Goal: Task Accomplishment & Management: Manage account settings

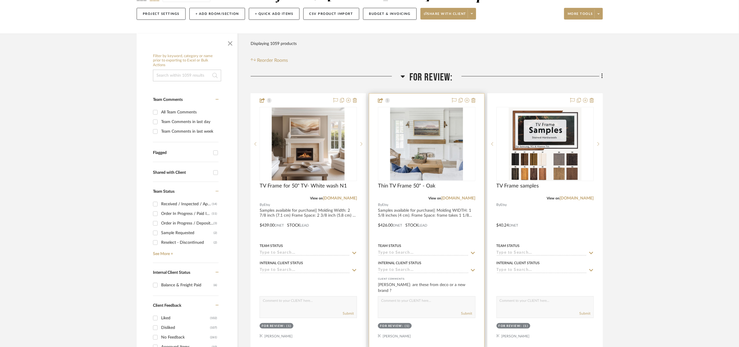
scroll to position [44, 0]
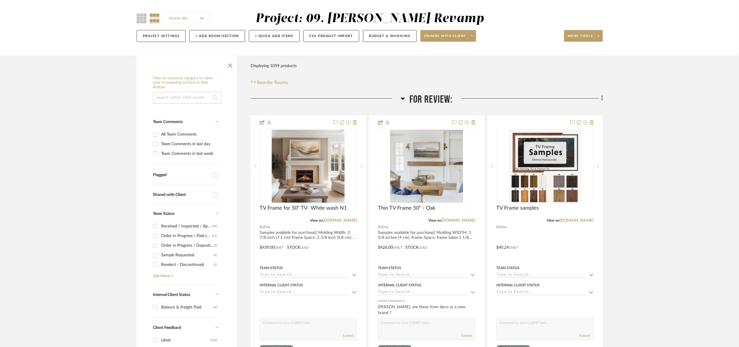
click at [431, 96] on span "For Review:" at bounding box center [430, 99] width 43 height 13
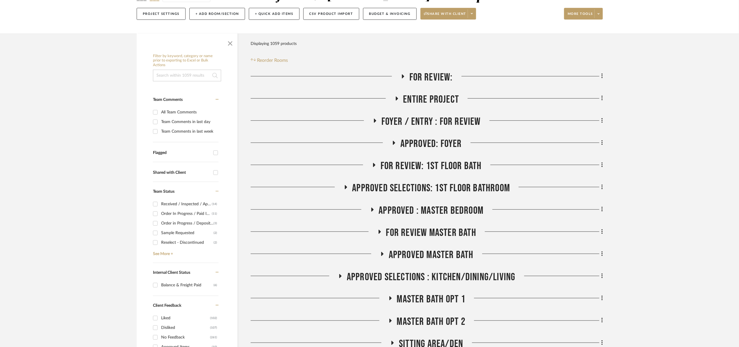
scroll to position [87, 0]
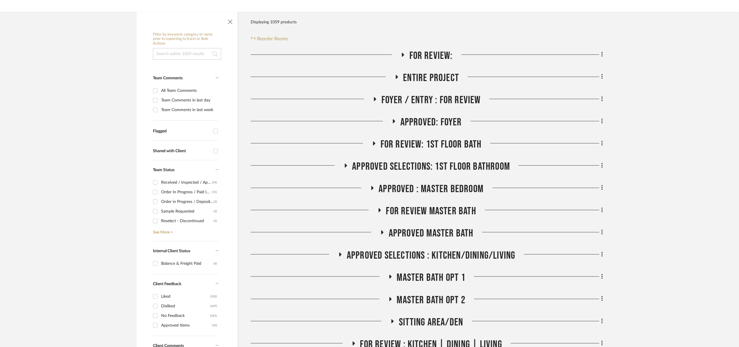
click at [451, 189] on span "APPROVED : Master Bedroom" at bounding box center [431, 189] width 105 height 13
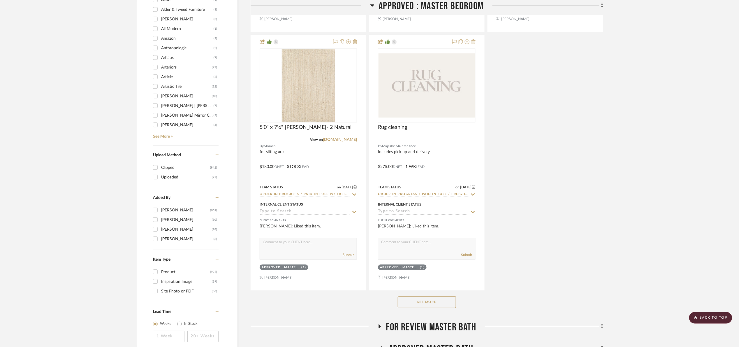
scroll to position [874, 0]
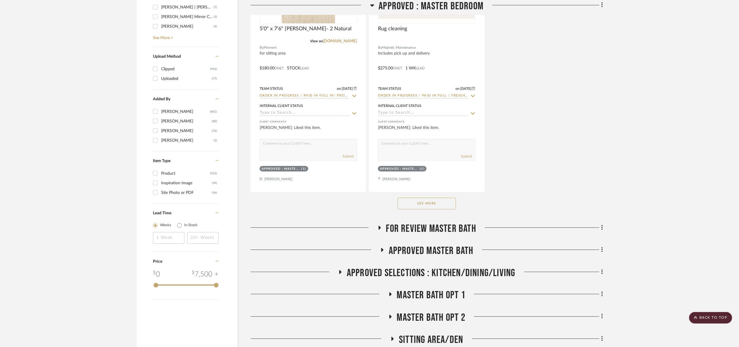
click at [443, 205] on button "See More" at bounding box center [427, 204] width 58 height 12
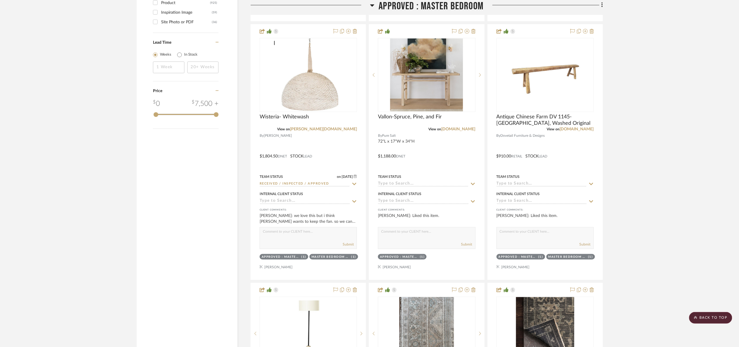
scroll to position [1049, 0]
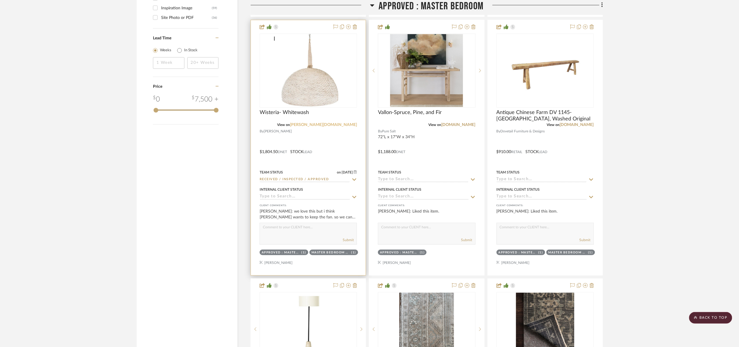
click at [351, 126] on link "palecek.com" at bounding box center [323, 125] width 67 height 4
click at [323, 80] on img "0" at bounding box center [308, 70] width 68 height 73
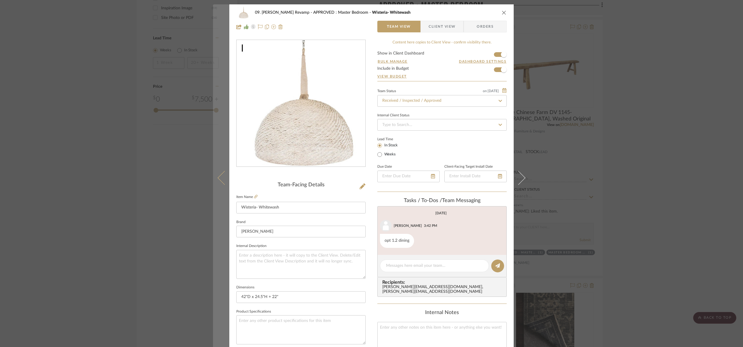
scroll to position [196, 0]
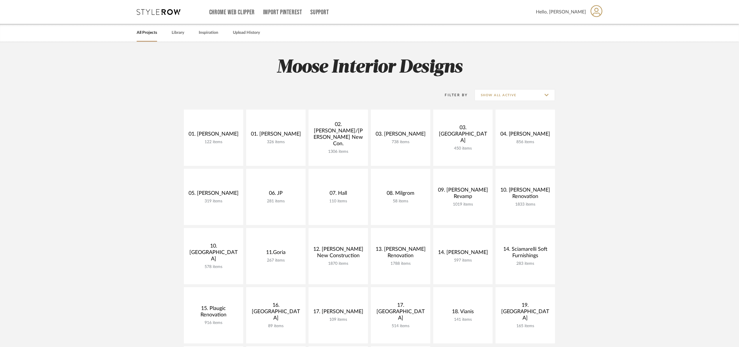
click at [147, 34] on link "All Projects" at bounding box center [147, 33] width 20 height 8
click at [142, 33] on link "All Projects" at bounding box center [147, 33] width 20 height 8
click at [177, 31] on link "Library" at bounding box center [178, 33] width 13 height 8
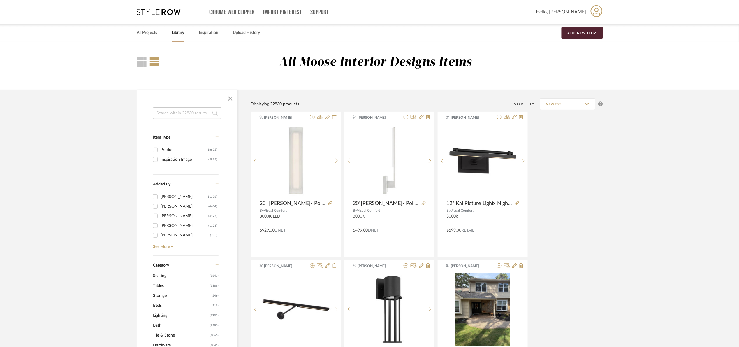
click at [186, 116] on input at bounding box center [187, 113] width 68 height 12
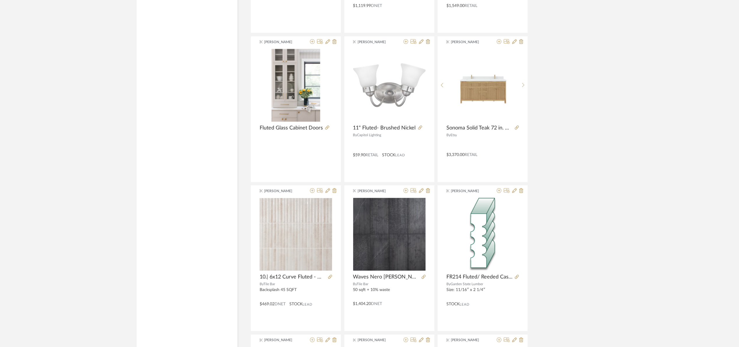
scroll to position [1617, 0]
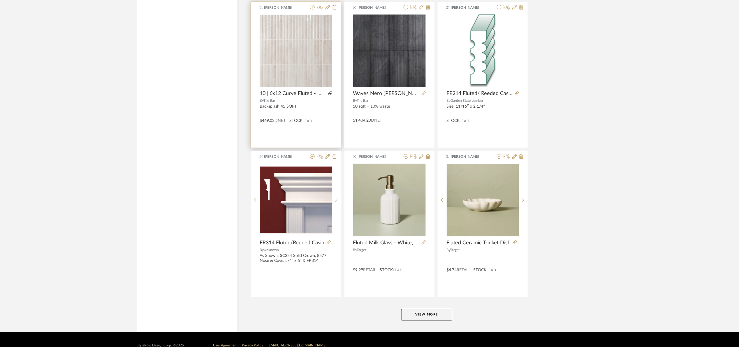
type input "fluted"
click at [331, 94] on icon at bounding box center [330, 93] width 4 height 4
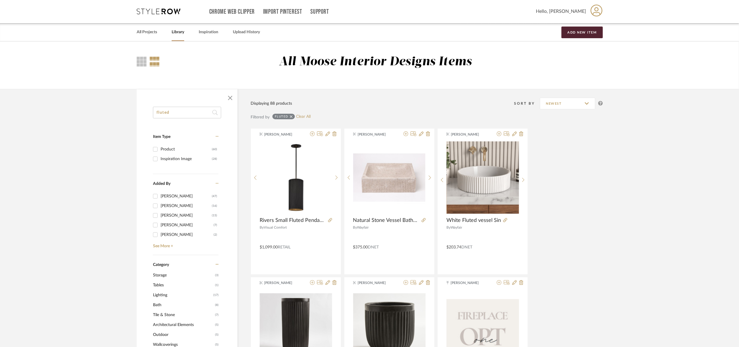
scroll to position [0, 0]
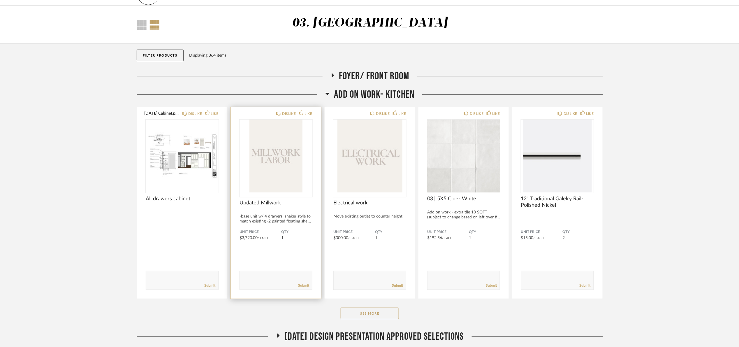
scroll to position [87, 0]
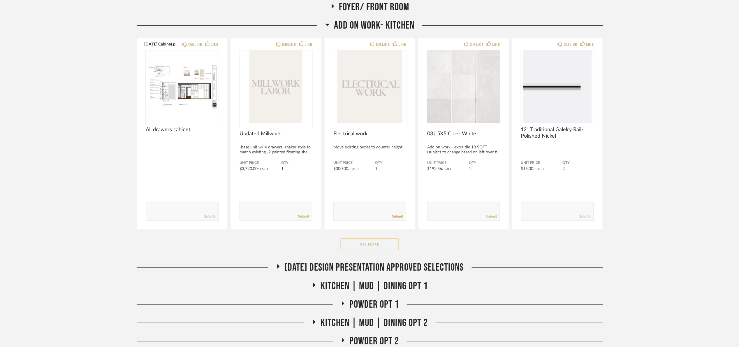
click at [365, 248] on button "See More" at bounding box center [370, 244] width 58 height 12
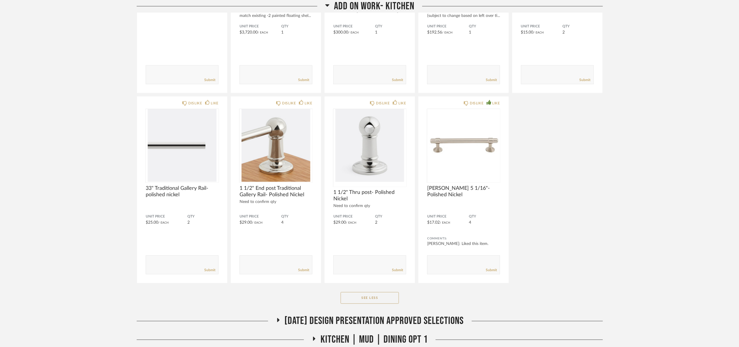
scroll to position [262, 0]
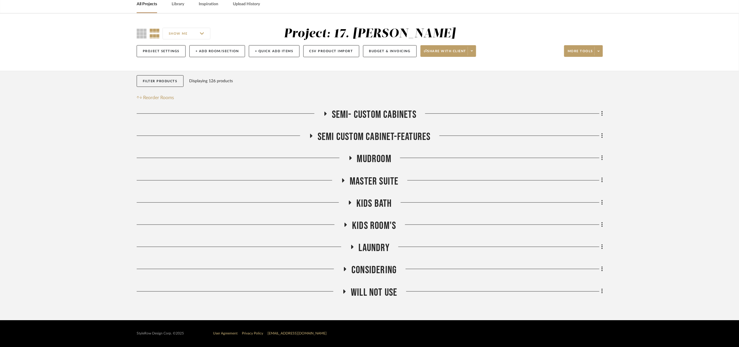
click at [379, 135] on span "Semi custom cabinet-features" at bounding box center [374, 137] width 113 height 13
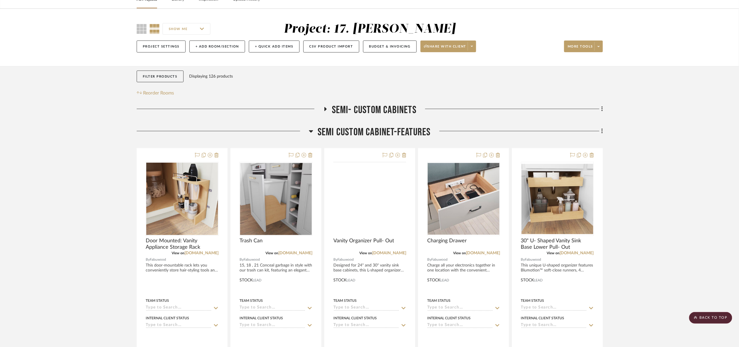
scroll to position [30, 0]
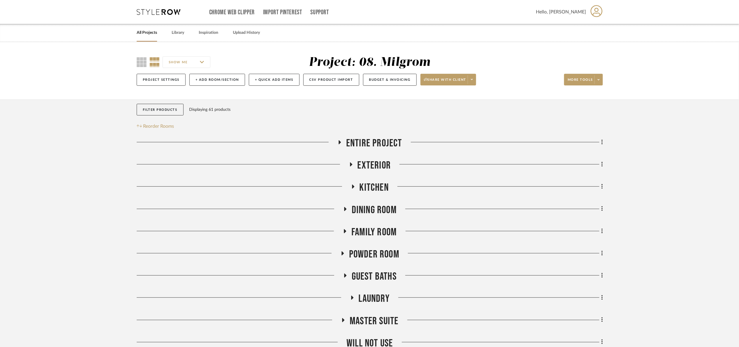
click at [366, 141] on span "Entire Project" at bounding box center [374, 143] width 56 height 13
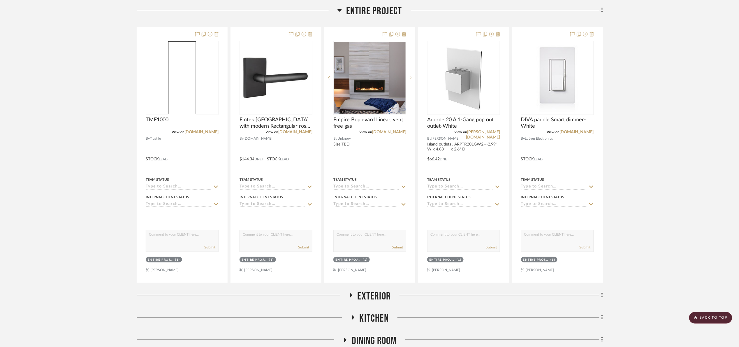
scroll to position [131, 0]
click at [365, 11] on span "Entire Project" at bounding box center [374, 12] width 56 height 13
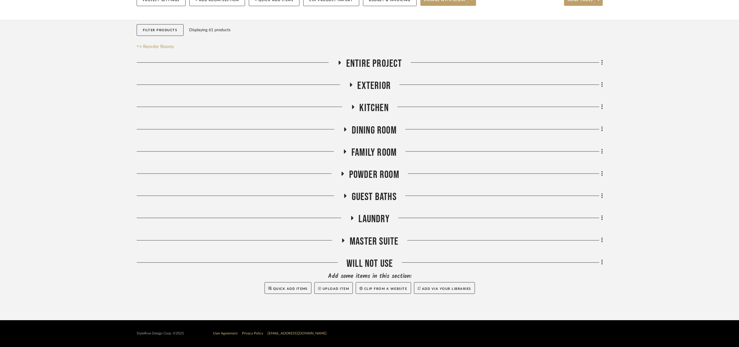
click at [386, 87] on span "Exterior" at bounding box center [375, 86] width 34 height 13
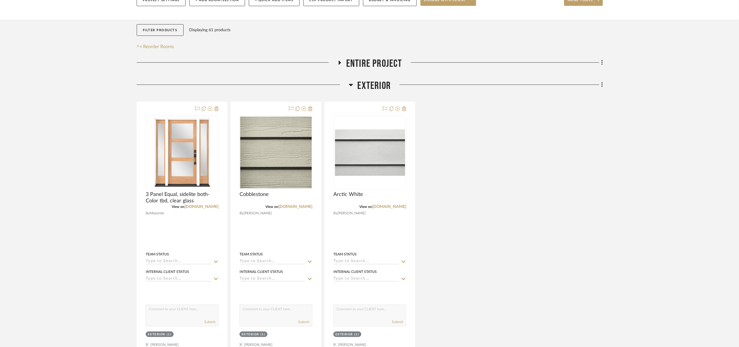
click at [386, 87] on span "Exterior" at bounding box center [375, 86] width 34 height 13
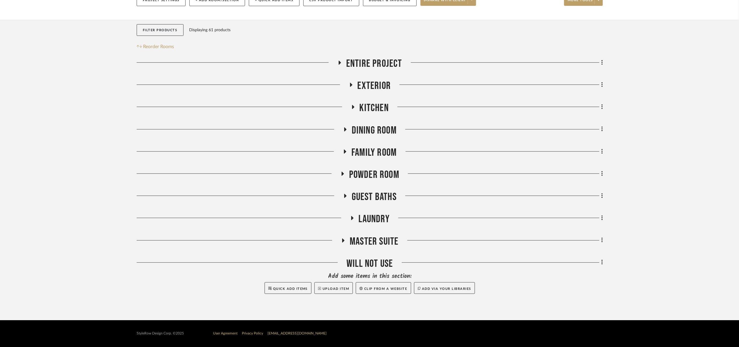
click at [382, 114] on span "Kitchen" at bounding box center [374, 108] width 29 height 13
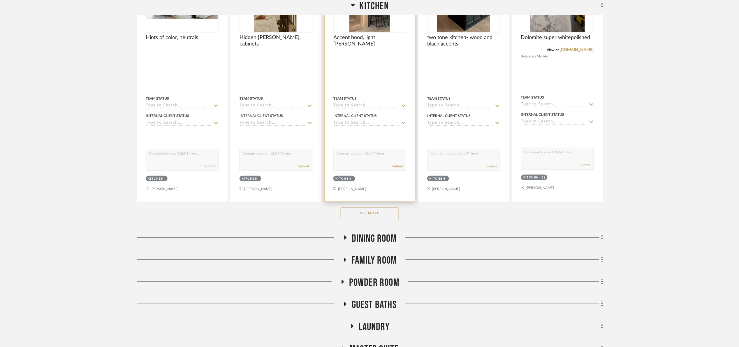
scroll to position [262, 0]
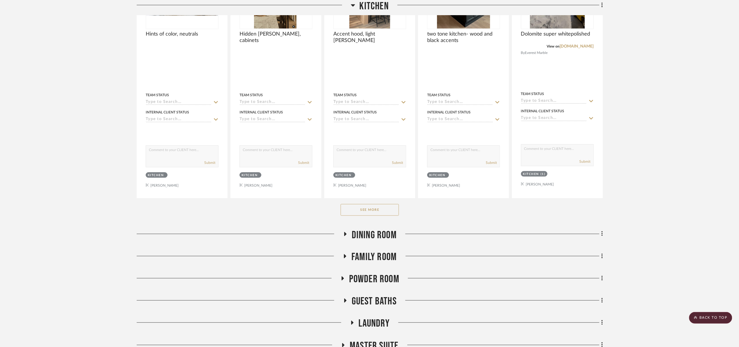
click at [378, 230] on span "Dining Room" at bounding box center [374, 235] width 45 height 13
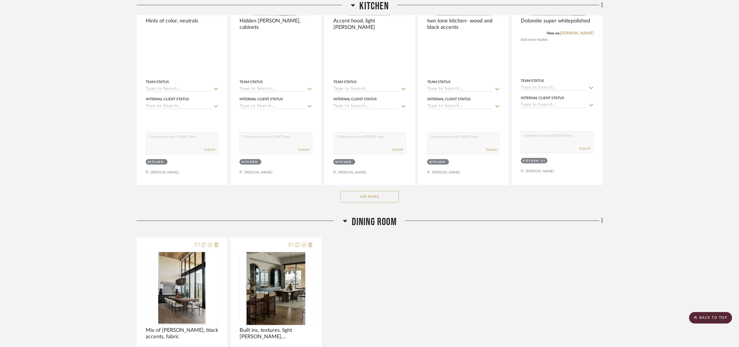
scroll to position [306, 0]
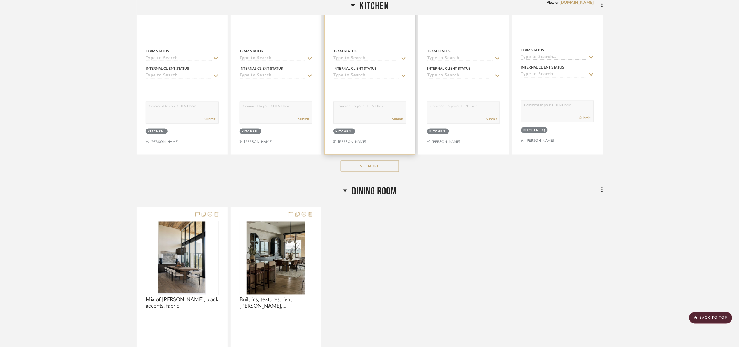
click at [367, 3] on div at bounding box center [369, 2] width 73 height 5
click at [366, 6] on span "Kitchen" at bounding box center [374, 6] width 29 height 13
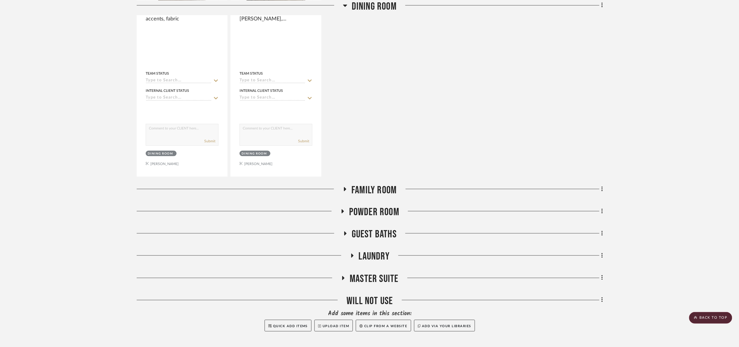
click at [366, 6] on span "Dining Room" at bounding box center [374, 6] width 45 height 13
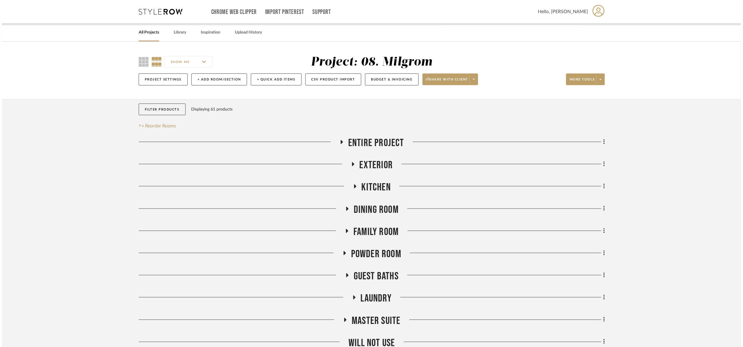
scroll to position [0, 0]
click at [227, 79] on button "+ Add Room/Section" at bounding box center [217, 80] width 56 height 12
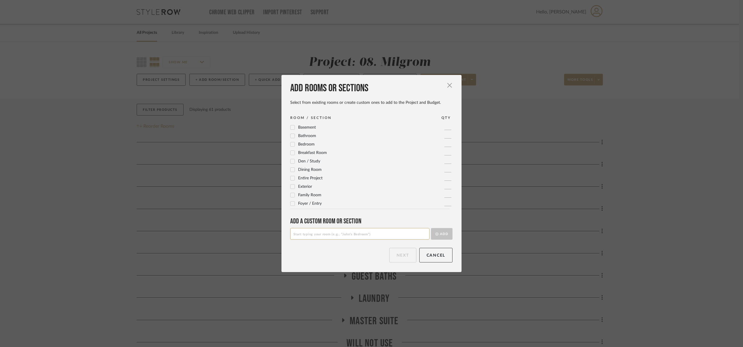
drag, startPoint x: 339, startPoint y: 233, endPoint x: 339, endPoint y: 230, distance: 2.9
click at [339, 233] on input at bounding box center [359, 234] width 139 height 12
type input "Guest Bath 2"
click at [438, 233] on button "Add" at bounding box center [442, 234] width 22 height 12
click at [400, 250] on button "Next" at bounding box center [402, 255] width 27 height 15
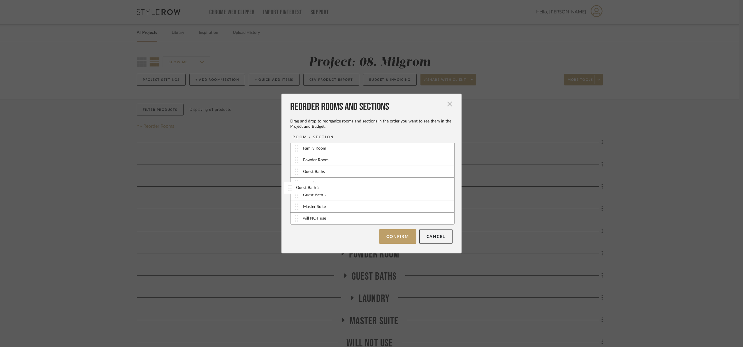
scroll to position [48, 0]
drag, startPoint x: 295, startPoint y: 218, endPoint x: 303, endPoint y: 189, distance: 29.9
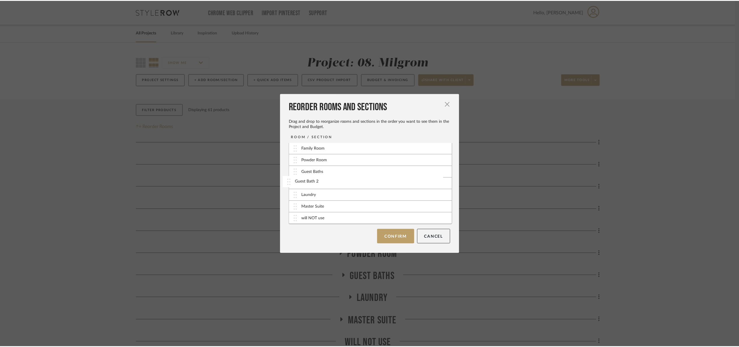
scroll to position [48, 0]
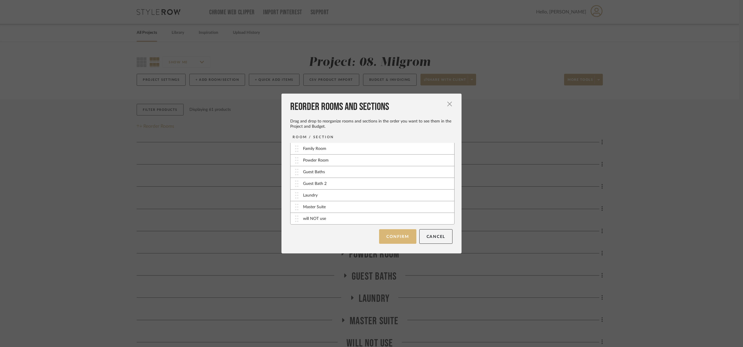
click at [393, 238] on button "Confirm" at bounding box center [397, 236] width 37 height 15
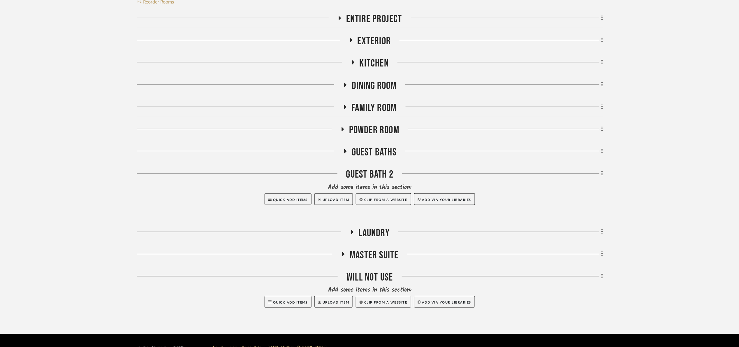
scroll to position [131, 0]
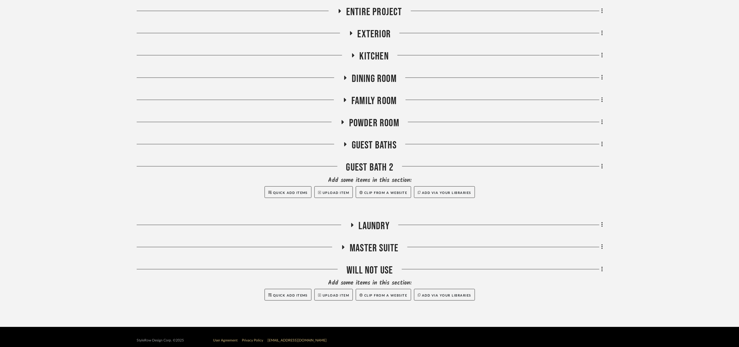
click at [376, 229] on span "Laundry" at bounding box center [374, 226] width 31 height 13
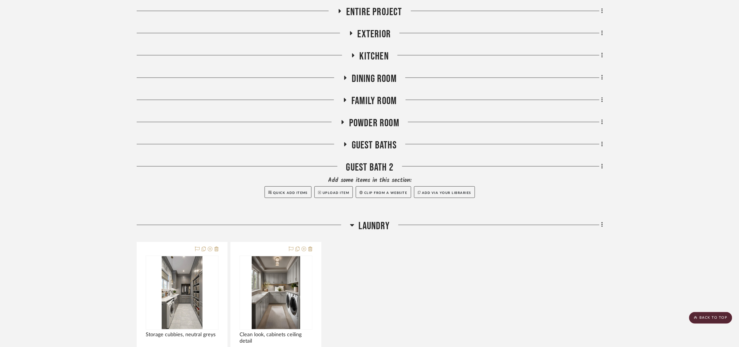
click at [382, 223] on span "Laundry" at bounding box center [374, 226] width 31 height 13
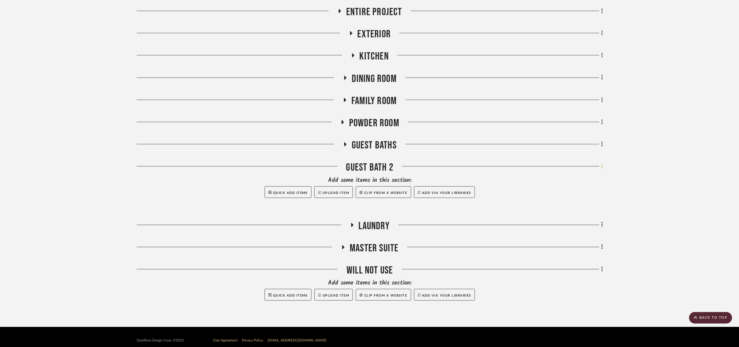
click at [601, 166] on fa-icon at bounding box center [601, 167] width 4 height 10
click at [579, 223] on span "Rename Room" at bounding box center [572, 223] width 26 height 5
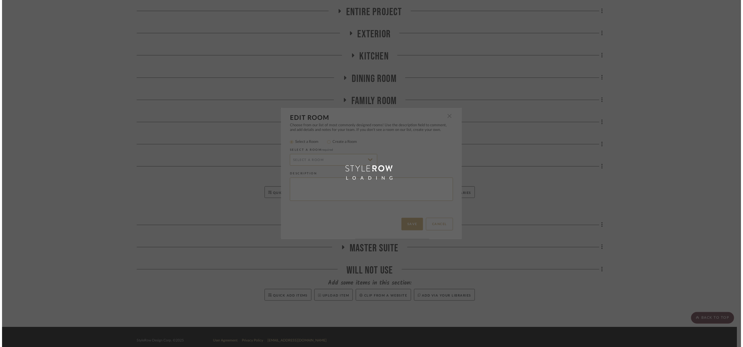
scroll to position [0, 0]
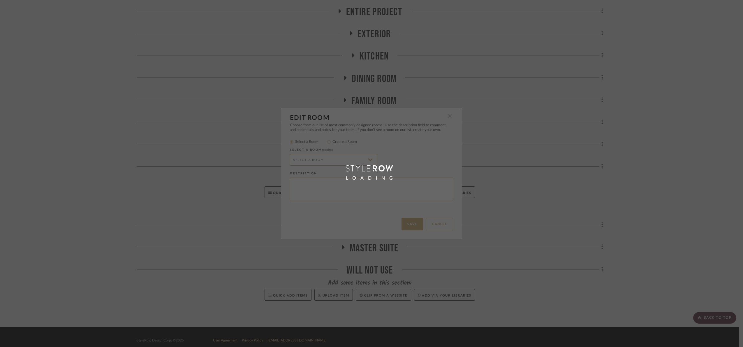
radio input "false"
radio input "true"
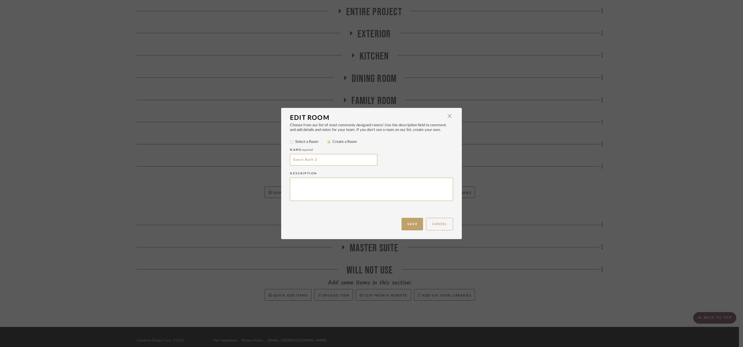
drag, startPoint x: 342, startPoint y: 162, endPoint x: 232, endPoint y: 176, distance: 110.5
click at [232, 175] on div "Edit Room × Choose from our list of most commonly designed rooms! Use the descr…" at bounding box center [371, 173] width 743 height 347
type input "Hall Bath"
click at [414, 224] on button "Save" at bounding box center [413, 224] width 22 height 13
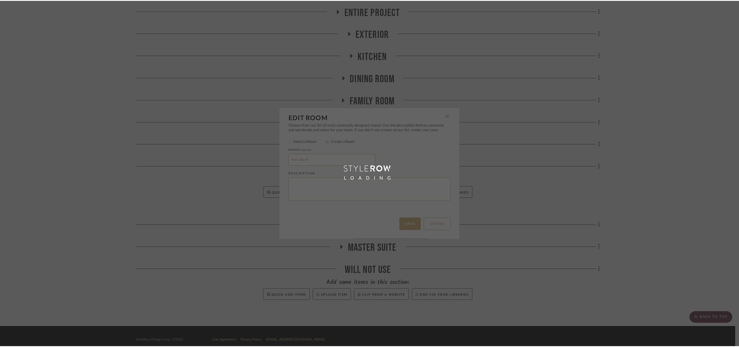
scroll to position [131, 0]
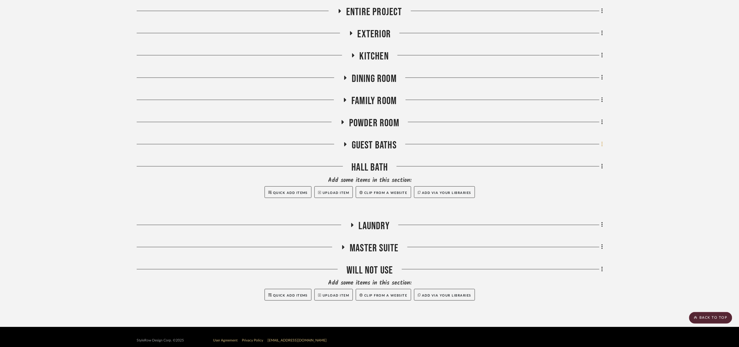
click at [602, 144] on icon at bounding box center [601, 144] width 1 height 5
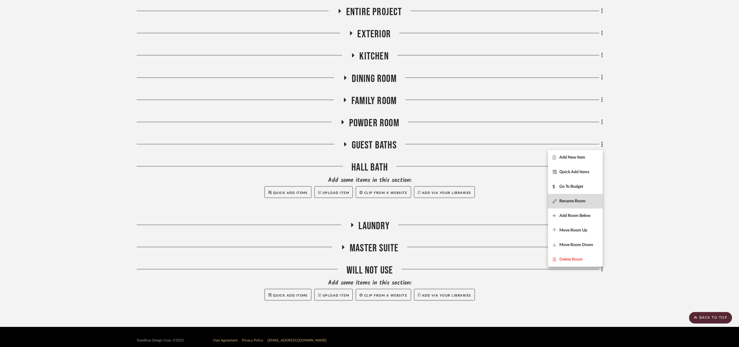
click at [588, 205] on button "Rename Room" at bounding box center [575, 201] width 55 height 15
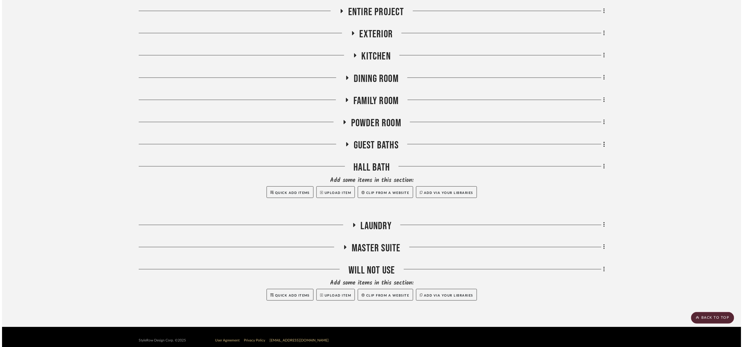
scroll to position [0, 0]
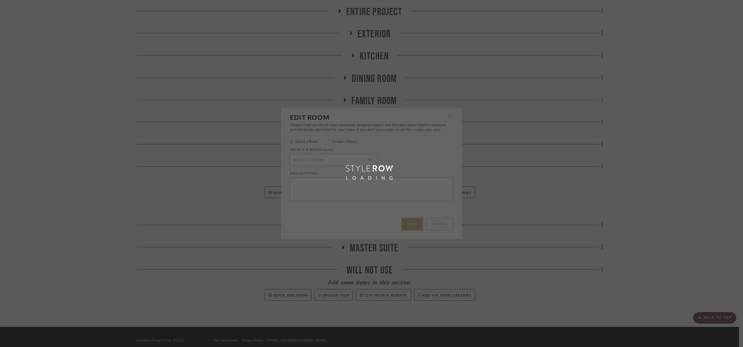
radio input "false"
radio input "true"
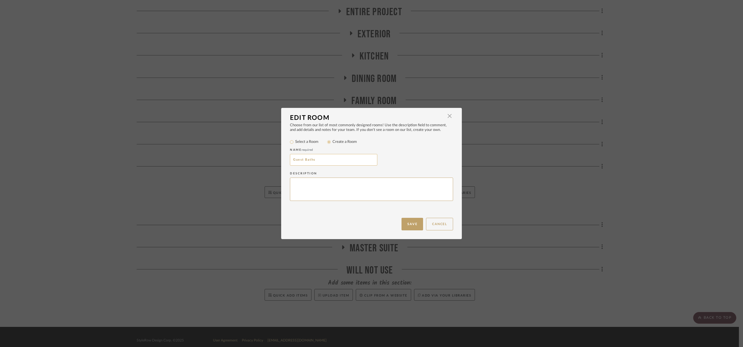
click at [346, 159] on input "Guest Baths" at bounding box center [333, 160] width 87 height 12
type input "Guest Bath 2"
click at [409, 229] on button "Save" at bounding box center [413, 224] width 22 height 13
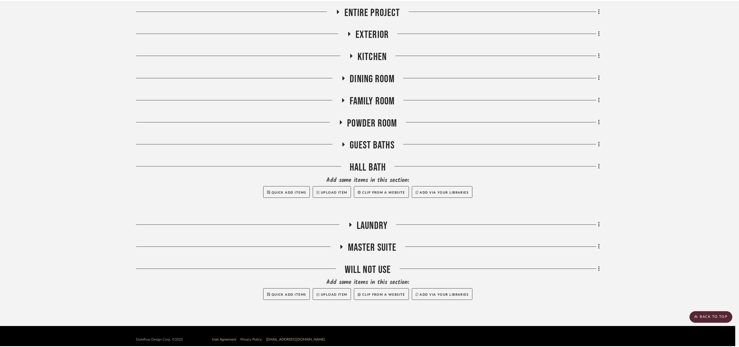
scroll to position [131, 0]
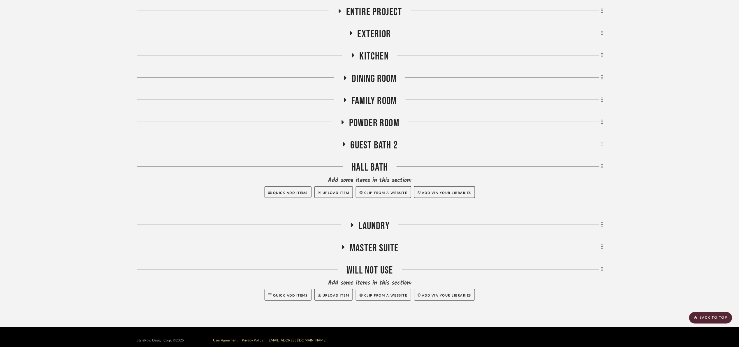
click at [601, 145] on icon at bounding box center [602, 144] width 2 height 6
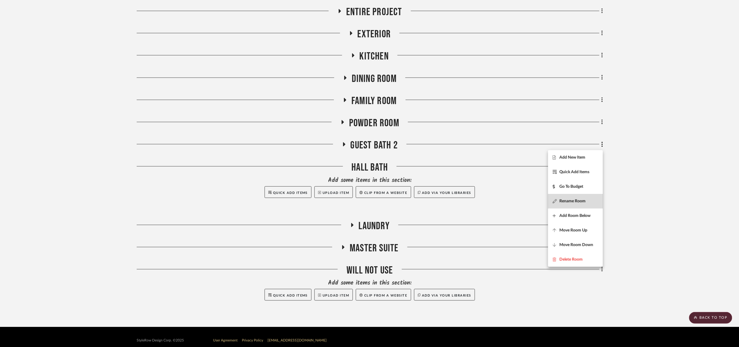
click at [589, 203] on span "Rename Room" at bounding box center [575, 201] width 45 height 5
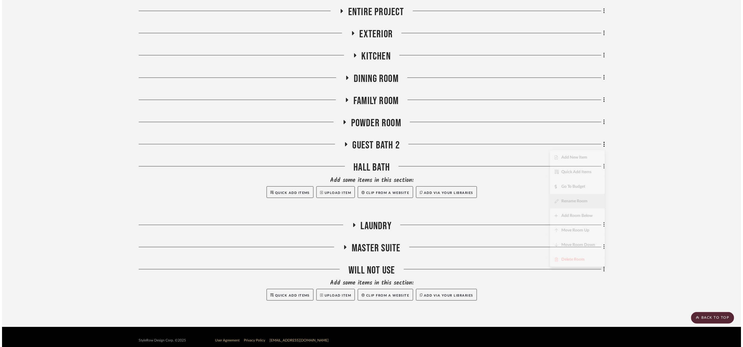
scroll to position [0, 0]
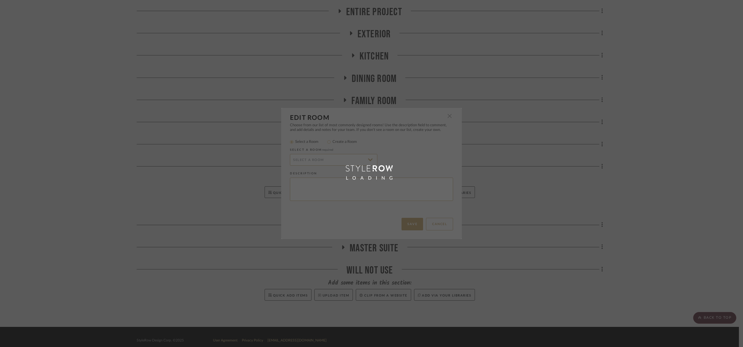
radio input "false"
radio input "true"
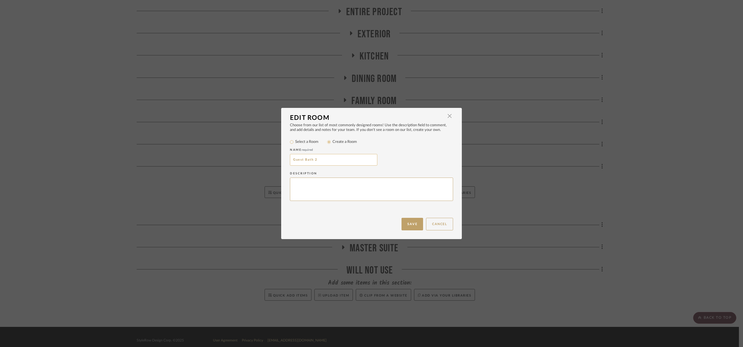
click at [337, 159] on input "Guest Bath 2" at bounding box center [333, 160] width 87 height 12
type input "Guest Suite bath"
click at [406, 229] on button "Save" at bounding box center [413, 224] width 22 height 13
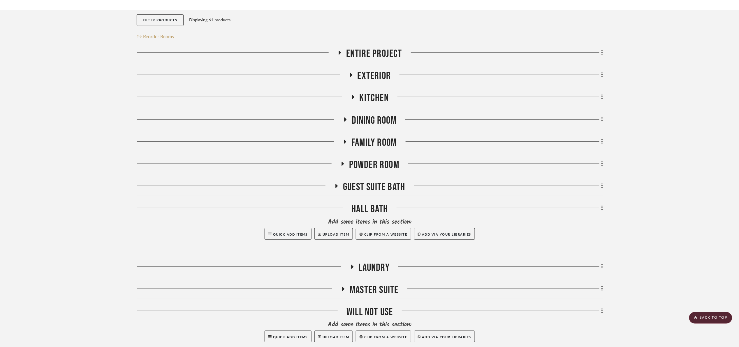
scroll to position [87, 0]
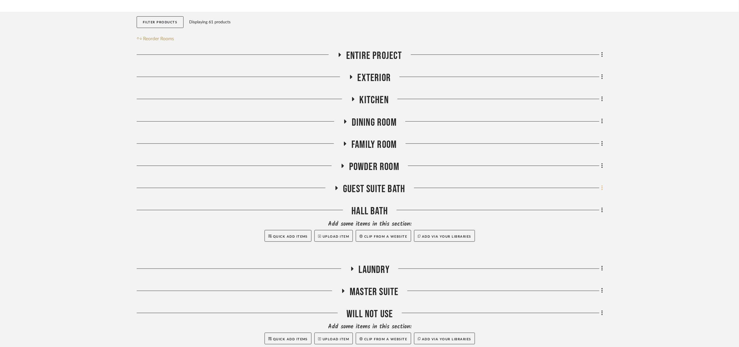
click at [601, 189] on icon at bounding box center [602, 188] width 2 height 6
click at [586, 246] on span "Rename Room" at bounding box center [572, 244] width 26 height 5
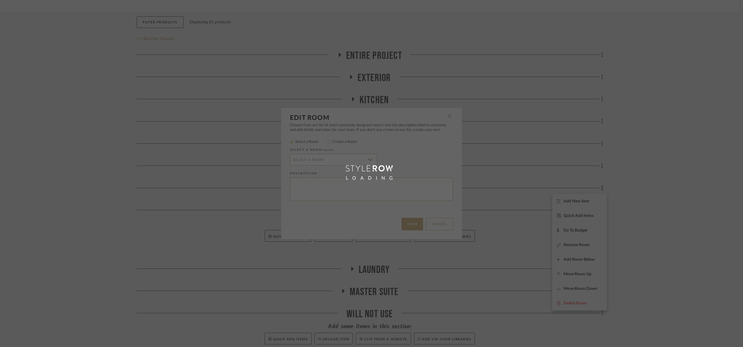
radio input "false"
radio input "true"
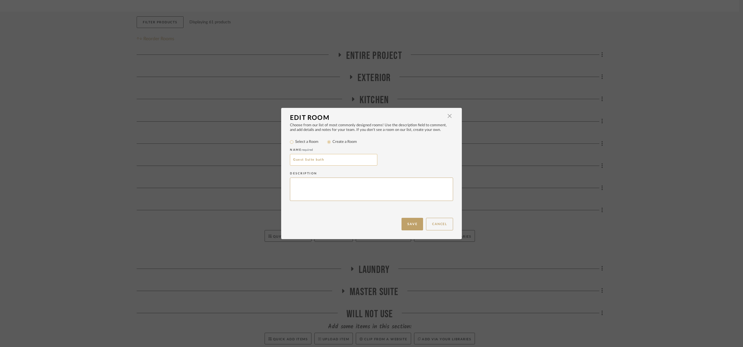
click at [347, 160] on input "Guest Suite bath" at bounding box center [333, 160] width 87 height 12
type input "Guest Suite bath #2"
click at [404, 225] on button "Save" at bounding box center [413, 224] width 22 height 13
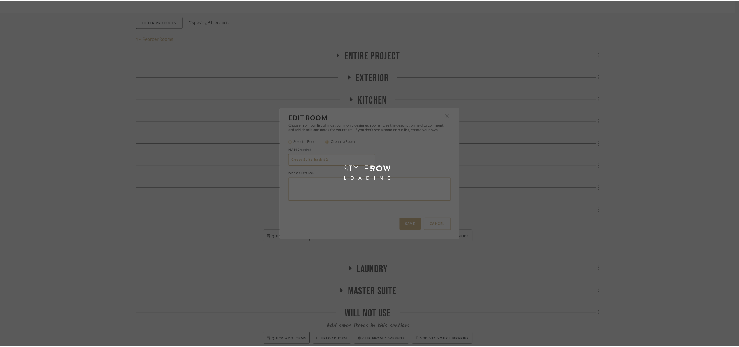
scroll to position [87, 0]
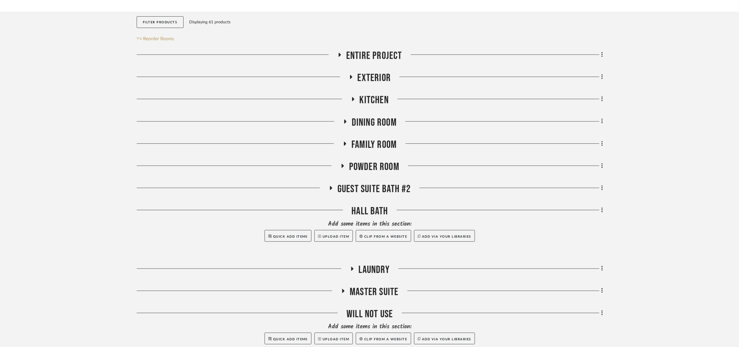
click at [636, 155] on project-details-page "SHOW ME Project: 08. Milgrom Project Settings + Add Room/Section + Quick Add It…" at bounding box center [369, 163] width 739 height 416
click at [372, 96] on span "Kitchen" at bounding box center [374, 100] width 29 height 13
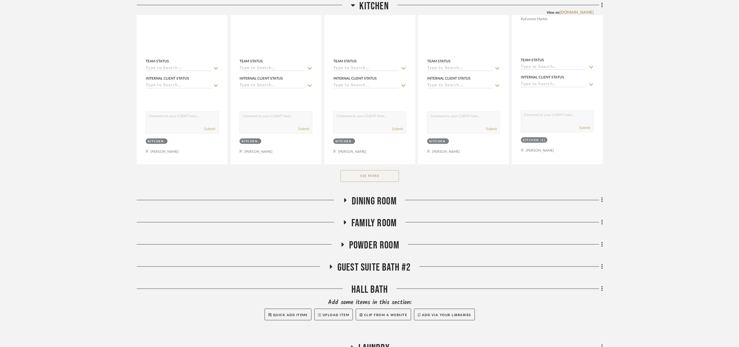
scroll to position [306, 0]
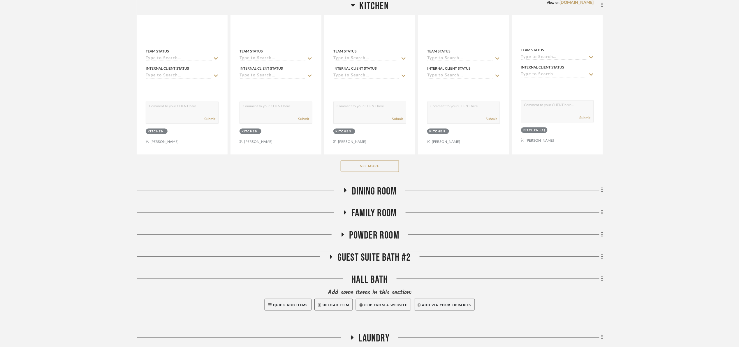
click at [385, 172] on button "See More" at bounding box center [370, 166] width 58 height 12
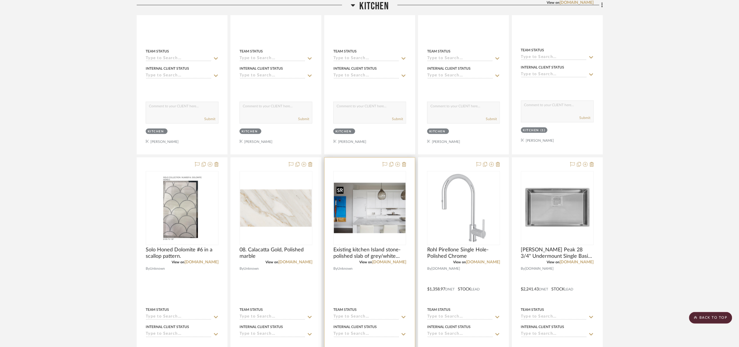
click at [366, 214] on img "0" at bounding box center [370, 208] width 72 height 50
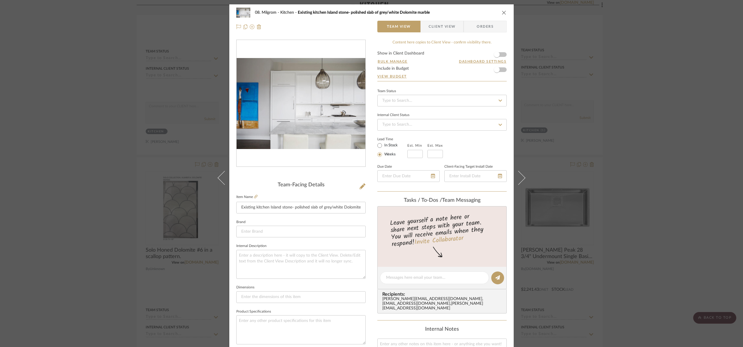
click at [322, 106] on img "0" at bounding box center [301, 103] width 129 height 91
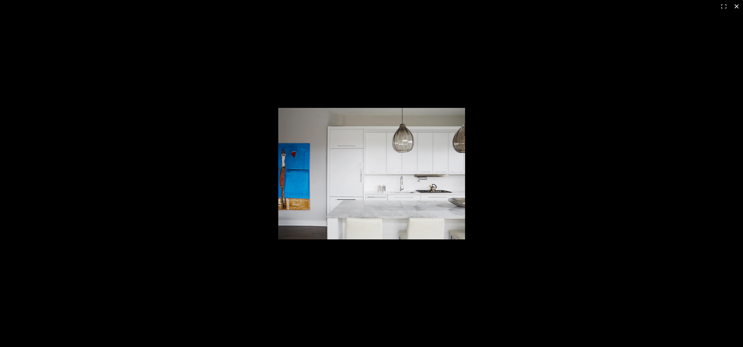
click at [616, 137] on div at bounding box center [371, 173] width 743 height 347
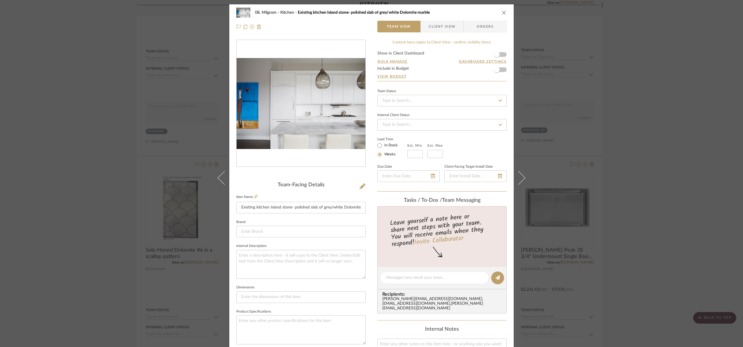
click at [659, 105] on div "08. Milgrom Kitchen Existing kitchen Island stone- polished slab of grey/white …" at bounding box center [371, 173] width 743 height 347
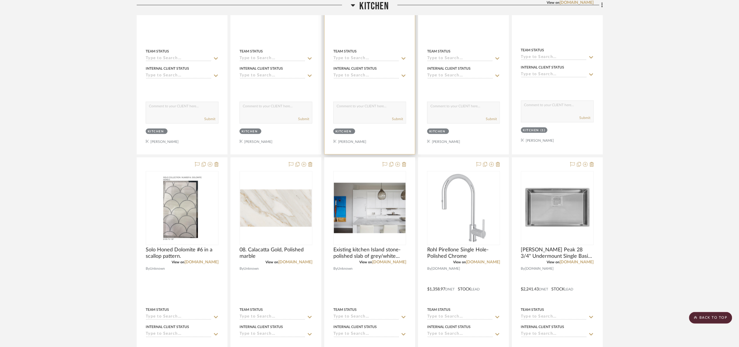
scroll to position [131, 0]
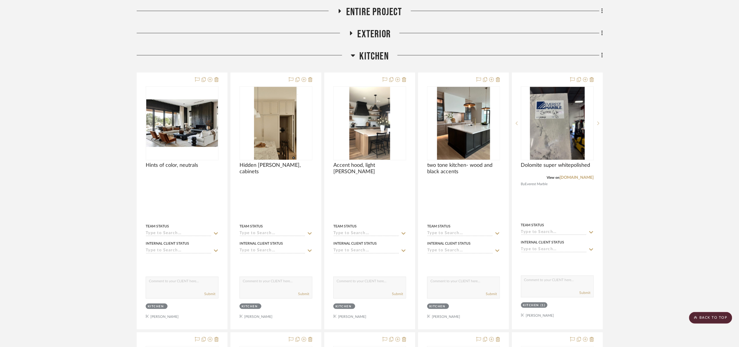
click at [374, 52] on span "Kitchen" at bounding box center [374, 56] width 29 height 13
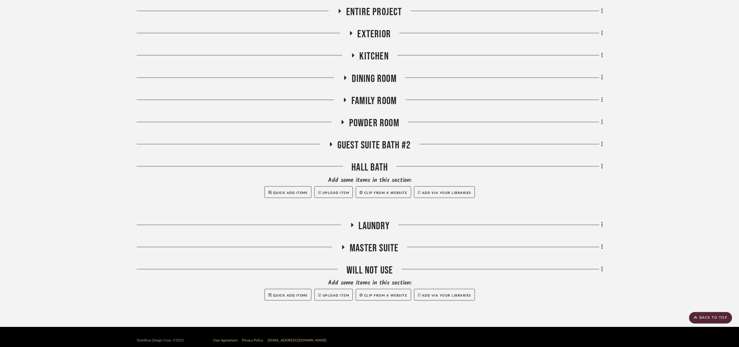
click at [383, 80] on span "Dining Room" at bounding box center [374, 79] width 45 height 13
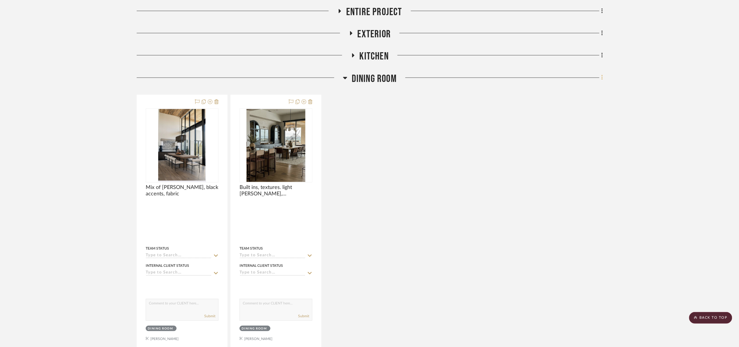
click at [601, 76] on icon at bounding box center [602, 77] width 2 height 6
click at [588, 95] on button "Add New Item" at bounding box center [575, 90] width 55 height 15
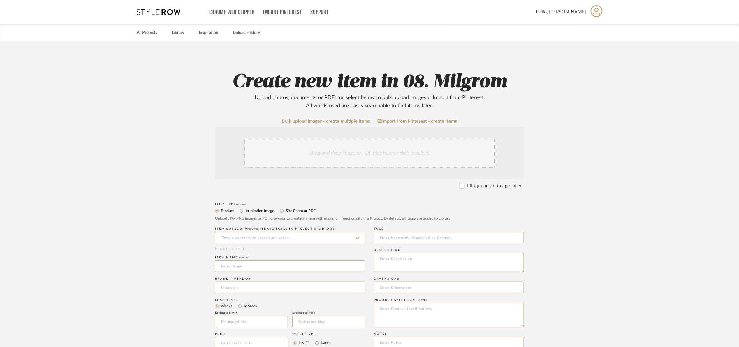
click at [367, 156] on div "Drag and drop image or PDF files here or click to select." at bounding box center [369, 152] width 251 height 29
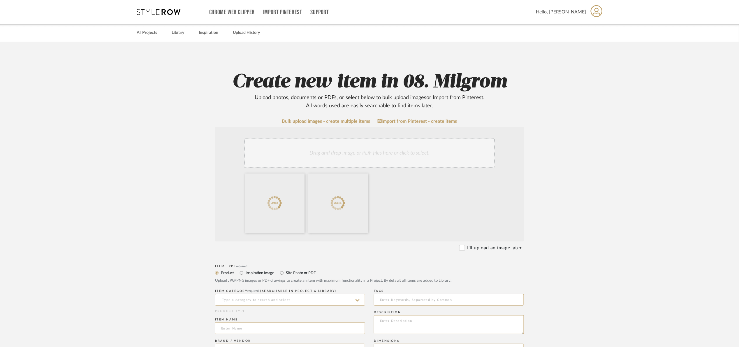
click at [249, 271] on label "Inspiration Image" at bounding box center [259, 273] width 29 height 6
click at [245, 271] on input "Inspiration Image" at bounding box center [241, 272] width 7 height 7
radio input "true"
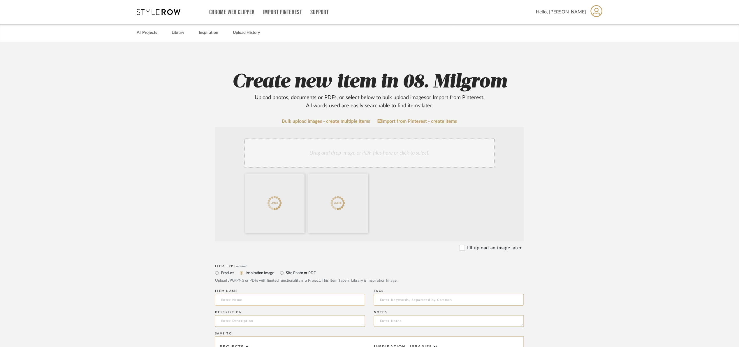
click at [240, 294] on input at bounding box center [290, 300] width 150 height 12
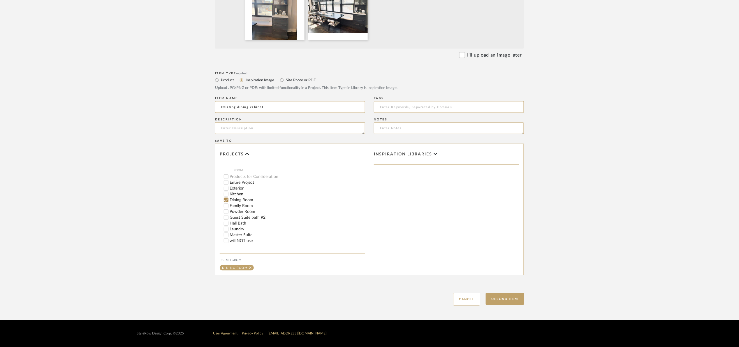
scroll to position [87, 0]
type input "Existing dining cabinet"
click at [508, 295] on button "Upload Item" at bounding box center [505, 299] width 38 height 12
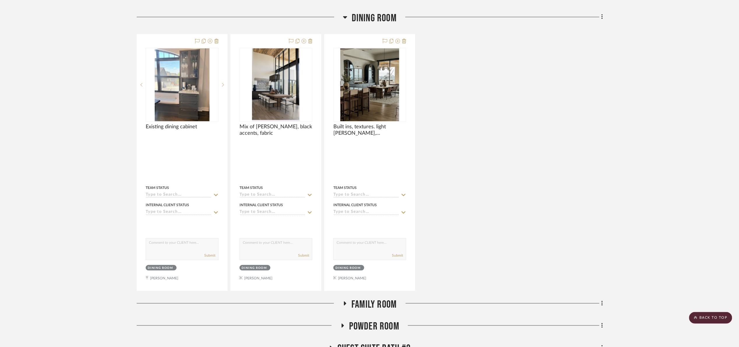
scroll to position [117, 0]
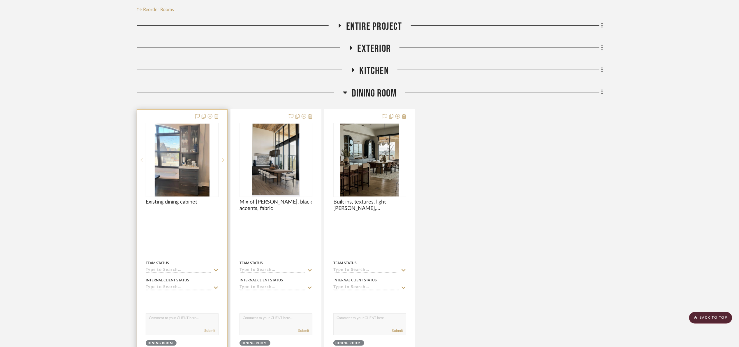
click at [221, 161] on sr-next-btn at bounding box center [223, 160] width 9 height 4
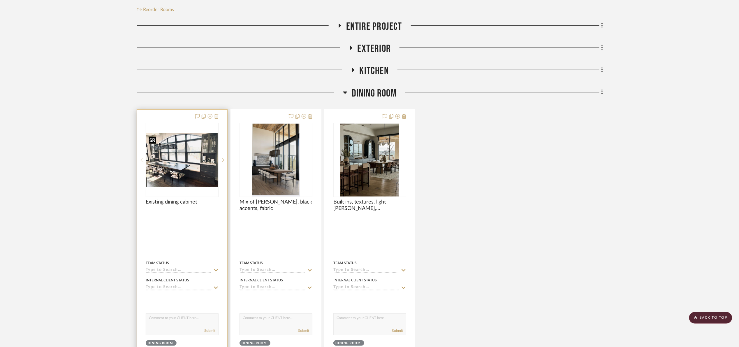
click at [192, 158] on img "1" at bounding box center [182, 160] width 72 height 54
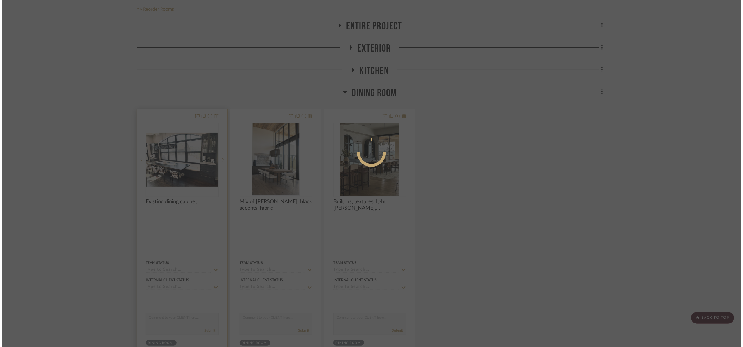
scroll to position [0, 0]
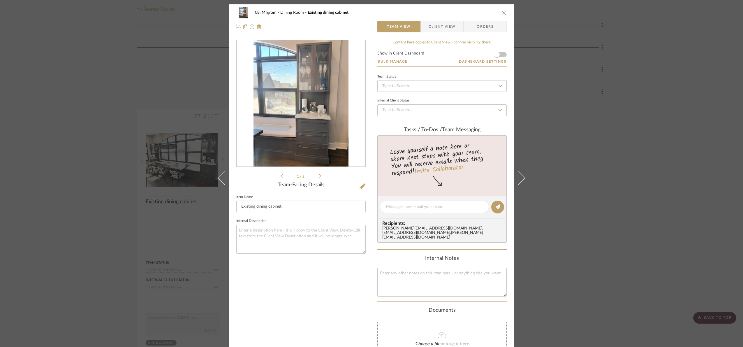
click at [306, 103] on img "0" at bounding box center [301, 103] width 95 height 126
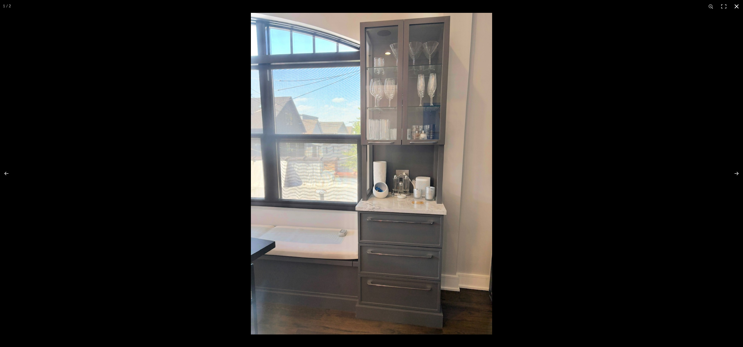
click at [636, 156] on div at bounding box center [622, 186] width 743 height 347
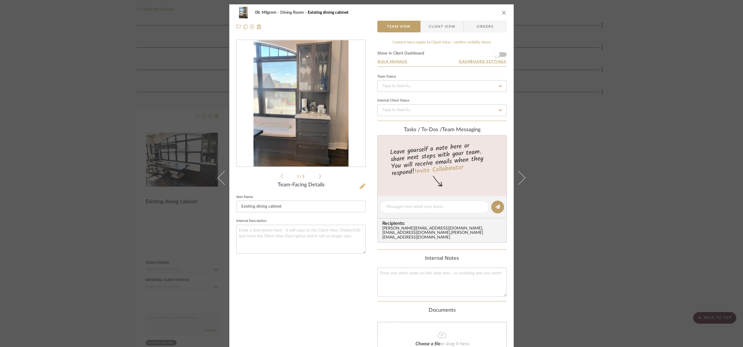
click at [359, 183] on button at bounding box center [362, 186] width 6 height 9
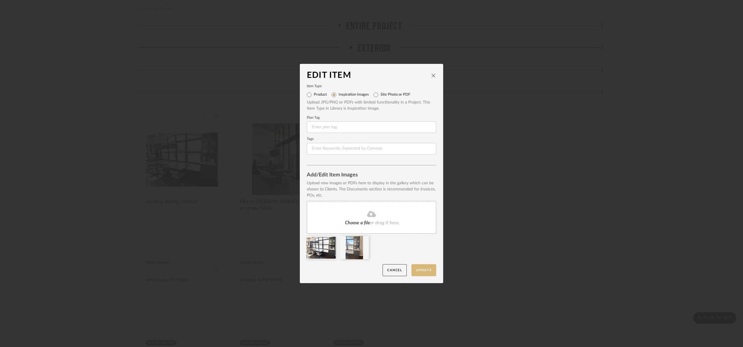
click at [413, 268] on button "Update" at bounding box center [423, 270] width 25 height 12
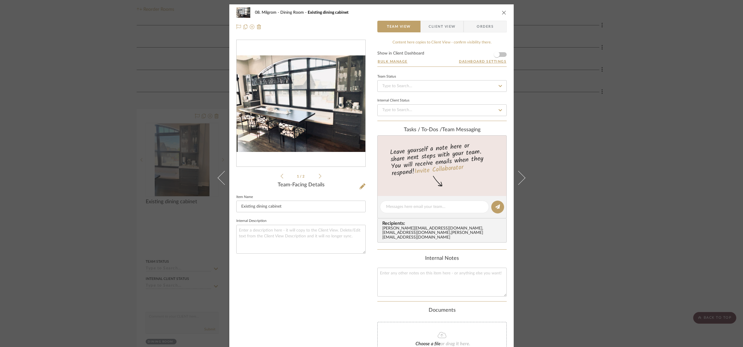
click at [616, 212] on div "08. Milgrom Dining Room Existing dining cabinet Team View Client View Orders 1 …" at bounding box center [371, 173] width 743 height 347
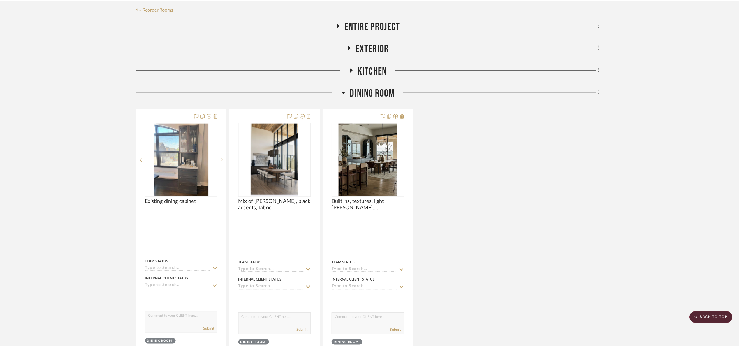
scroll to position [117, 0]
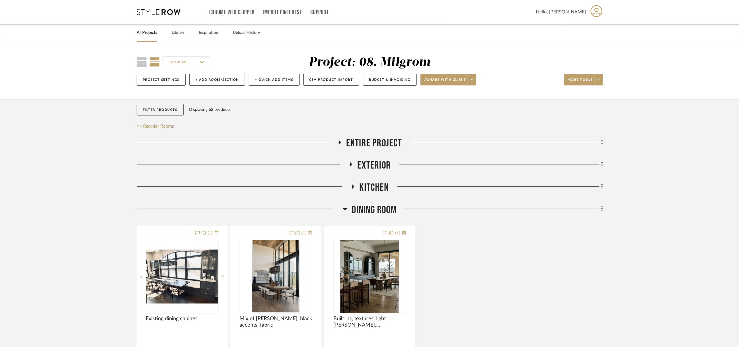
click at [389, 210] on span "Dining Room" at bounding box center [374, 210] width 45 height 13
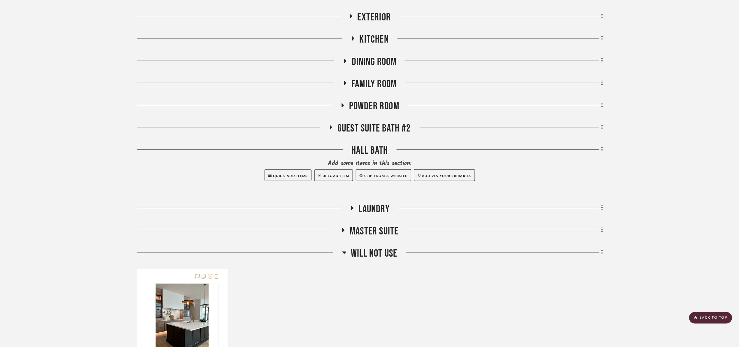
scroll to position [175, 0]
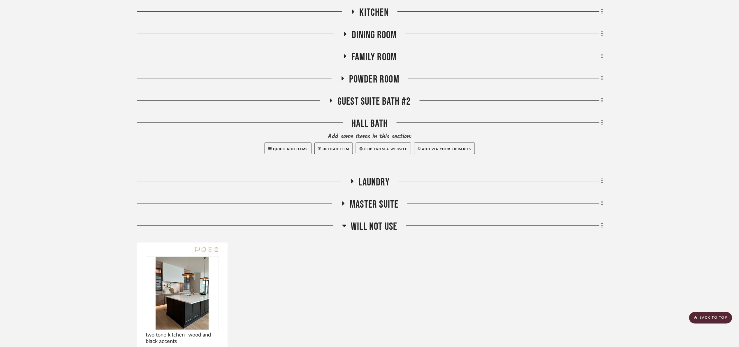
click at [375, 206] on span "Master Suite" at bounding box center [374, 204] width 49 height 13
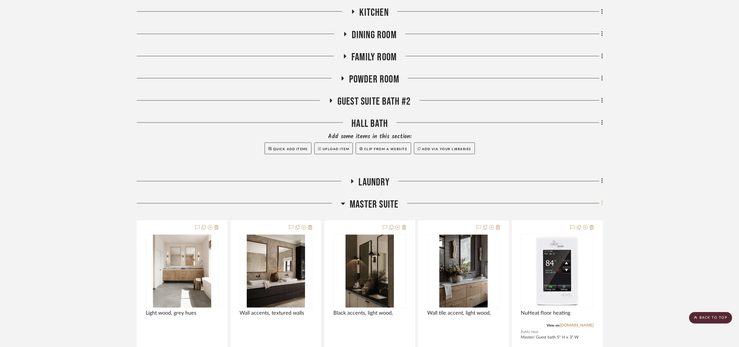
click at [601, 204] on icon at bounding box center [602, 203] width 2 height 6
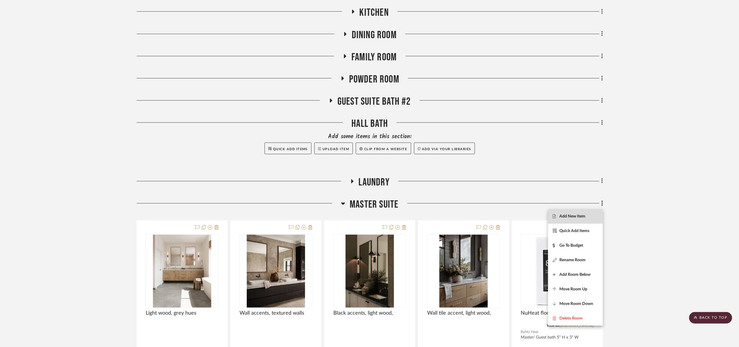
click at [585, 217] on span "Add New Item" at bounding box center [572, 216] width 26 height 5
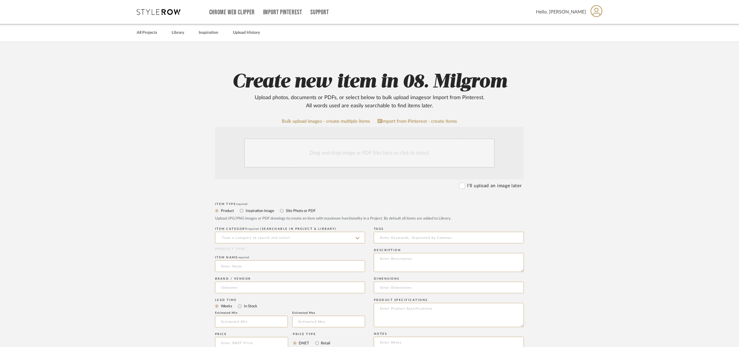
click at [364, 155] on div "Drag and drop image or PDF files here or click to select." at bounding box center [369, 152] width 251 height 29
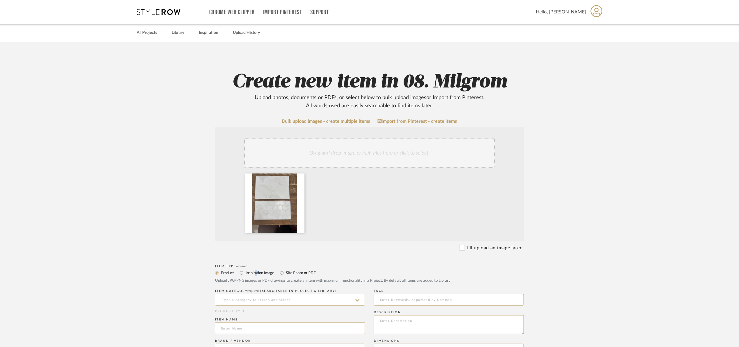
click at [256, 273] on label "Inspiration Image" at bounding box center [259, 273] width 29 height 6
click at [248, 276] on label "Inspiration Image" at bounding box center [259, 273] width 29 height 6
click at [245, 276] on input "Inspiration Image" at bounding box center [241, 272] width 7 height 7
radio input "true"
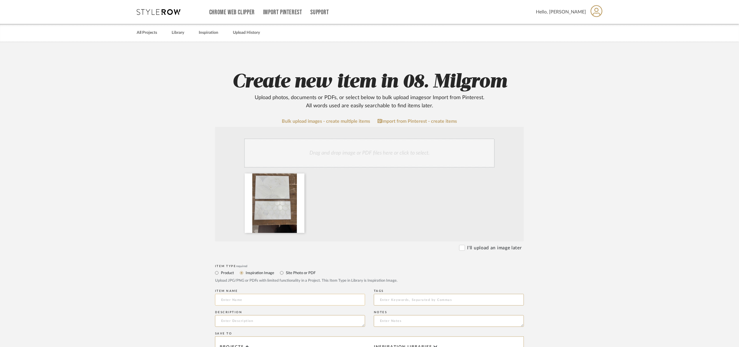
click at [252, 299] on input at bounding box center [290, 300] width 150 height 12
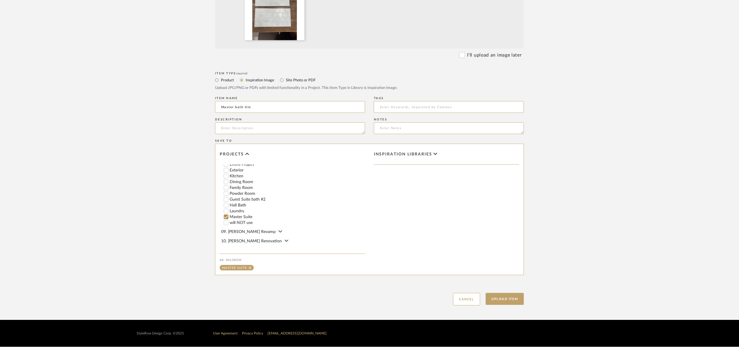
scroll to position [131, 0]
type input "Master bath tile"
click at [512, 299] on button "Upload Item" at bounding box center [505, 299] width 38 height 12
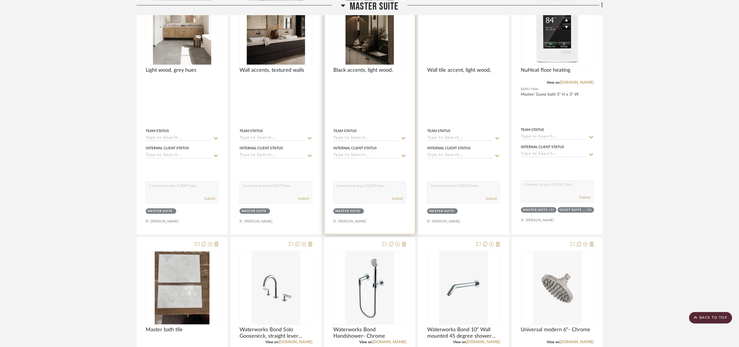
scroll to position [329, 0]
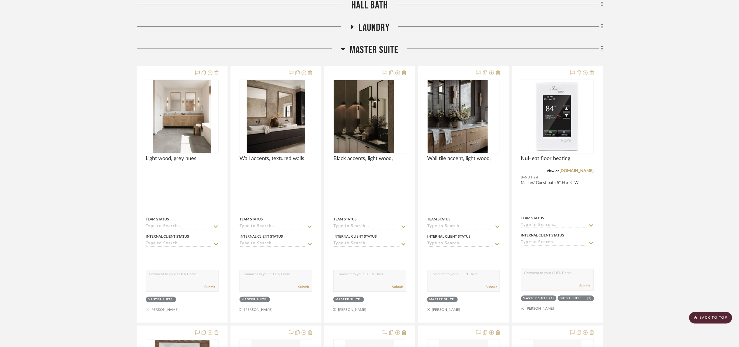
click at [369, 53] on span "Master Suite" at bounding box center [374, 50] width 49 height 13
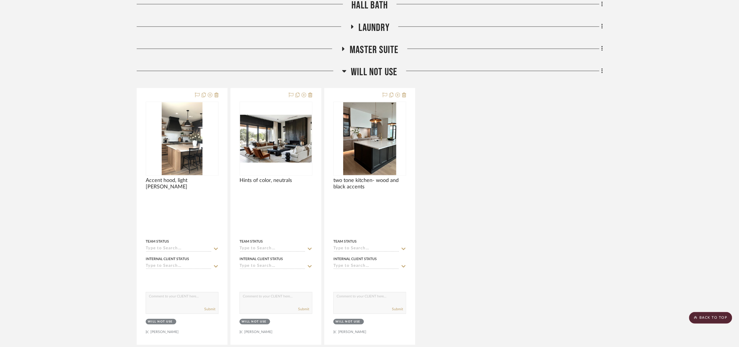
click at [366, 73] on span "will NOT use" at bounding box center [374, 72] width 46 height 13
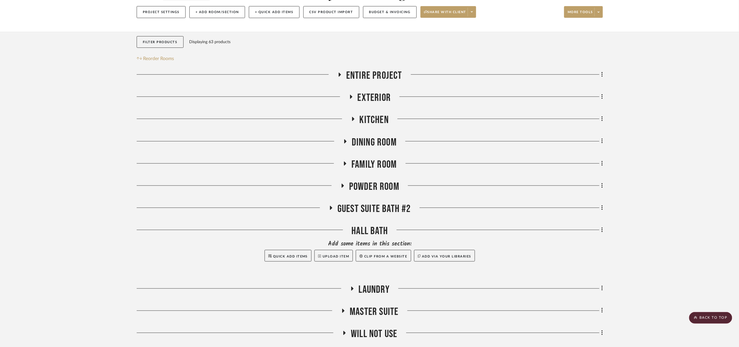
scroll to position [66, 0]
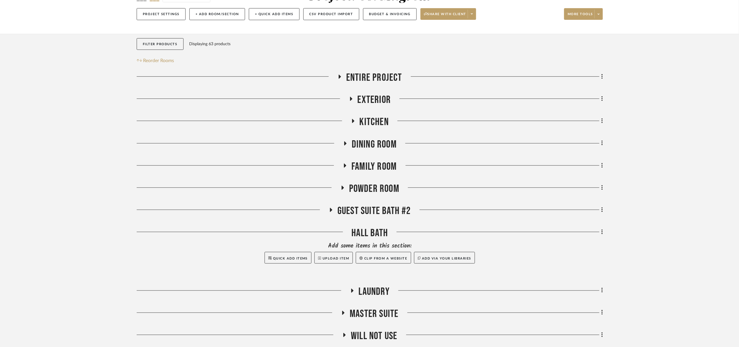
click at [373, 142] on span "Dining Room" at bounding box center [374, 144] width 45 height 13
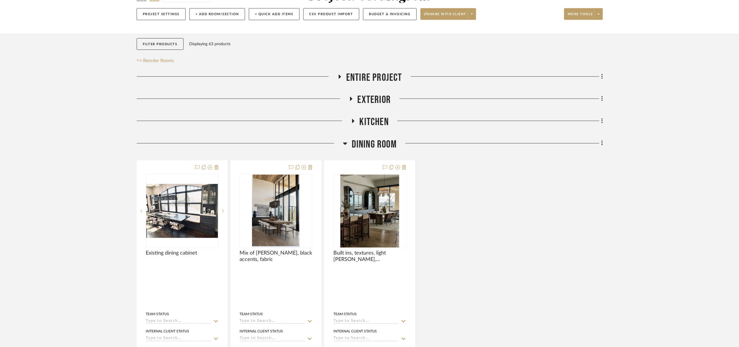
click at [366, 141] on span "Dining Room" at bounding box center [374, 144] width 45 height 13
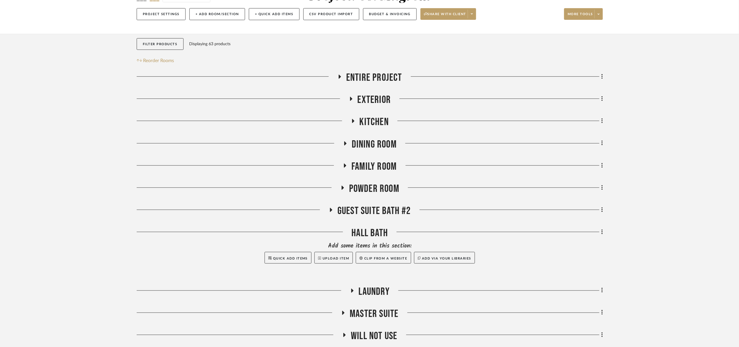
click at [393, 208] on span "Guest Suite bath #2" at bounding box center [373, 211] width 73 height 13
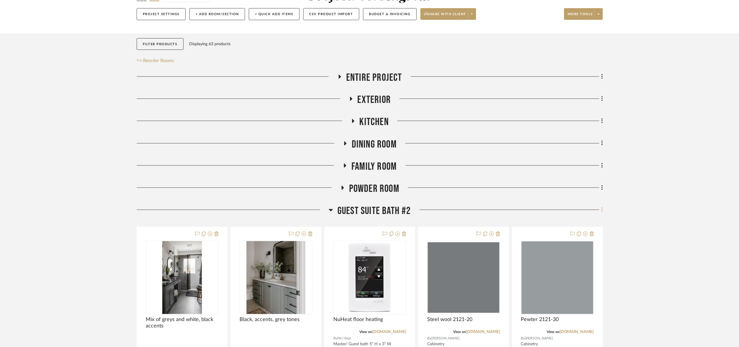
click at [599, 212] on div at bounding box center [507, 212] width 192 height 15
click at [602, 212] on icon at bounding box center [601, 209] width 1 height 5
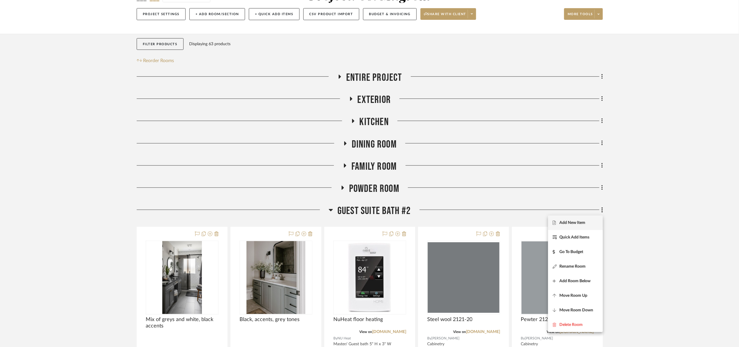
click at [587, 225] on button "Add New Item" at bounding box center [575, 222] width 55 height 15
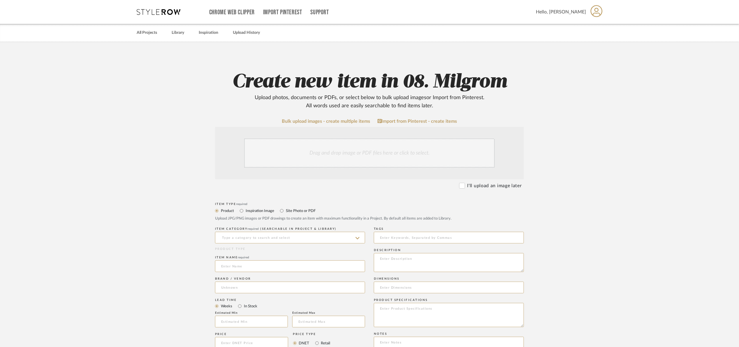
click at [321, 154] on div "Drag and drop image or PDF files here or click to select." at bounding box center [369, 152] width 251 height 29
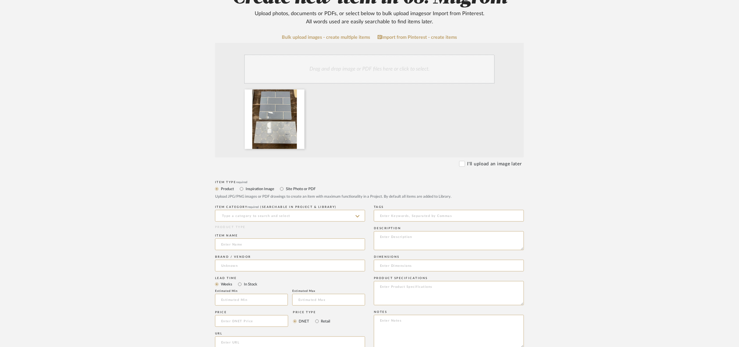
scroll to position [87, 0]
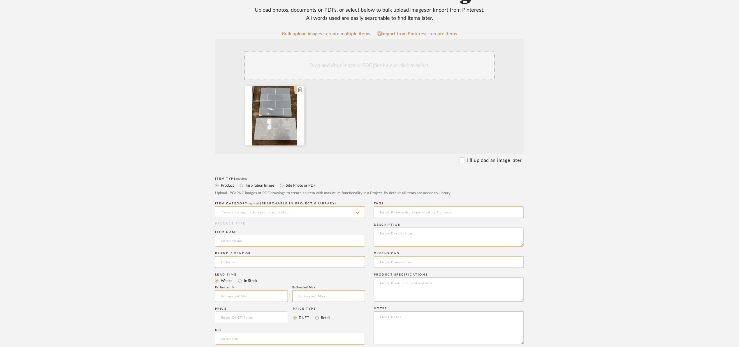
click at [300, 90] on icon at bounding box center [300, 89] width 4 height 5
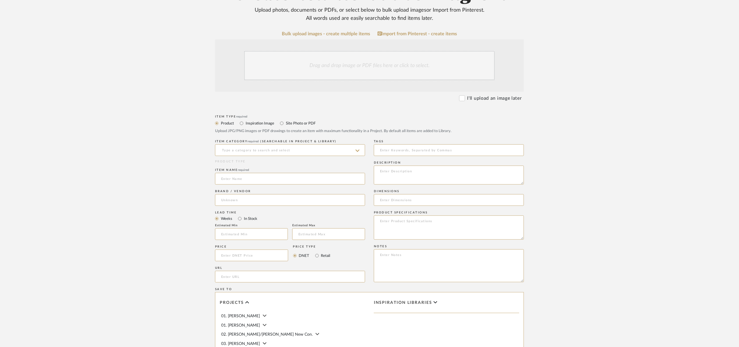
click at [322, 69] on div "Drag and drop image or PDF files here or click to select." at bounding box center [369, 65] width 251 height 29
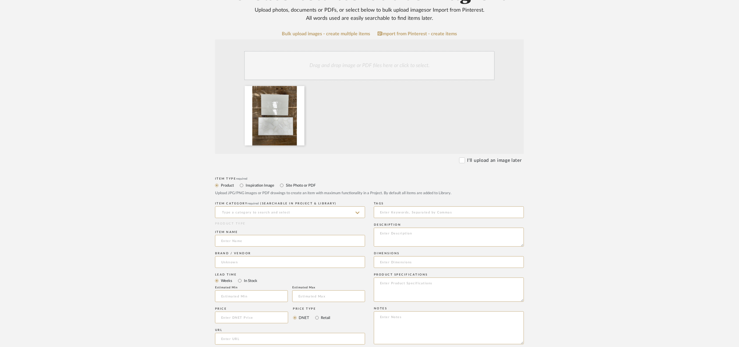
click at [261, 189] on div "Product Inspiration Image Site Photo or PDF Upload JPG/PNG images or PDF drawin…" at bounding box center [369, 189] width 309 height 14
click at [261, 188] on label "Inspiration Image" at bounding box center [259, 185] width 29 height 6
click at [245, 188] on input "Inspiration Image" at bounding box center [241, 185] width 7 height 7
radio input "true"
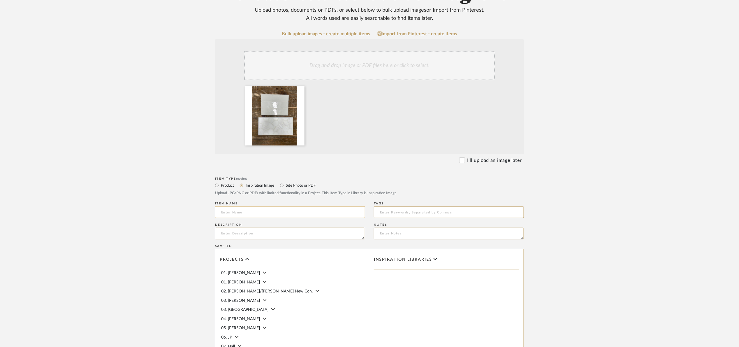
click at [253, 210] on input at bounding box center [290, 212] width 150 height 12
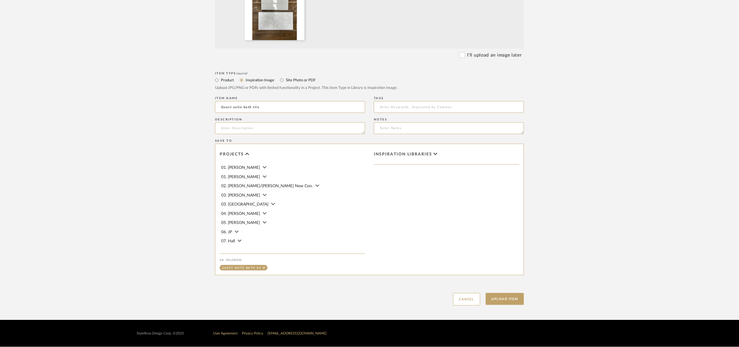
scroll to position [193, 0]
type input "Guest suite bath tile"
click at [506, 293] on button "Upload Item" at bounding box center [505, 299] width 38 height 12
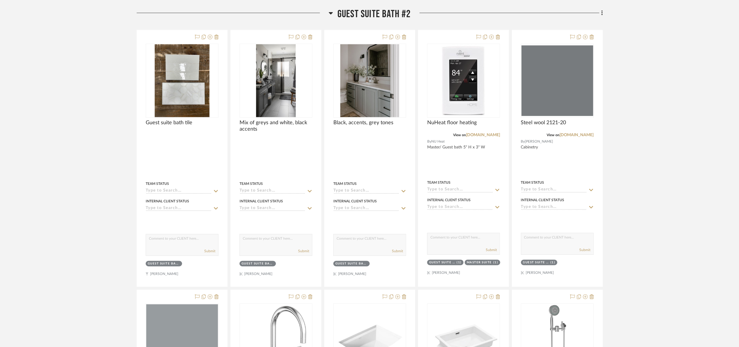
scroll to position [271, 0]
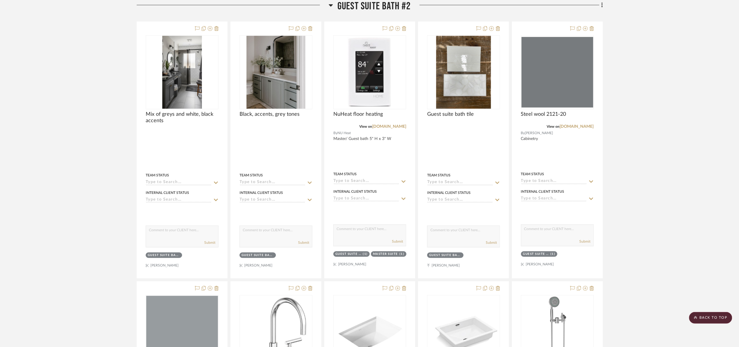
click at [361, 2] on span "Guest Suite bath #2" at bounding box center [373, 6] width 73 height 13
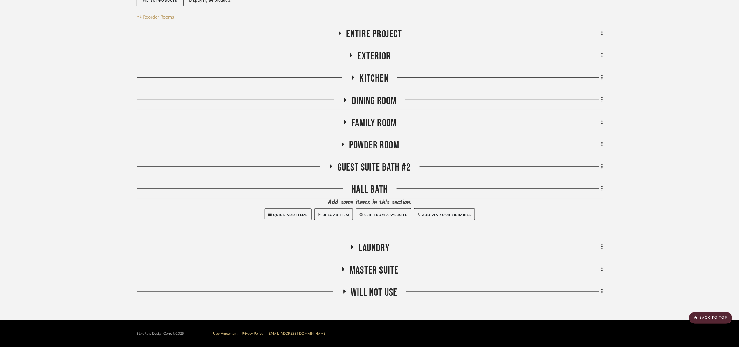
scroll to position [109, 0]
click at [601, 188] on icon at bounding box center [602, 188] width 2 height 6
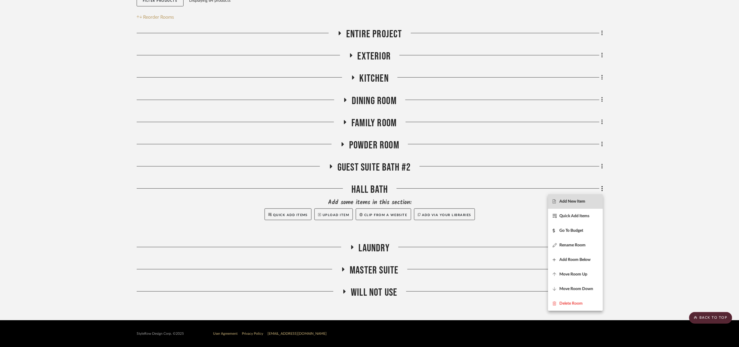
click at [577, 200] on span "Add New Item" at bounding box center [572, 201] width 26 height 5
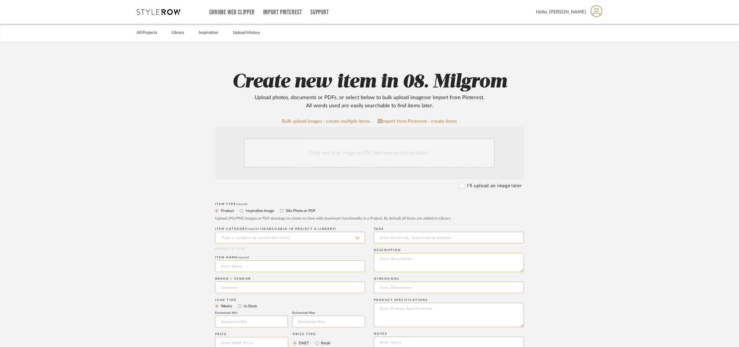
click at [288, 150] on div "Drag and drop image or PDF files here or click to select." at bounding box center [369, 152] width 251 height 29
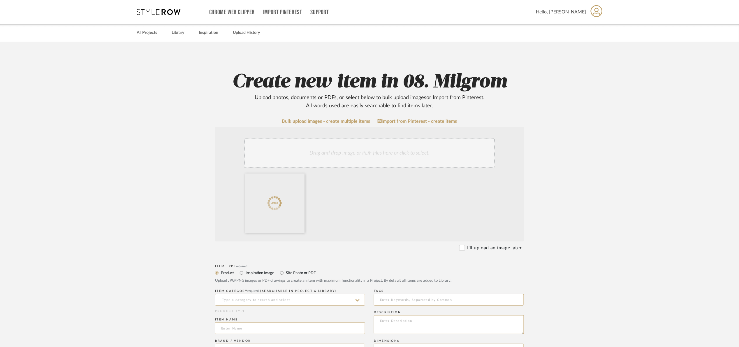
drag, startPoint x: 247, startPoint y: 273, endPoint x: 250, endPoint y: 272, distance: 3.3
click at [247, 273] on label "Inspiration Image" at bounding box center [259, 273] width 29 height 6
click at [245, 273] on input "Inspiration Image" at bounding box center [241, 272] width 7 height 7
radio input "true"
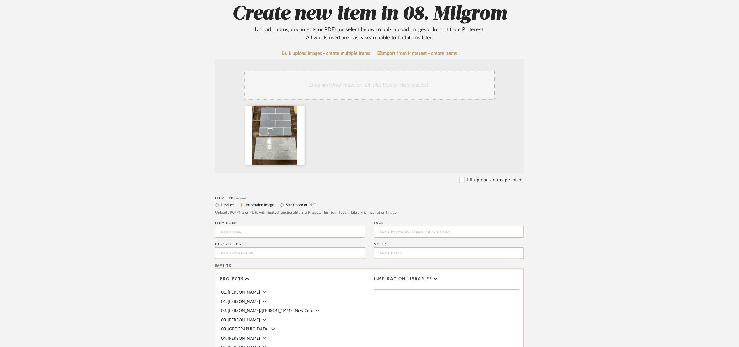
scroll to position [87, 0]
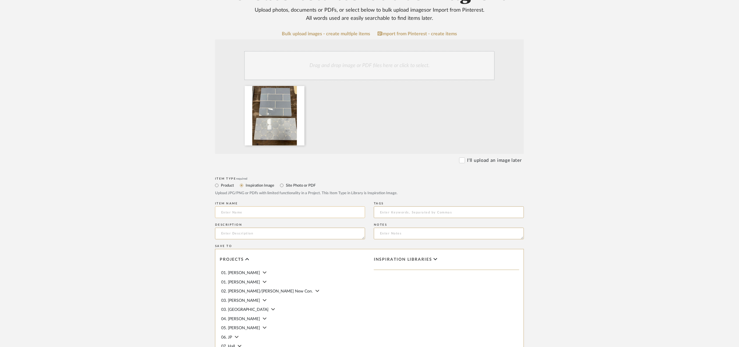
drag, startPoint x: 243, startPoint y: 205, endPoint x: 244, endPoint y: 208, distance: 3.0
click at [243, 206] on div "Item name" at bounding box center [290, 210] width 150 height 21
click at [245, 209] on input at bounding box center [290, 212] width 150 height 12
type input "G"
type input "J"
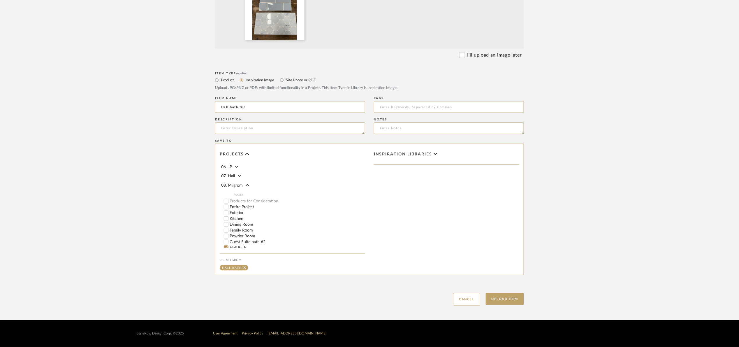
scroll to position [67, 0]
type input "Hall bath tile"
click at [506, 300] on button "Upload Item" at bounding box center [505, 299] width 38 height 12
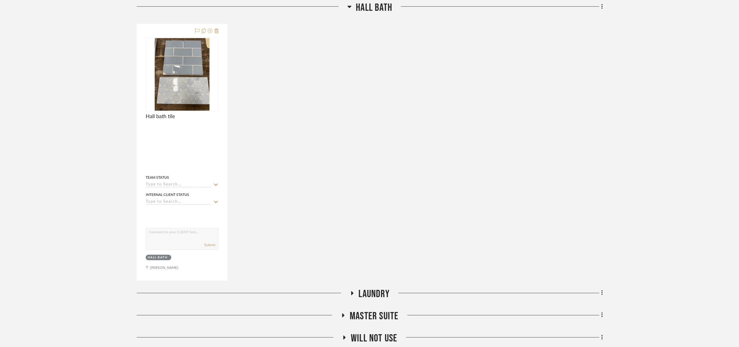
scroll to position [293, 0]
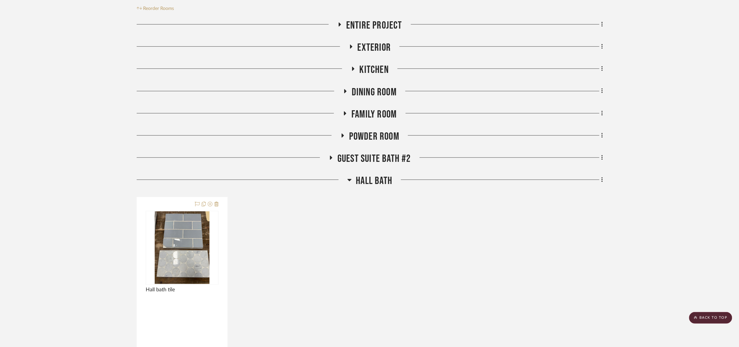
click at [399, 160] on span "Guest Suite bath #2" at bounding box center [373, 158] width 73 height 13
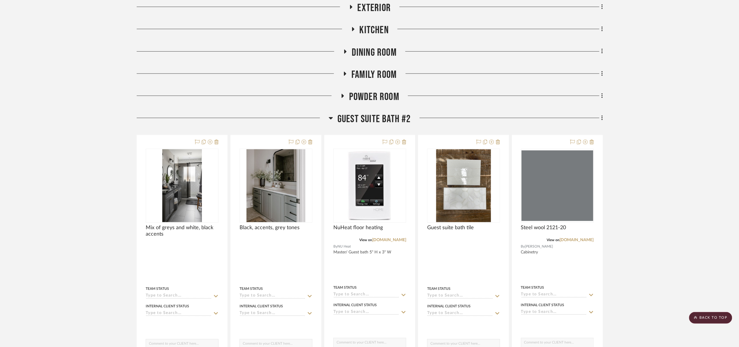
scroll to position [161, 0]
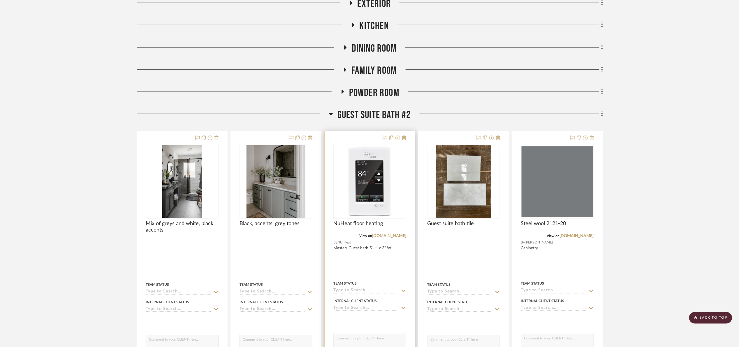
click at [396, 138] on icon at bounding box center [397, 137] width 5 height 5
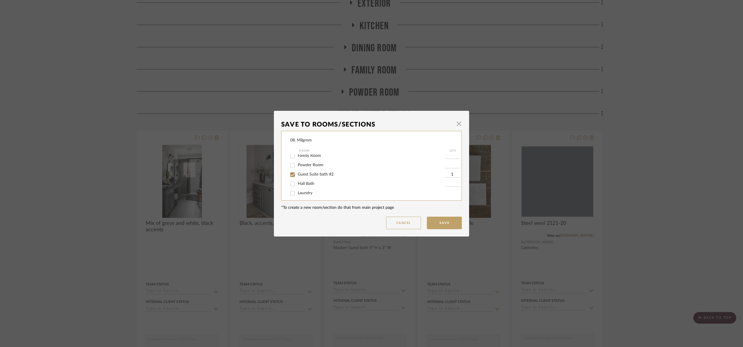
scroll to position [44, 0]
drag, startPoint x: 312, startPoint y: 168, endPoint x: 312, endPoint y: 175, distance: 6.4
click at [312, 169] on label "Guest Suite bath #2" at bounding box center [371, 170] width 147 height 5
click at [297, 169] on input "Guest Suite bath #2" at bounding box center [292, 170] width 9 height 9
checkbox input "false"
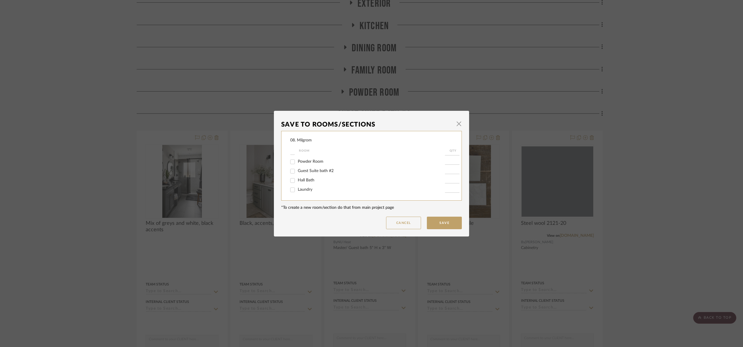
click at [307, 170] on span "Guest Suite bath #2" at bounding box center [316, 171] width 36 height 4
click at [297, 170] on input "Guest Suite bath #2" at bounding box center [292, 170] width 9 height 9
checkbox input "true"
type input "1"
click at [305, 181] on span "Hall Bath" at bounding box center [306, 180] width 17 height 4
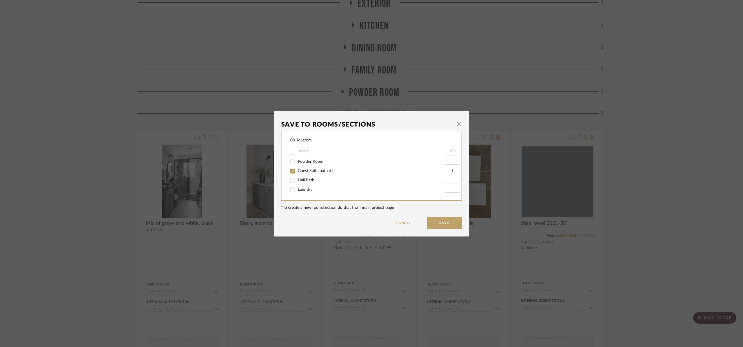
click at [297, 181] on input "Hall Bath" at bounding box center [292, 180] width 9 height 9
checkbox input "true"
type input "1"
drag, startPoint x: 448, startPoint y: 220, endPoint x: 493, endPoint y: 225, distance: 45.1
click at [448, 219] on button "Save" at bounding box center [444, 223] width 35 height 13
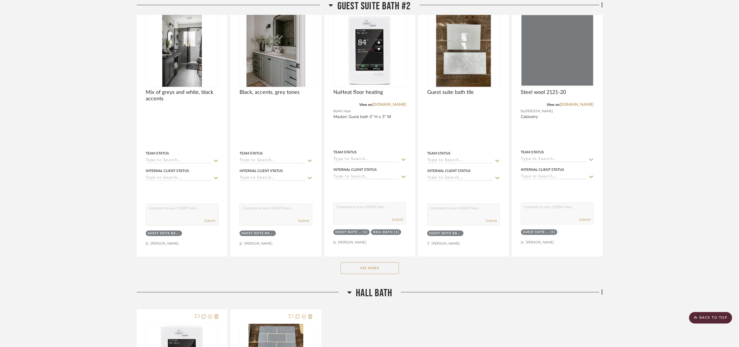
click at [388, 272] on button "See More" at bounding box center [370, 268] width 58 height 12
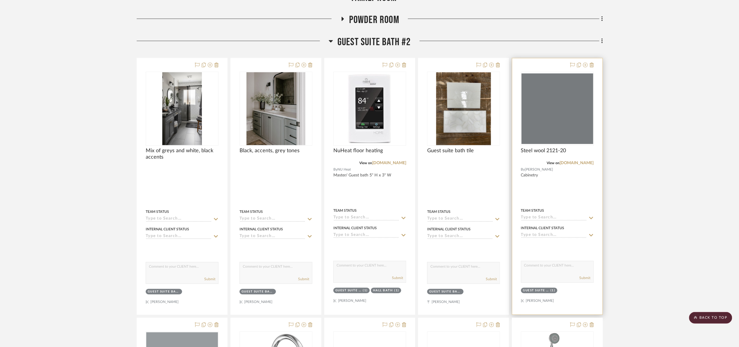
scroll to position [205, 0]
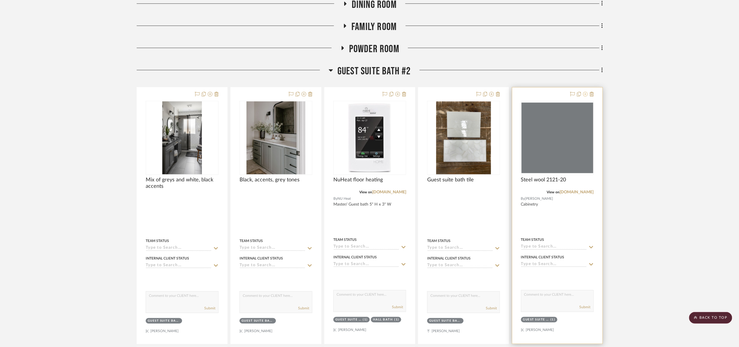
click at [585, 95] on icon at bounding box center [585, 94] width 5 height 5
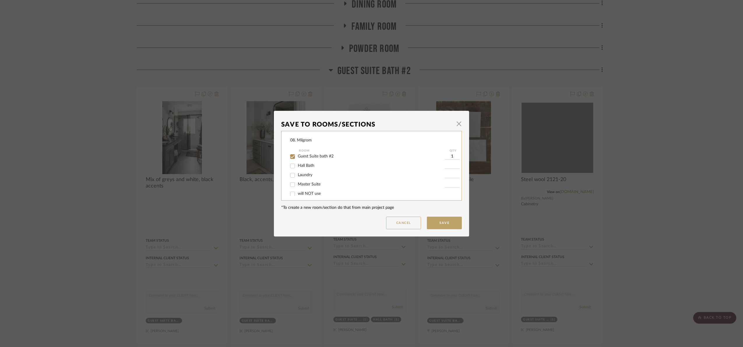
scroll to position [62, 0]
click at [299, 161] on span "Hall Bath" at bounding box center [306, 162] width 17 height 4
click at [297, 161] on input "Hall Bath" at bounding box center [292, 161] width 9 height 9
checkbox input "true"
type input "1"
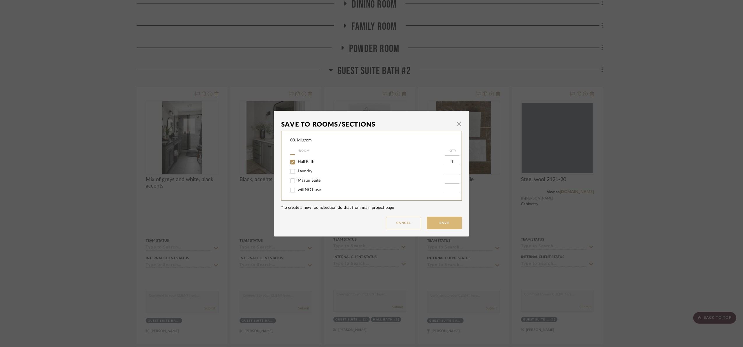
click at [433, 220] on button "Save" at bounding box center [444, 223] width 35 height 13
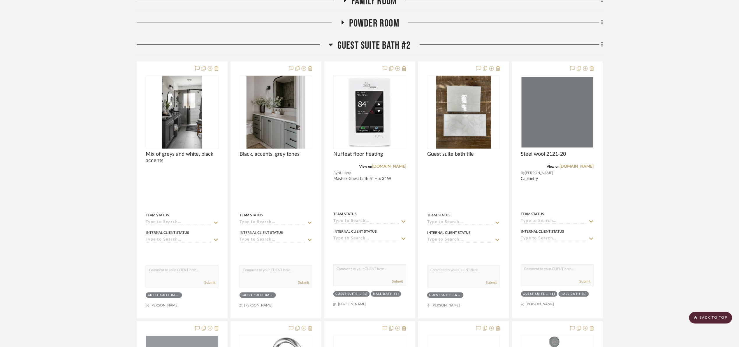
scroll to position [380, 0]
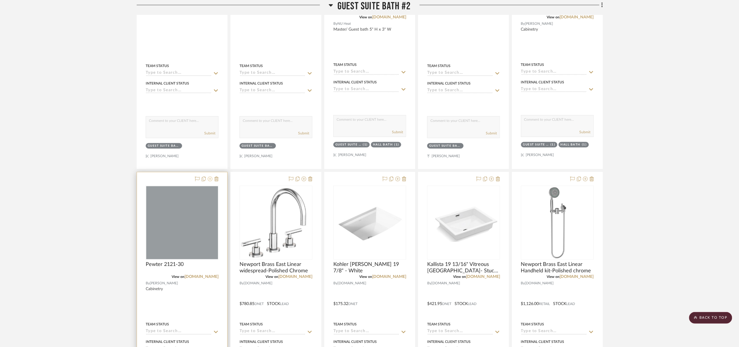
click at [211, 179] on icon at bounding box center [210, 179] width 5 height 5
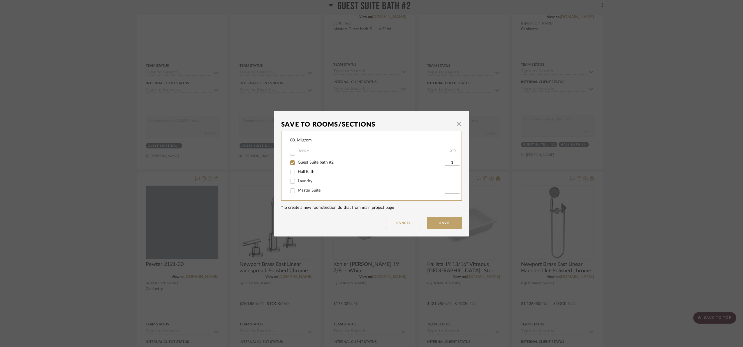
scroll to position [62, 0]
click at [306, 162] on span "Hall Bath" at bounding box center [306, 162] width 17 height 4
click at [297, 162] on input "Hall Bath" at bounding box center [292, 161] width 9 height 9
checkbox input "true"
type input "1"
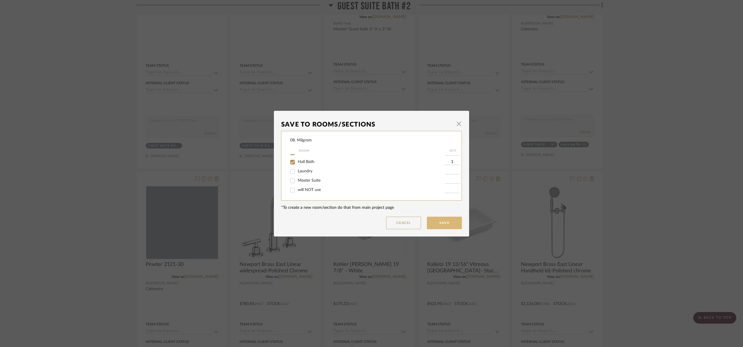
click at [451, 220] on button "Save" at bounding box center [444, 223] width 35 height 13
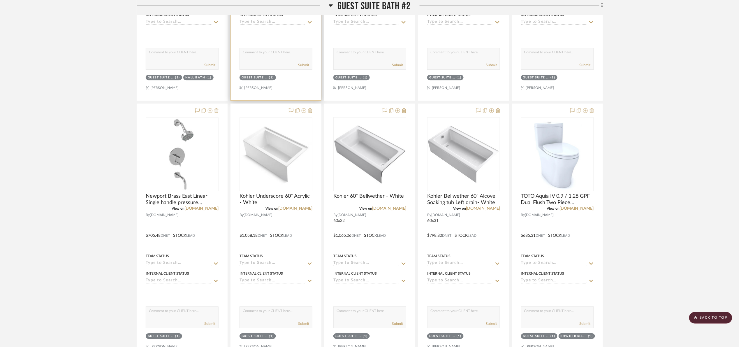
scroll to position [686, 0]
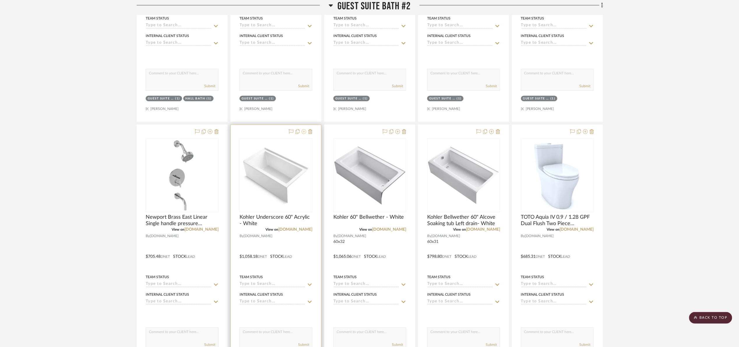
click at [304, 131] on icon at bounding box center [304, 131] width 5 height 5
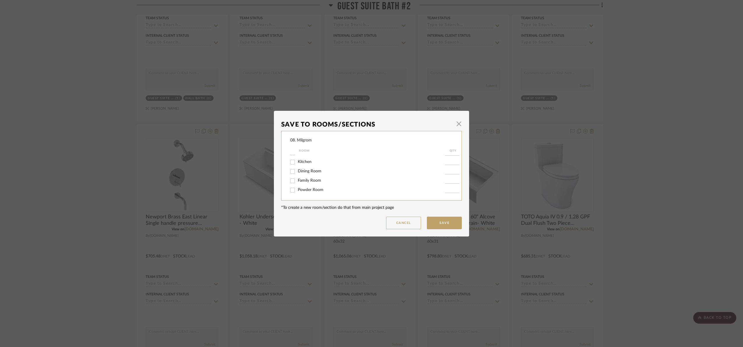
scroll to position [62, 0]
click at [306, 161] on span "Hall Bath" at bounding box center [306, 162] width 17 height 4
click at [297, 161] on input "Hall Bath" at bounding box center [292, 161] width 9 height 9
checkbox input "true"
type input "1"
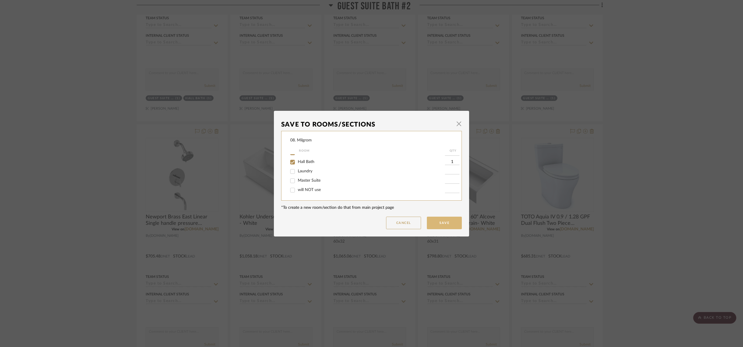
click at [443, 222] on button "Save" at bounding box center [444, 223] width 35 height 13
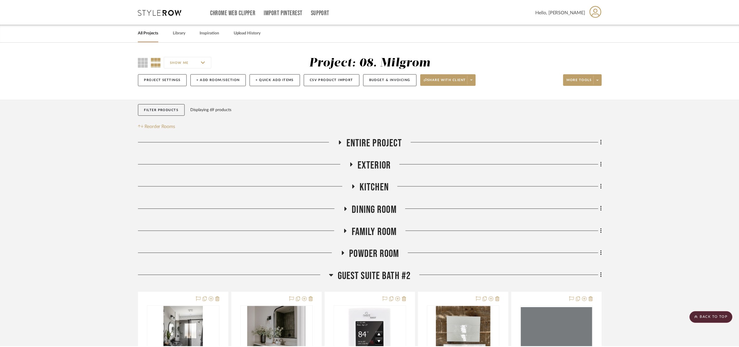
scroll to position [686, 0]
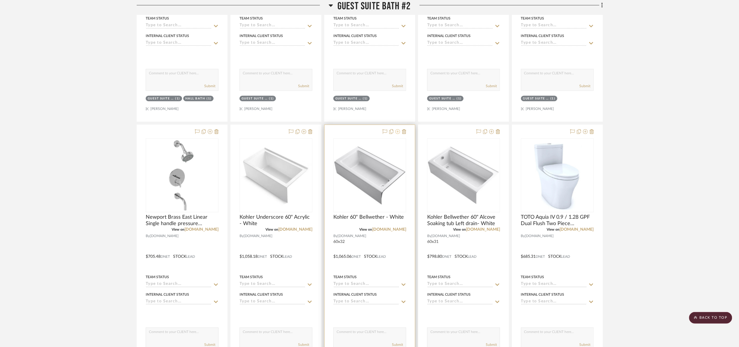
click at [396, 133] on icon at bounding box center [397, 131] width 5 height 5
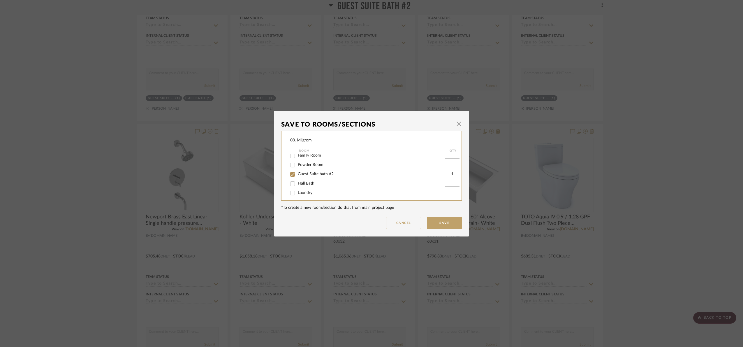
scroll to position [44, 0]
click at [308, 180] on span "Hall Bath" at bounding box center [306, 180] width 17 height 4
click at [297, 180] on input "Hall Bath" at bounding box center [292, 180] width 9 height 9
checkbox input "true"
type input "1"
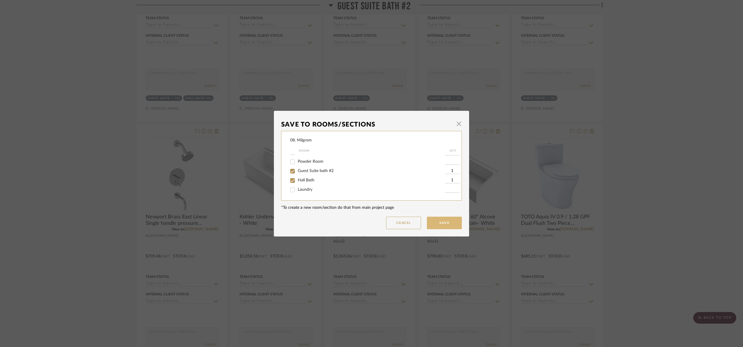
click at [452, 223] on button "Save" at bounding box center [444, 223] width 35 height 13
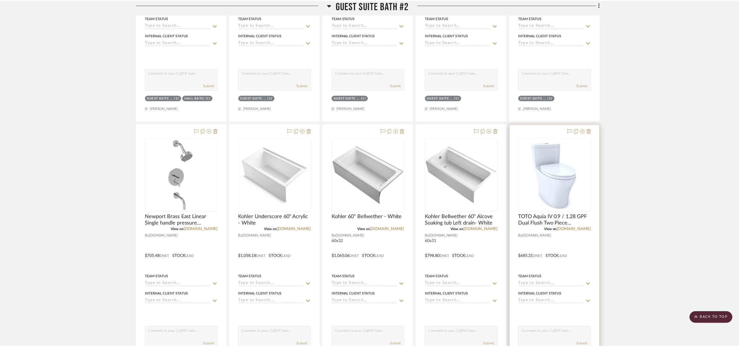
scroll to position [686, 0]
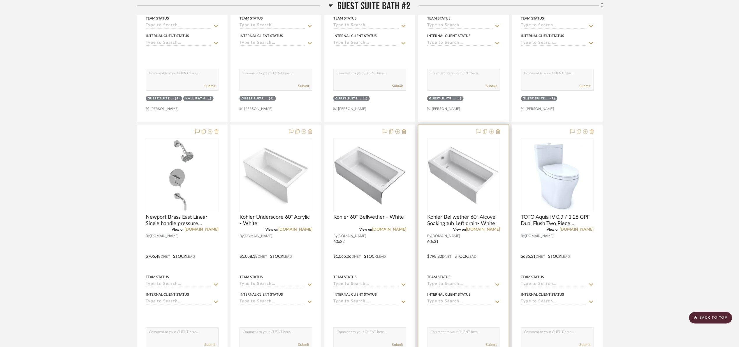
click at [492, 133] on icon at bounding box center [491, 131] width 5 height 5
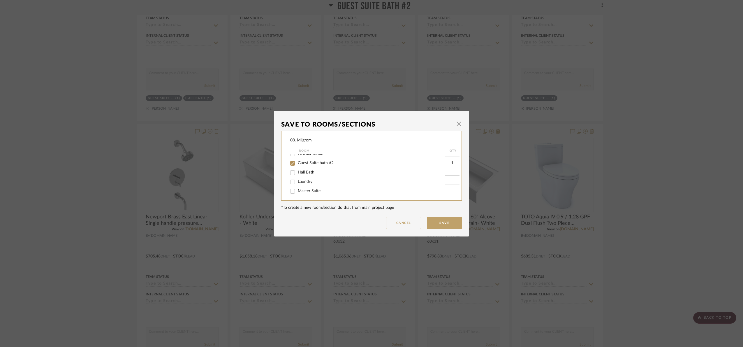
scroll to position [62, 0]
click at [307, 161] on span "Hall Bath" at bounding box center [306, 162] width 17 height 4
click at [297, 161] on input "Hall Bath" at bounding box center [292, 161] width 9 height 9
checkbox input "true"
type input "1"
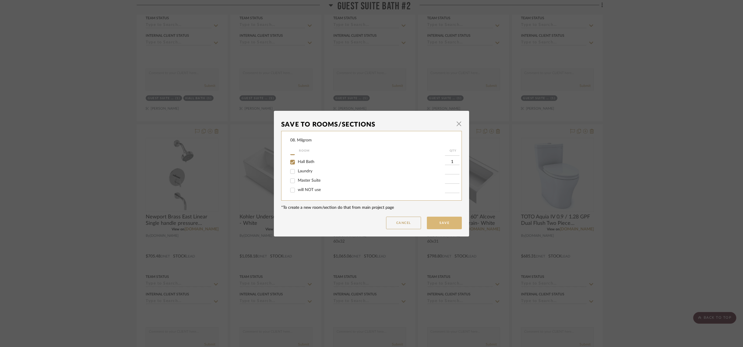
click at [433, 221] on button "Save" at bounding box center [444, 223] width 35 height 13
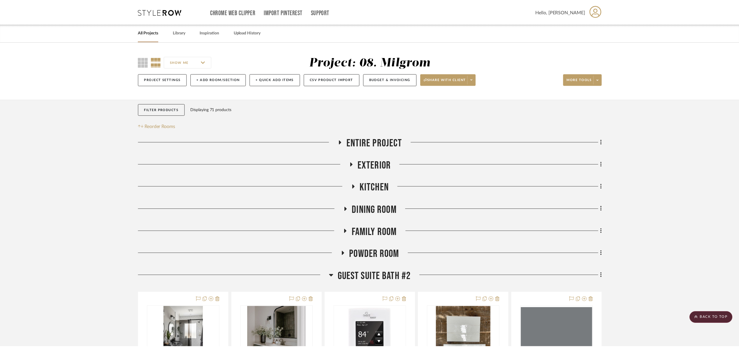
scroll to position [686, 0]
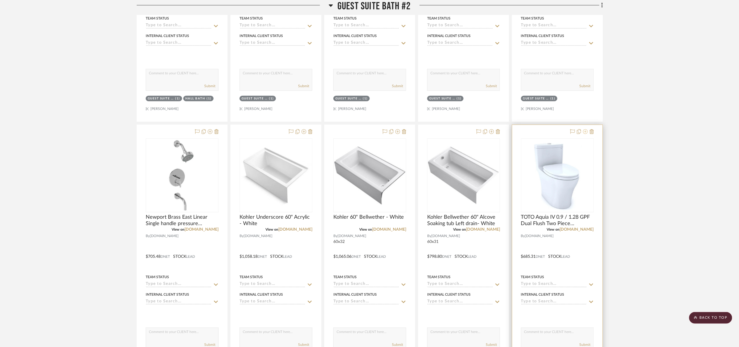
click at [586, 133] on icon at bounding box center [585, 131] width 5 height 5
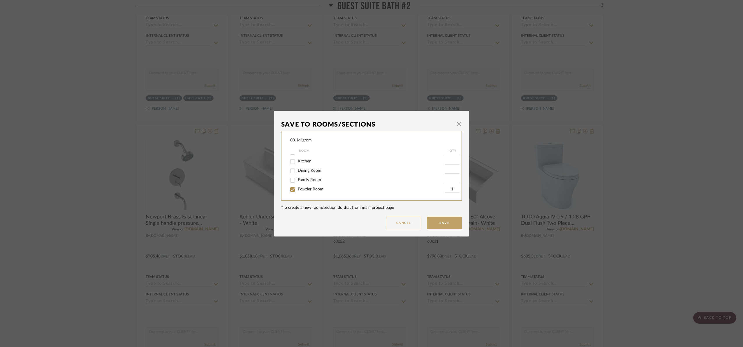
scroll to position [44, 0]
click at [295, 177] on div at bounding box center [292, 180] width 9 height 9
checkbox input "true"
type input "1"
drag, startPoint x: 450, startPoint y: 222, endPoint x: 454, endPoint y: 224, distance: 3.9
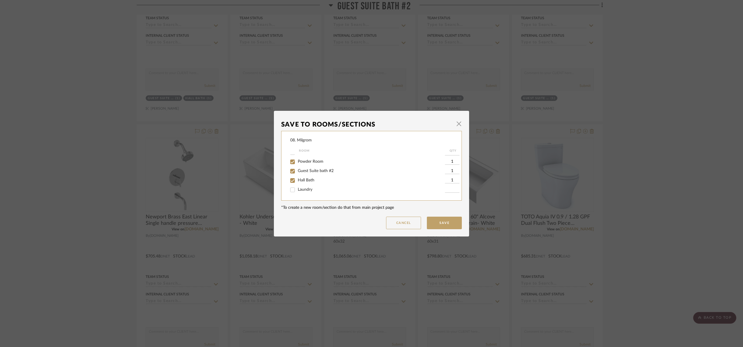
click at [450, 222] on button "Save" at bounding box center [444, 223] width 35 height 13
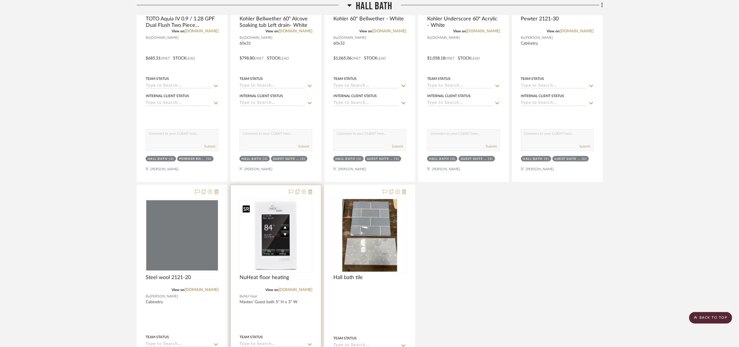
scroll to position [1123, 0]
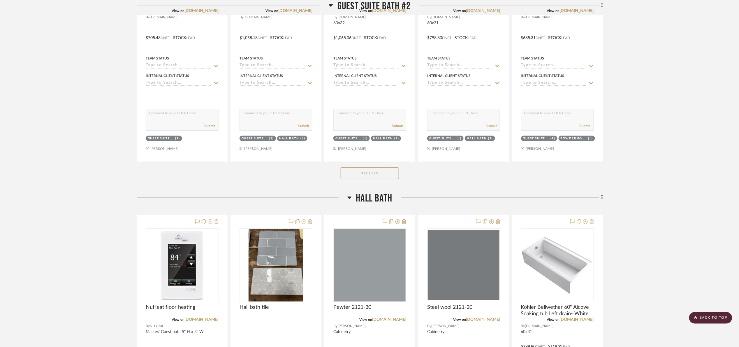
click at [373, 203] on span "Hall Bath" at bounding box center [374, 198] width 36 height 13
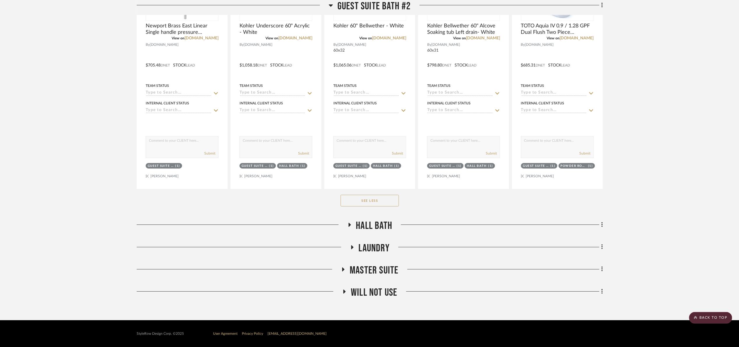
click at [362, 5] on span "Guest Suite bath #2" at bounding box center [373, 6] width 73 height 13
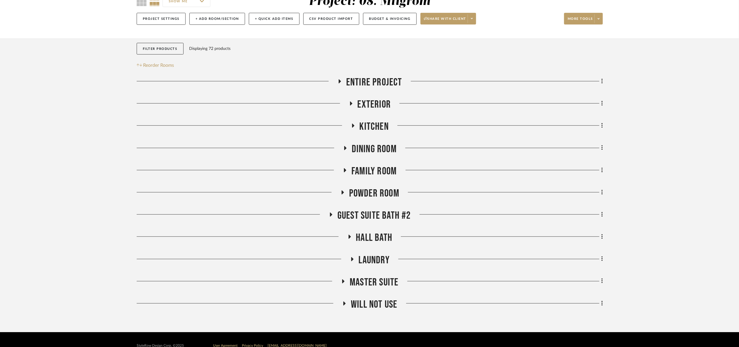
scroll to position [73, 0]
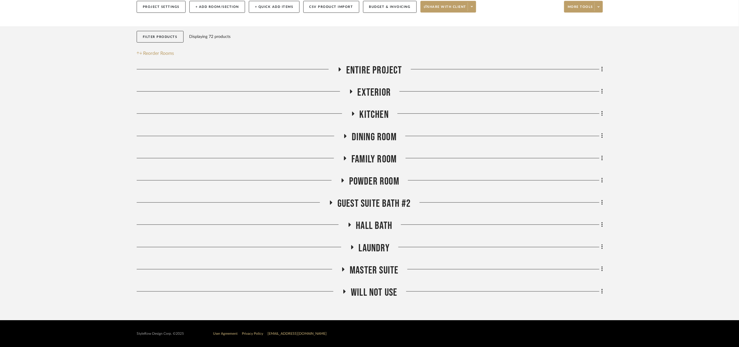
click at [381, 204] on span "Guest Suite bath #2" at bounding box center [373, 203] width 73 height 13
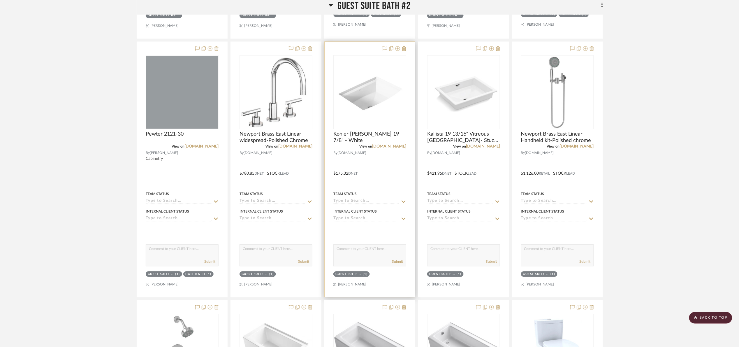
scroll to position [510, 0]
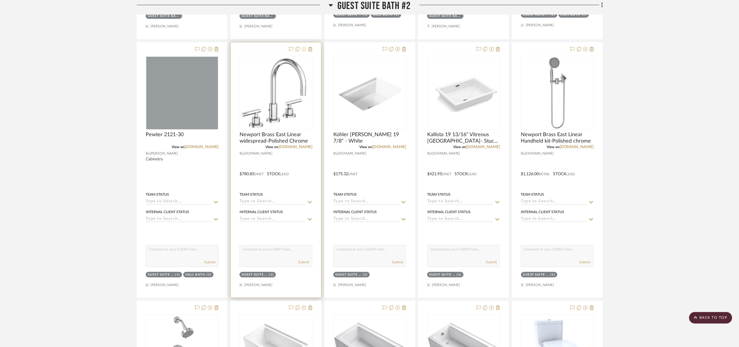
click at [303, 51] on icon at bounding box center [304, 49] width 5 height 5
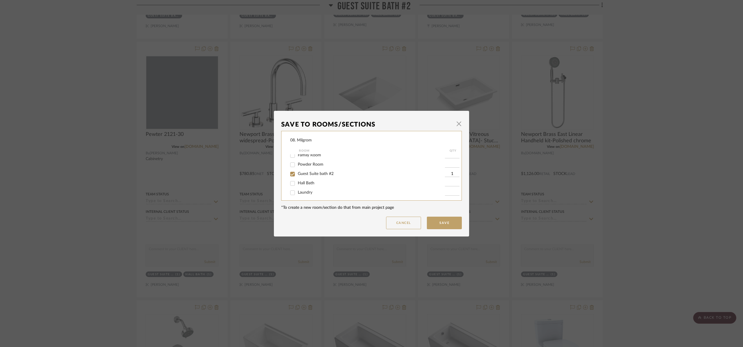
scroll to position [44, 0]
click at [308, 180] on span "Hall Bath" at bounding box center [306, 180] width 17 height 4
click at [297, 180] on input "Hall Bath" at bounding box center [292, 180] width 9 height 9
checkbox input "true"
type input "1"
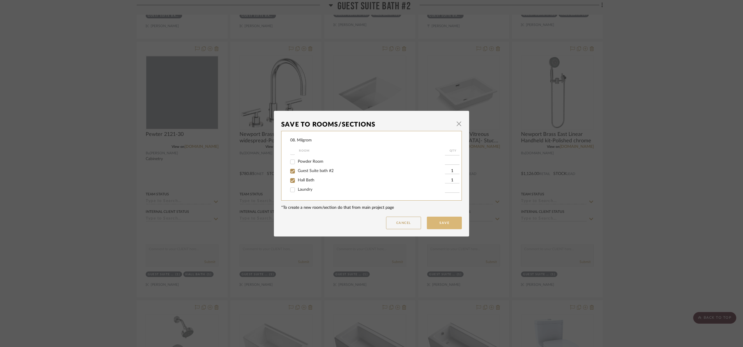
click at [446, 222] on button "Save" at bounding box center [444, 223] width 35 height 13
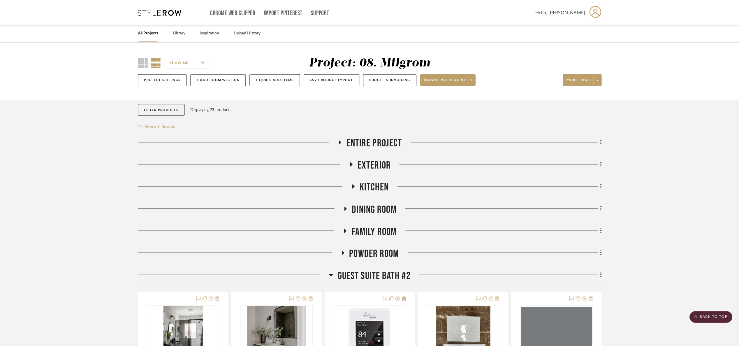
scroll to position [510, 0]
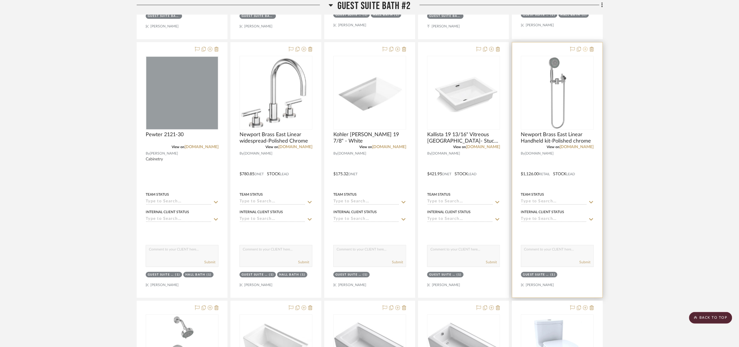
click at [586, 49] on icon at bounding box center [585, 49] width 5 height 5
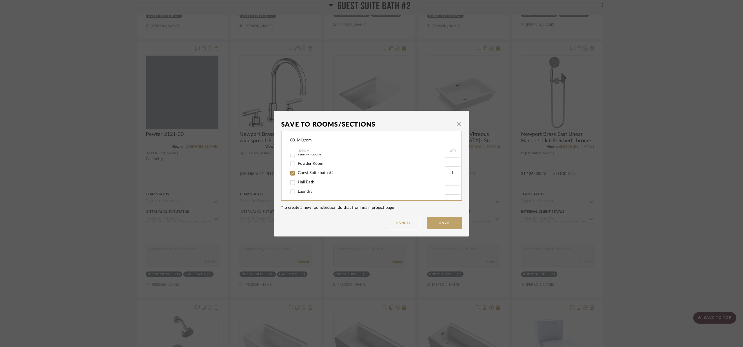
scroll to position [62, 0]
click at [308, 161] on span "Hall Bath" at bounding box center [306, 162] width 17 height 4
click at [297, 161] on input "Hall Bath" at bounding box center [292, 161] width 9 height 9
checkbox input "true"
type input "1"
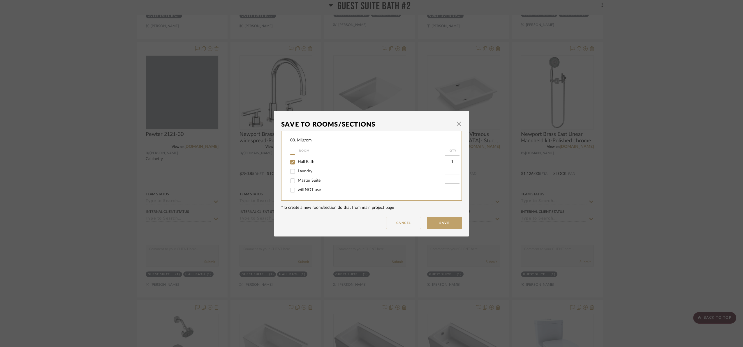
click at [448, 221] on button "Save" at bounding box center [444, 223] width 35 height 13
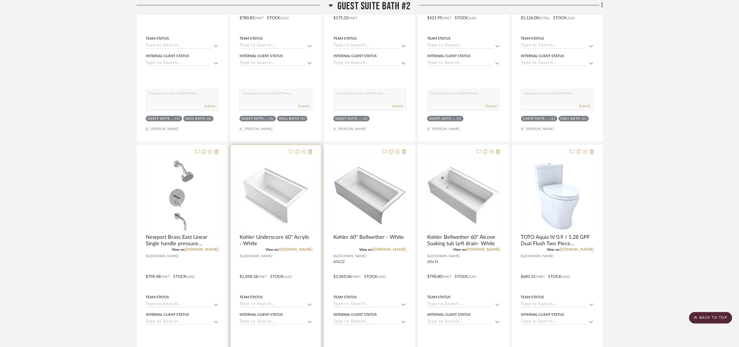
scroll to position [728, 0]
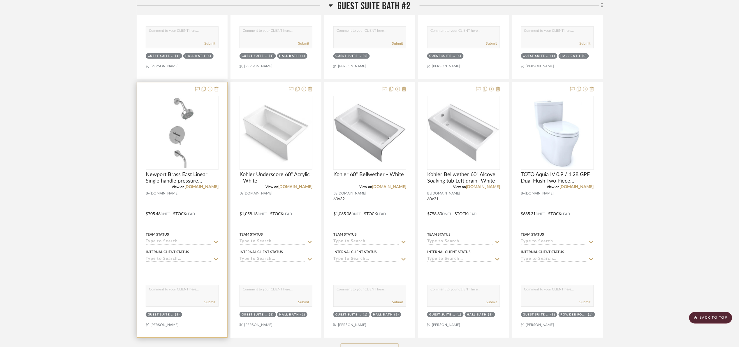
click at [209, 91] on icon at bounding box center [210, 89] width 5 height 5
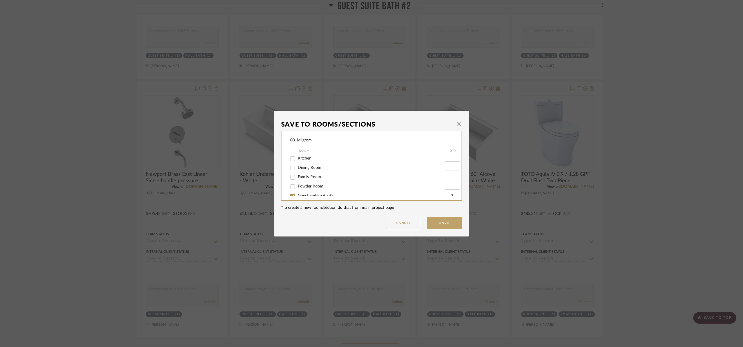
scroll to position [44, 0]
click at [309, 179] on span "Hall Bath" at bounding box center [306, 180] width 17 height 4
click at [297, 179] on input "Hall Bath" at bounding box center [292, 180] width 9 height 9
checkbox input "true"
type input "1"
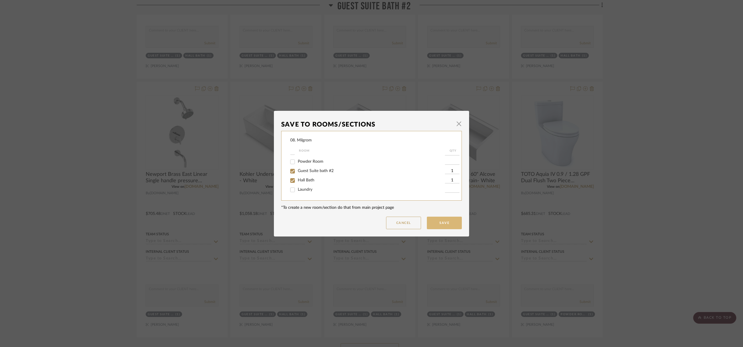
click at [441, 221] on button "Save" at bounding box center [444, 223] width 35 height 13
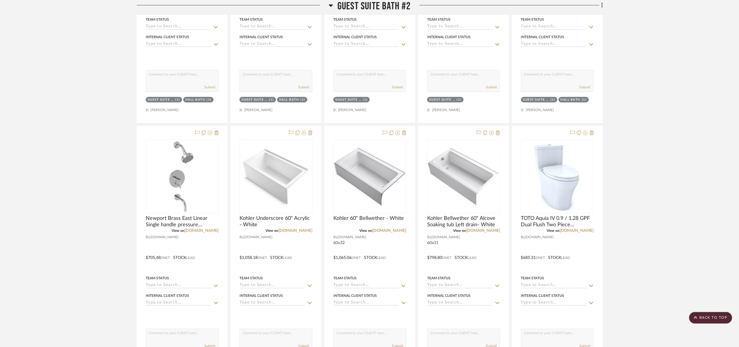
click at [347, 5] on span "Guest Suite bath #2" at bounding box center [373, 6] width 73 height 13
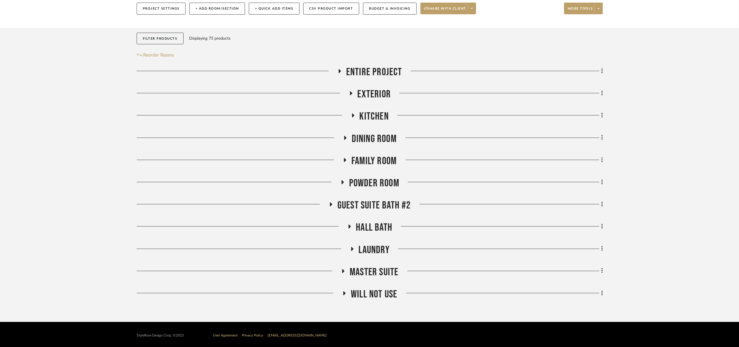
scroll to position [73, 0]
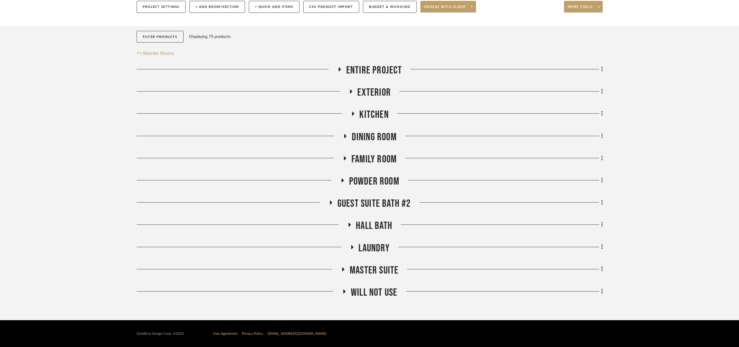
click at [383, 226] on span "Hall Bath" at bounding box center [374, 225] width 36 height 13
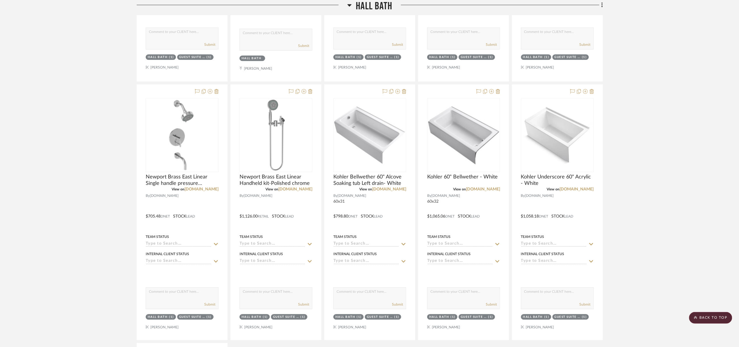
scroll to position [422, 0]
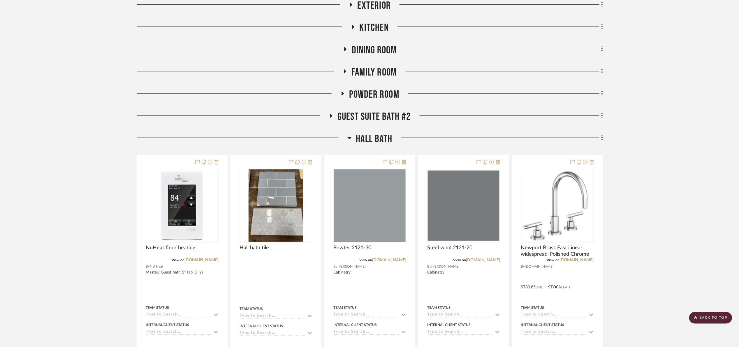
click at [368, 140] on span "Hall Bath" at bounding box center [374, 139] width 36 height 13
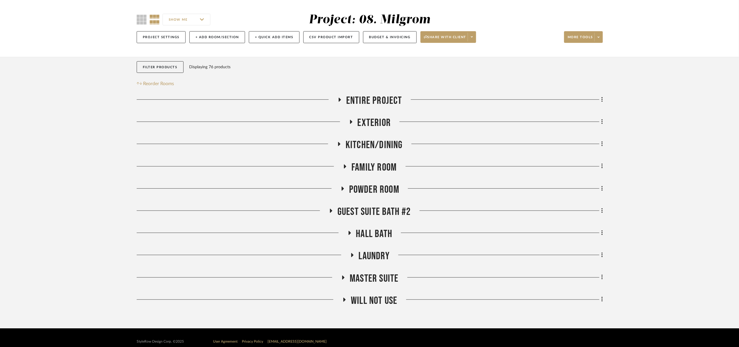
scroll to position [51, 0]
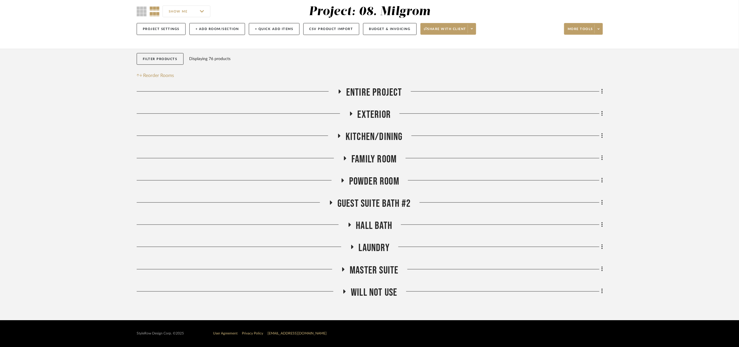
click at [375, 249] on span "Laundry" at bounding box center [374, 248] width 31 height 13
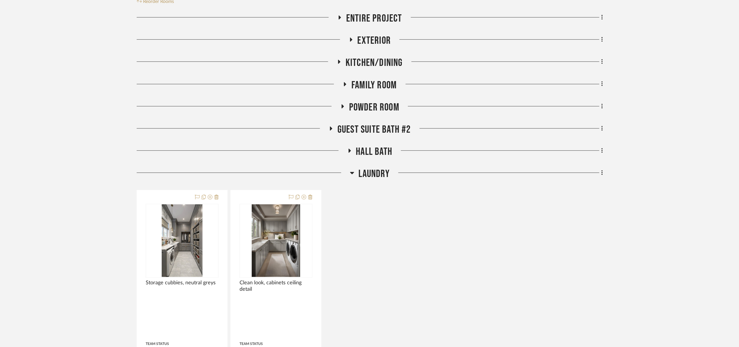
scroll to position [138, 0]
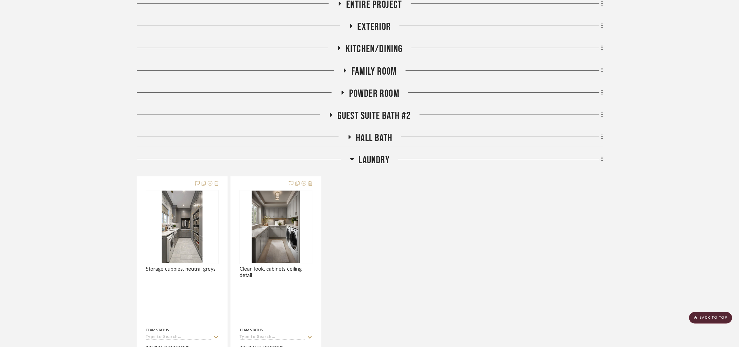
click at [377, 161] on span "Laundry" at bounding box center [374, 160] width 31 height 13
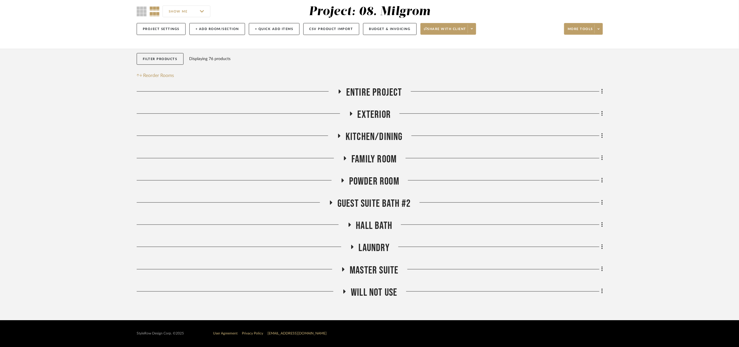
click at [374, 265] on span "Master Suite" at bounding box center [374, 270] width 49 height 13
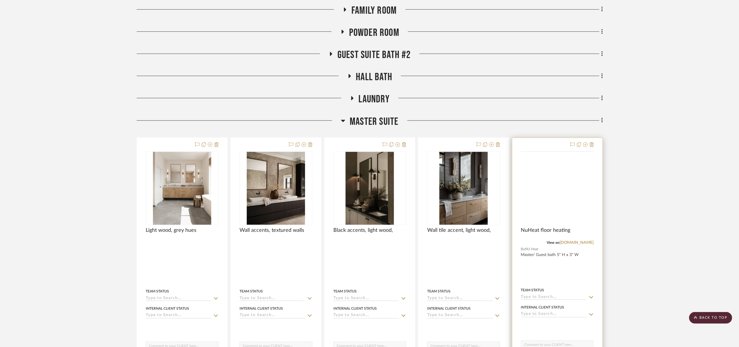
scroll to position [226, 0]
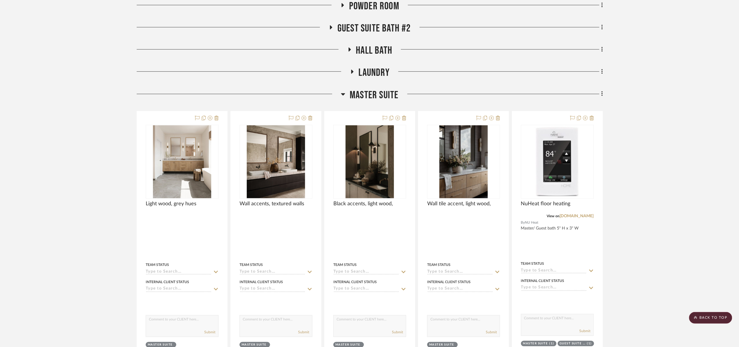
click at [379, 95] on span "Master Suite" at bounding box center [374, 95] width 49 height 13
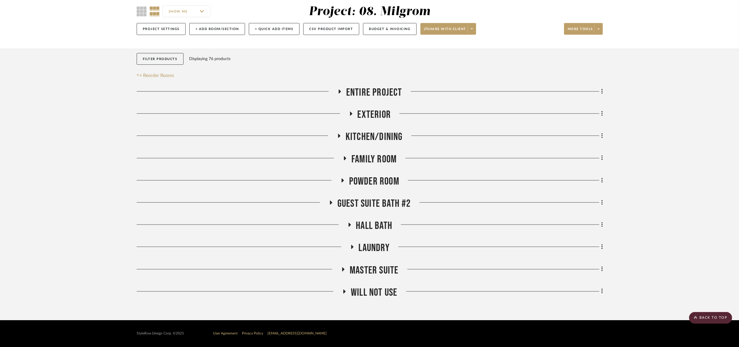
scroll to position [51, 0]
click at [380, 199] on span "Guest Suite bath #2" at bounding box center [373, 203] width 73 height 13
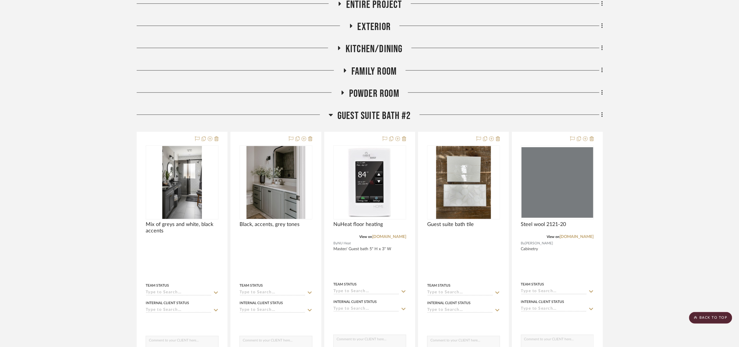
click at [390, 114] on span "Guest Suite bath #2" at bounding box center [373, 116] width 73 height 13
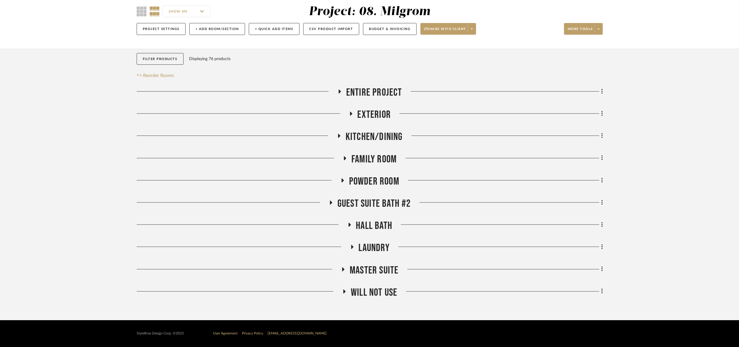
click at [375, 137] on span "Kitchen/Dining" at bounding box center [374, 137] width 57 height 13
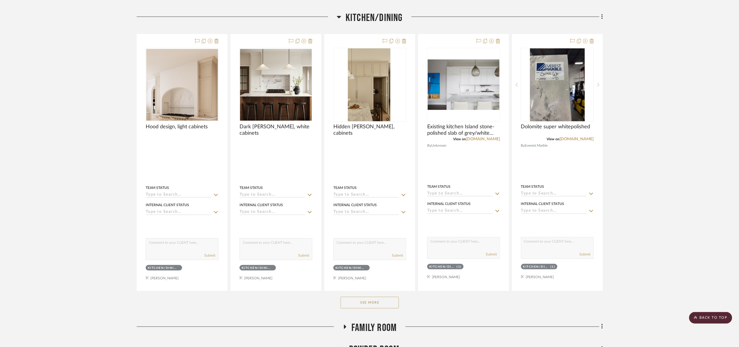
scroll to position [270, 0]
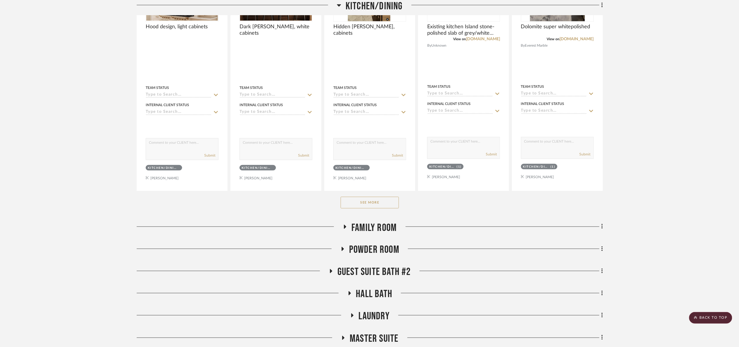
click at [384, 207] on button "See More" at bounding box center [370, 203] width 58 height 12
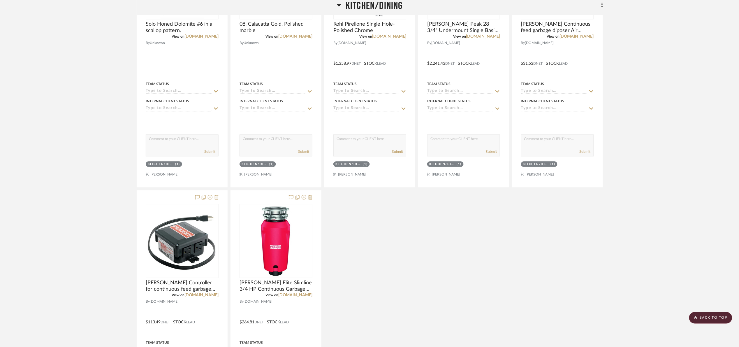
scroll to position [313, 0]
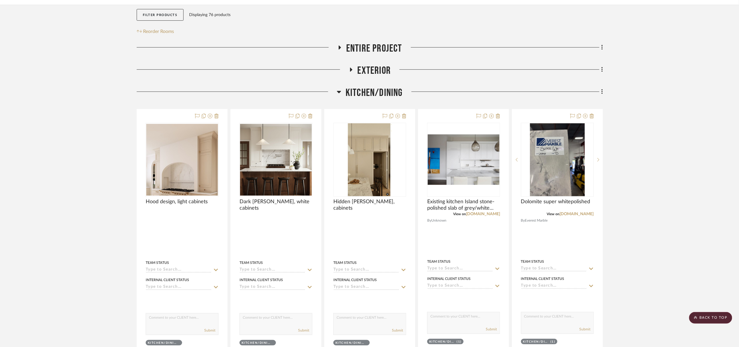
click at [367, 99] on span "Kitchen/Dining" at bounding box center [374, 93] width 57 height 13
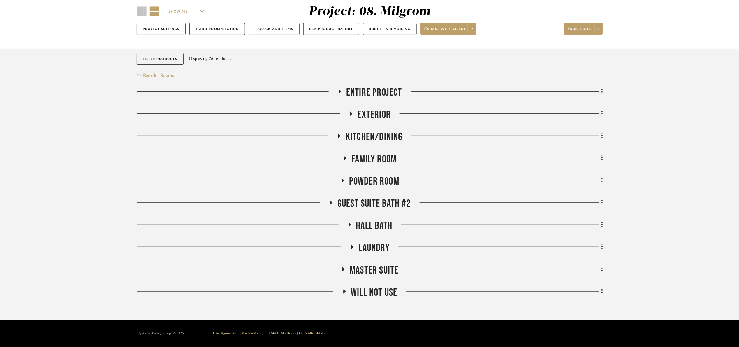
click at [372, 154] on span "Family Room" at bounding box center [373, 159] width 45 height 13
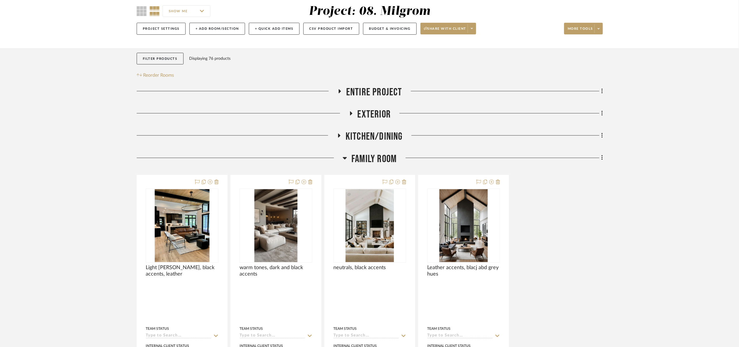
click at [394, 158] on span "Family Room" at bounding box center [373, 159] width 45 height 13
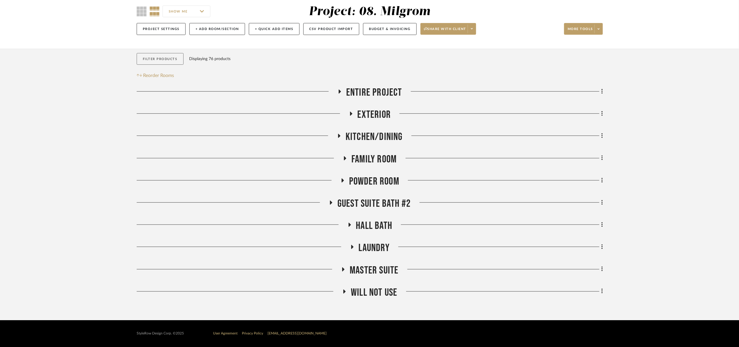
click at [170, 57] on button "Filter Products" at bounding box center [160, 59] width 47 height 12
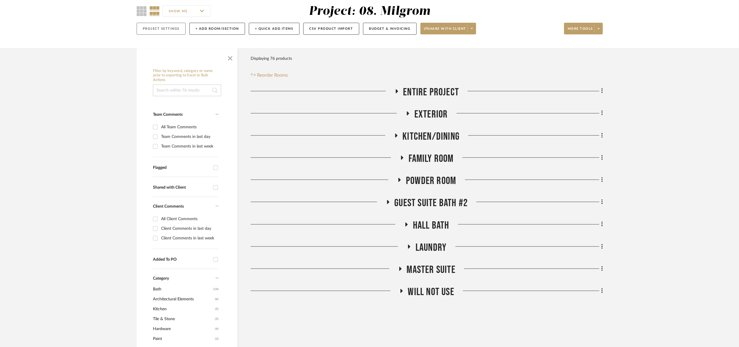
click at [166, 31] on button "Project Settings" at bounding box center [161, 29] width 49 height 12
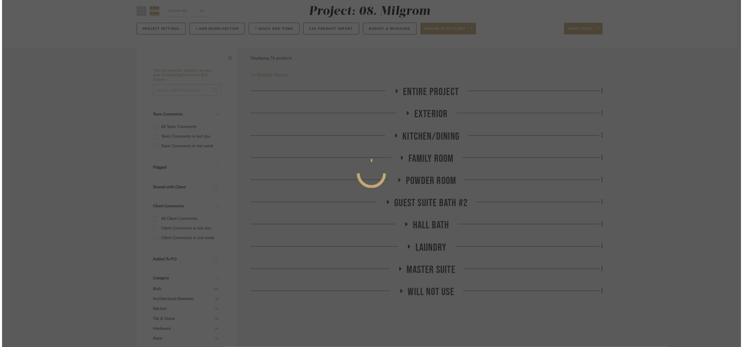
scroll to position [0, 0]
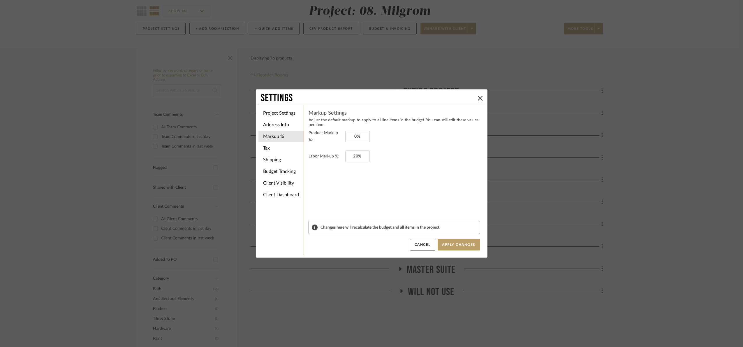
click at [691, 110] on div "Settings Project Settings Address Info Markup % Tax Shipping Budget Tracking Cl…" at bounding box center [371, 173] width 743 height 347
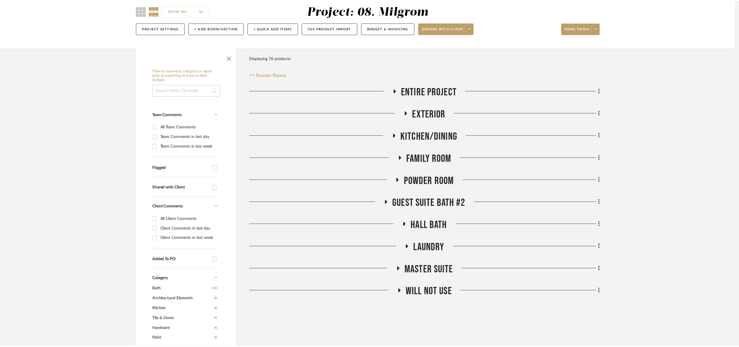
scroll to position [51, 0]
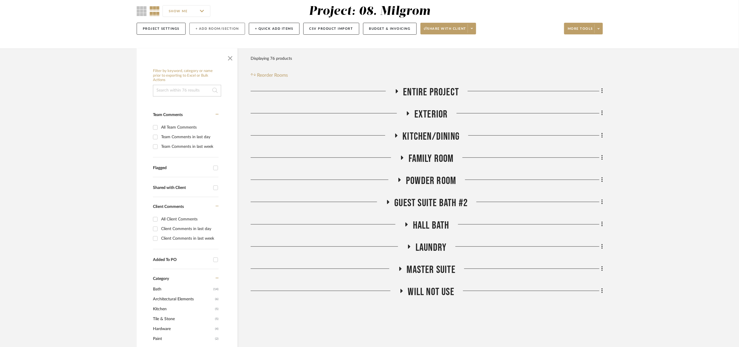
click at [217, 27] on button "+ Add Room/Section" at bounding box center [217, 29] width 56 height 12
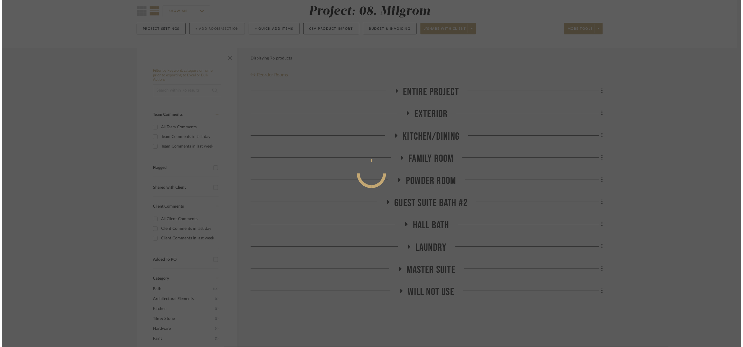
scroll to position [0, 0]
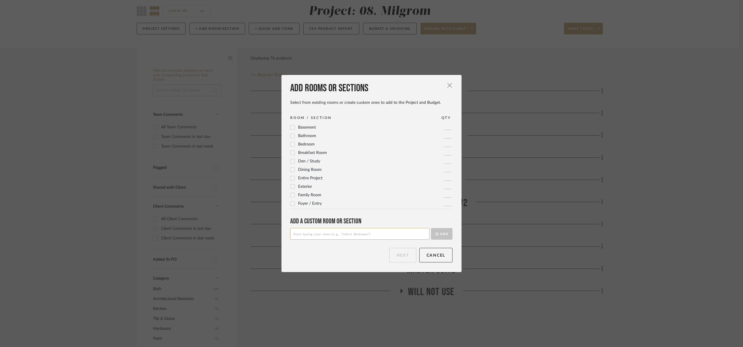
click at [326, 233] on input at bounding box center [359, 234] width 139 height 12
type input "Home Office"
drag, startPoint x: 428, startPoint y: 224, endPoint x: 432, endPoint y: 228, distance: 5.8
click at [428, 223] on div "Add a Custom room or Section" at bounding box center [371, 221] width 162 height 8
click at [434, 230] on button "Add" at bounding box center [442, 234] width 22 height 12
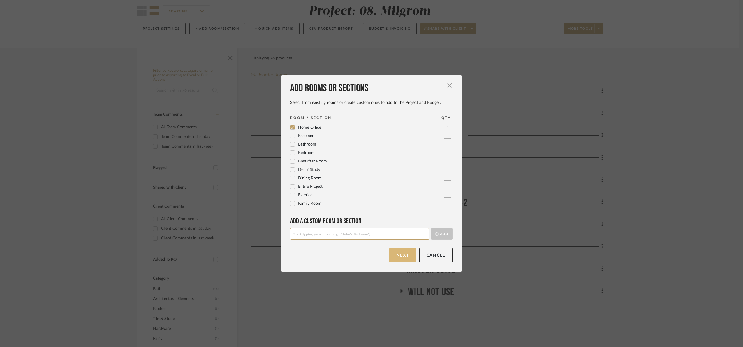
click at [397, 254] on button "Next" at bounding box center [402, 255] width 27 height 15
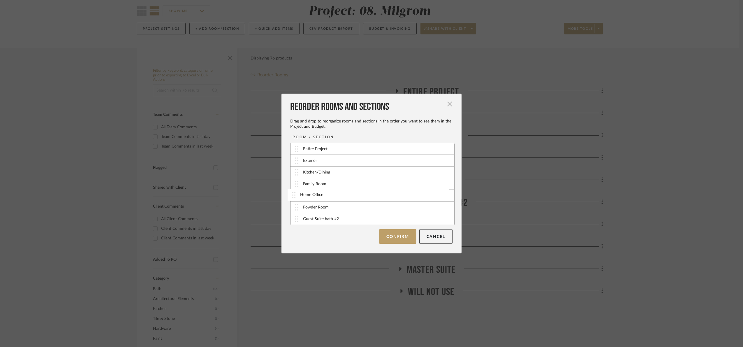
drag, startPoint x: 297, startPoint y: 220, endPoint x: 301, endPoint y: 206, distance: 15.0
click at [402, 237] on button "Confirm" at bounding box center [397, 236] width 37 height 15
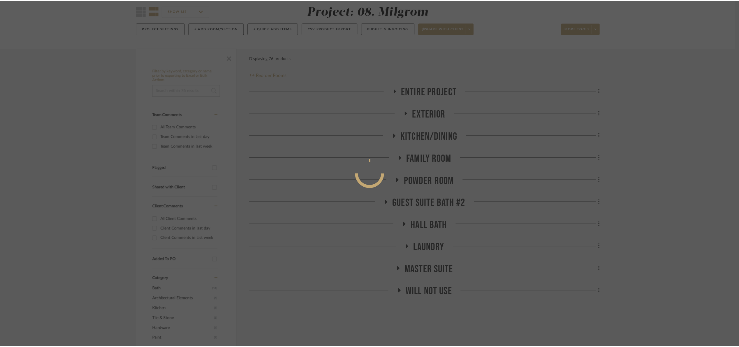
scroll to position [51, 0]
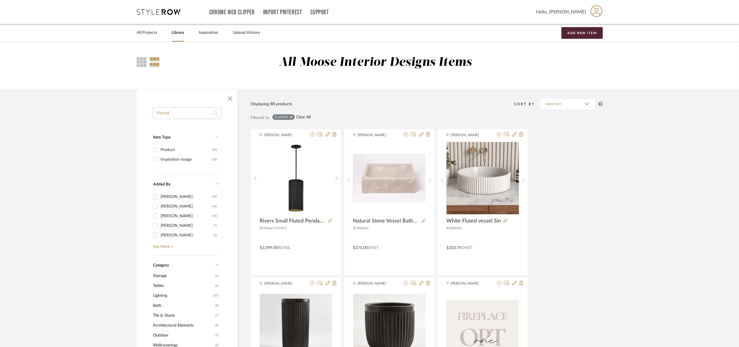
click at [297, 117] on link "Clear All" at bounding box center [303, 117] width 15 height 5
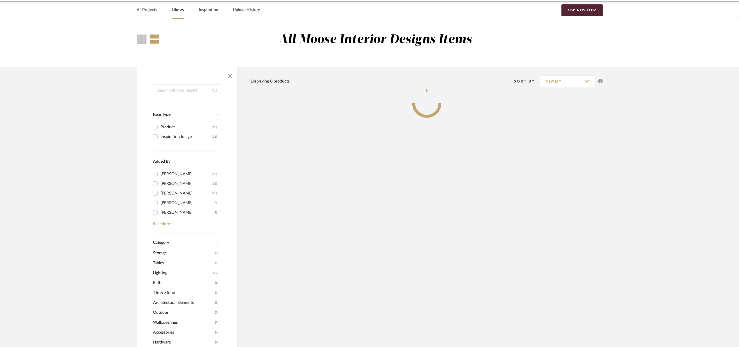
scroll to position [87, 0]
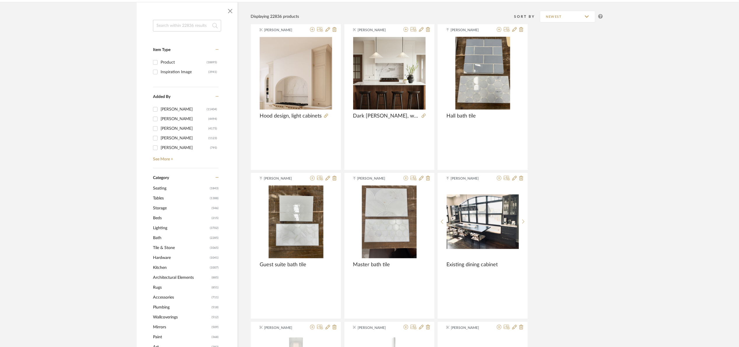
click at [159, 224] on span "Lighting" at bounding box center [180, 228] width 55 height 10
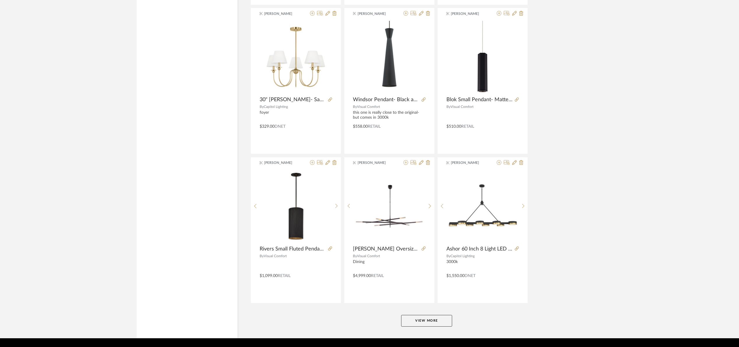
scroll to position [1639, 0]
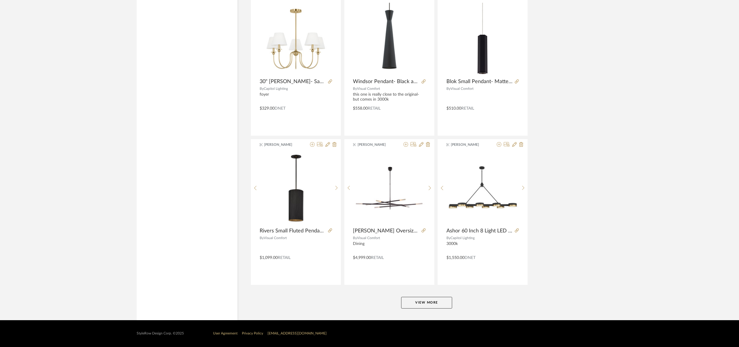
drag, startPoint x: 427, startPoint y: 300, endPoint x: 446, endPoint y: 292, distance: 20.6
click at [427, 299] on button "View More" at bounding box center [426, 303] width 51 height 12
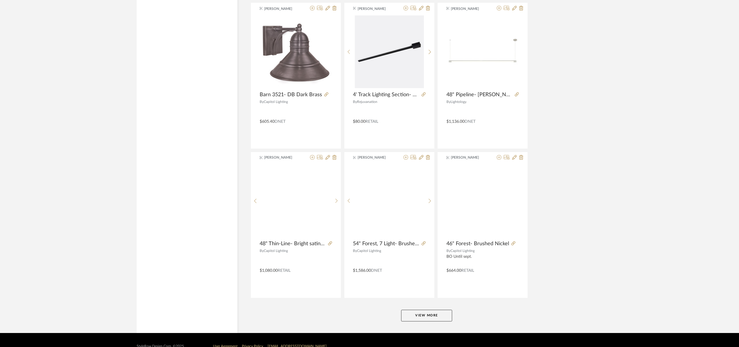
scroll to position [3431, 0]
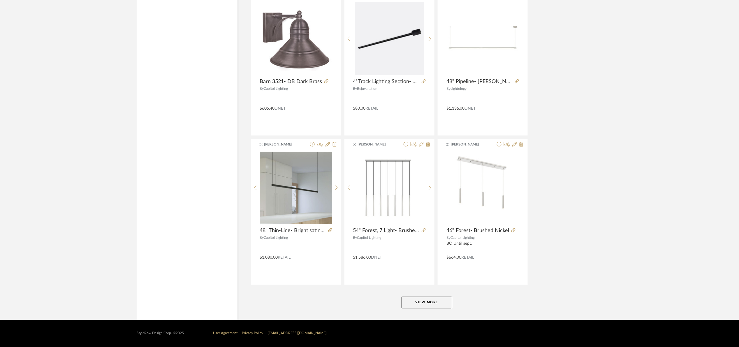
click at [436, 298] on button "View More" at bounding box center [426, 303] width 51 height 12
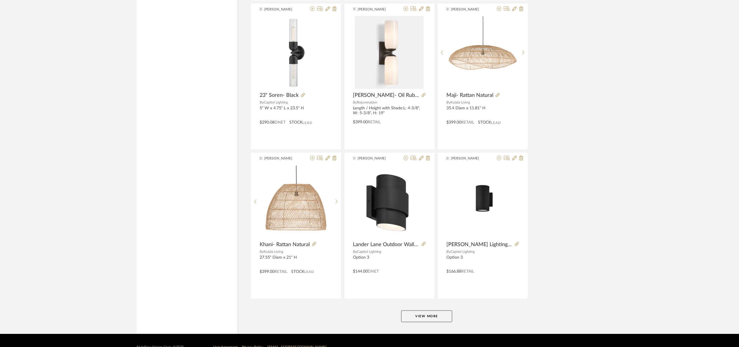
scroll to position [5221, 0]
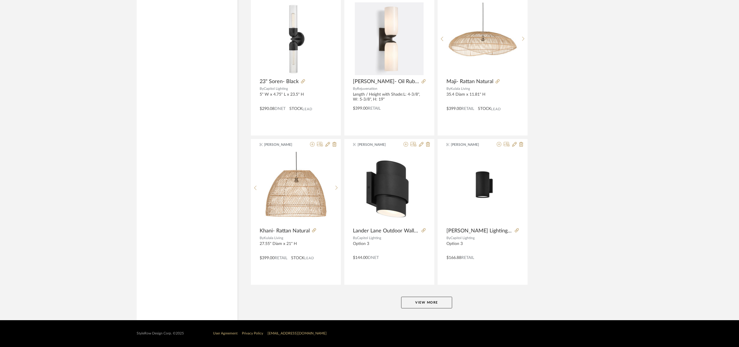
click at [423, 302] on button "View More" at bounding box center [426, 303] width 51 height 12
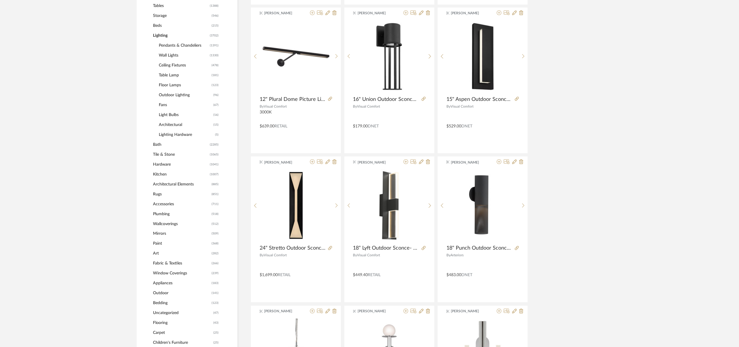
scroll to position [0, 0]
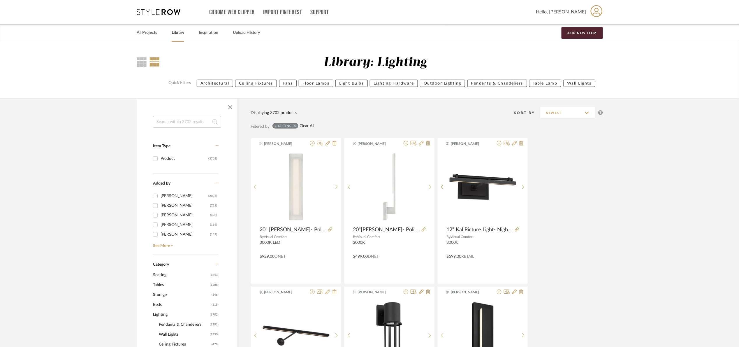
click at [309, 124] on link "Clear All" at bounding box center [307, 126] width 15 height 5
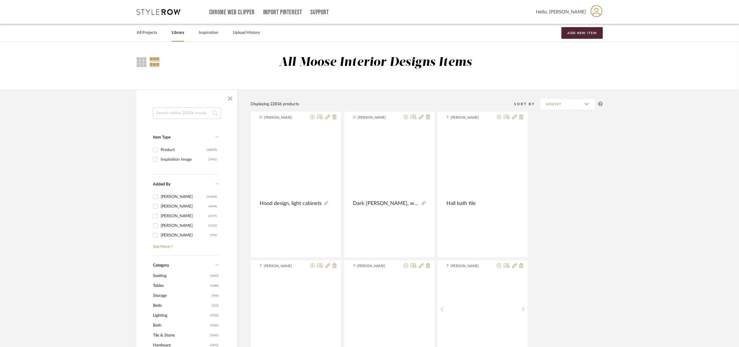
click at [173, 115] on input at bounding box center [187, 113] width 68 height 12
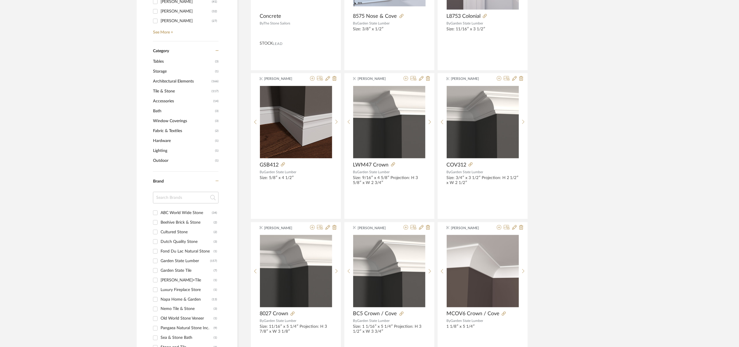
scroll to position [350, 0]
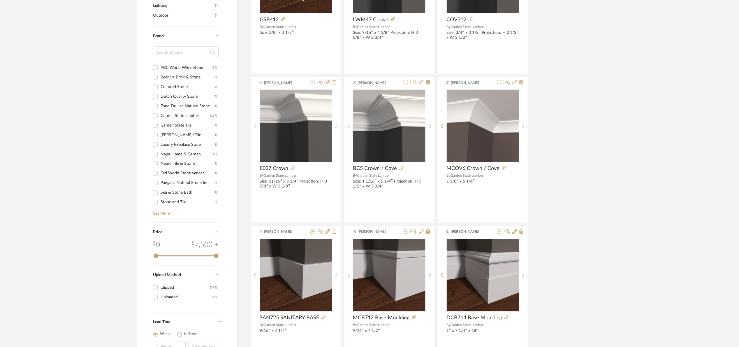
type input "garden state"
drag, startPoint x: 189, startPoint y: 115, endPoint x: 206, endPoint y: 124, distance: 19.7
click at [189, 115] on div "Garden State Lumber" at bounding box center [186, 115] width 50 height 9
click at [160, 115] on input "Garden State Lumber (157)" at bounding box center [155, 115] width 9 height 9
checkbox input "true"
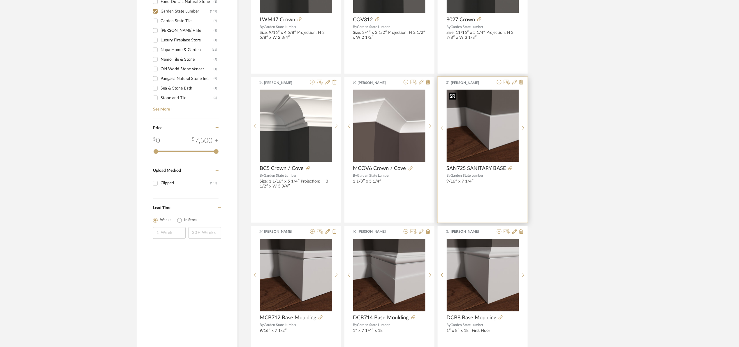
scroll to position [344, 0]
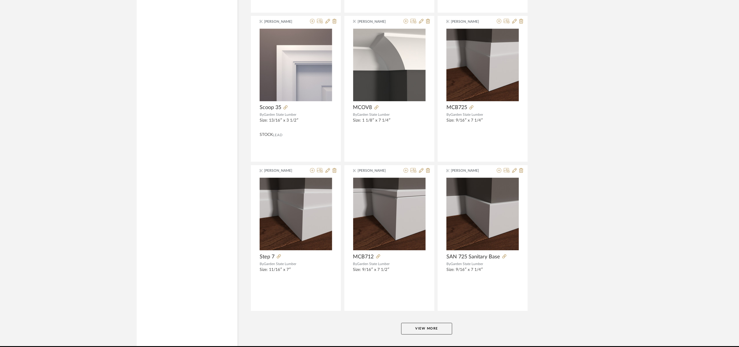
scroll to position [1631, 0]
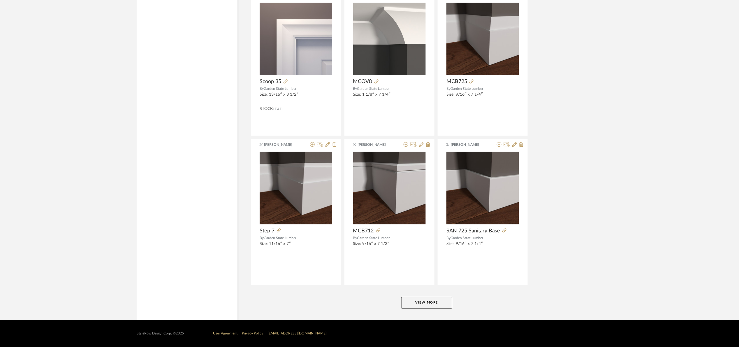
click at [419, 298] on button "View More" at bounding box center [426, 303] width 51 height 12
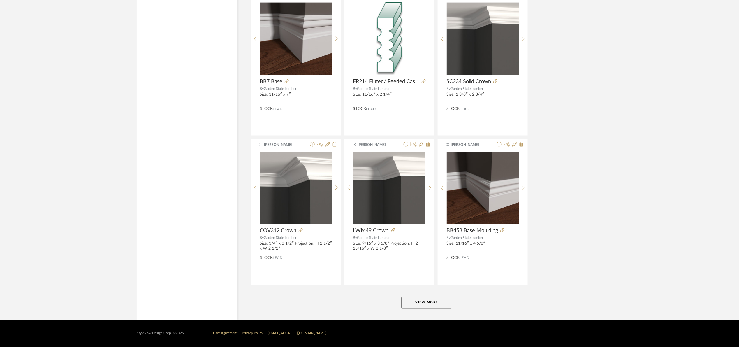
scroll to position [3422, 0]
drag, startPoint x: 443, startPoint y: 301, endPoint x: 483, endPoint y: 286, distance: 43.4
click at [443, 300] on button "View More" at bounding box center [426, 303] width 51 height 12
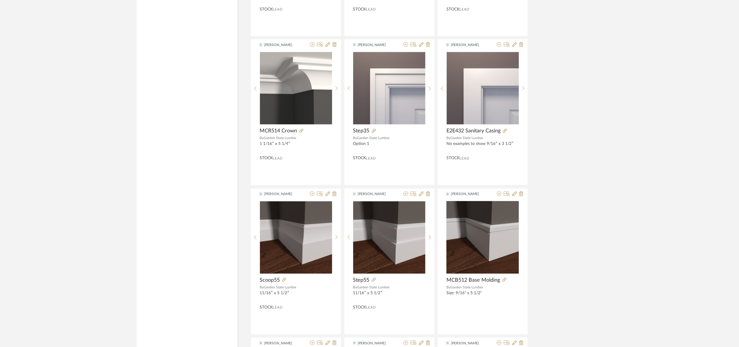
scroll to position [4689, 0]
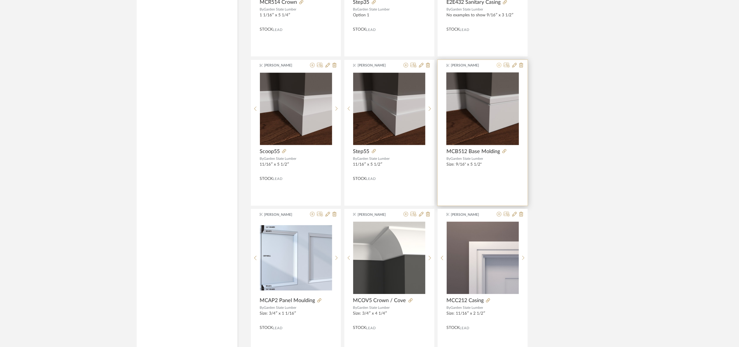
click at [499, 67] on icon at bounding box center [499, 65] width 5 height 5
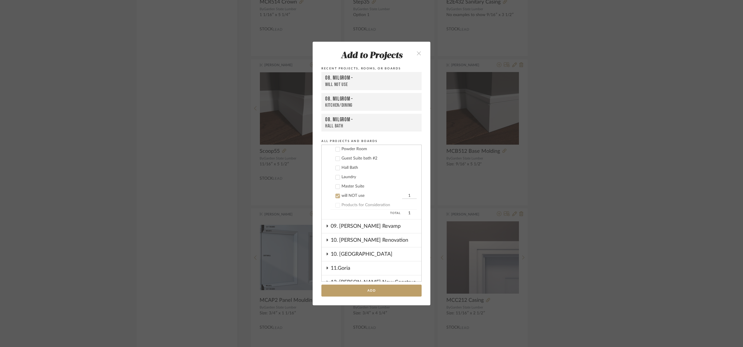
drag, startPoint x: 343, startPoint y: 194, endPoint x: 346, endPoint y: 194, distance: 3.8
click at [343, 193] on div "will NOT use" at bounding box center [371, 195] width 59 height 5
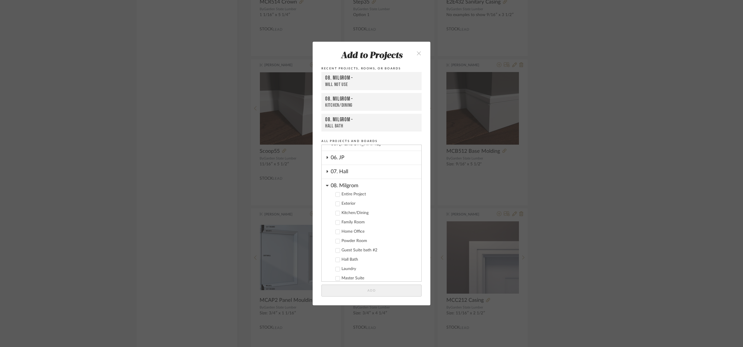
scroll to position [66, 0]
click at [360, 231] on div "Entire Project" at bounding box center [379, 233] width 75 height 5
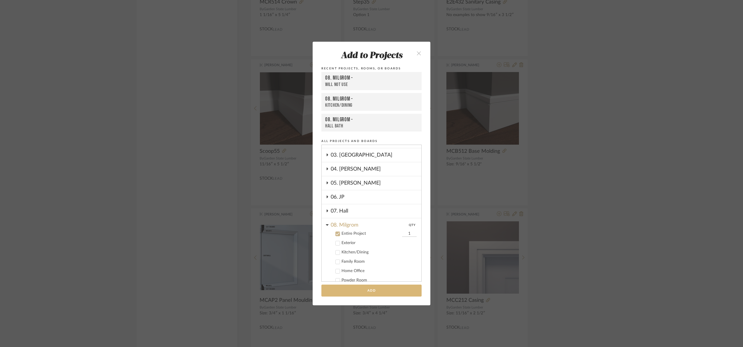
click at [381, 286] on button "Add" at bounding box center [371, 290] width 100 height 12
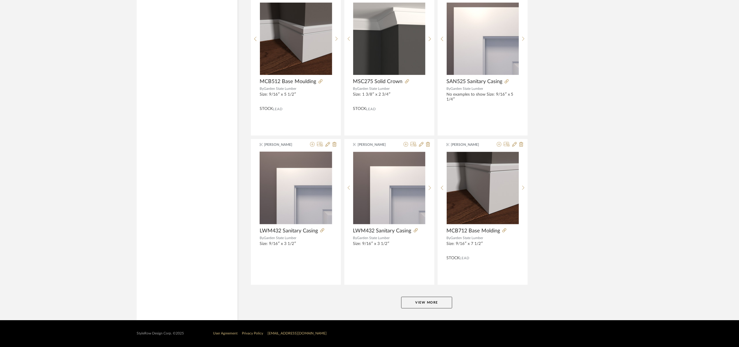
scroll to position [5212, 0]
click at [507, 80] on icon at bounding box center [507, 81] width 4 height 4
click at [423, 305] on button "View More" at bounding box center [426, 303] width 51 height 12
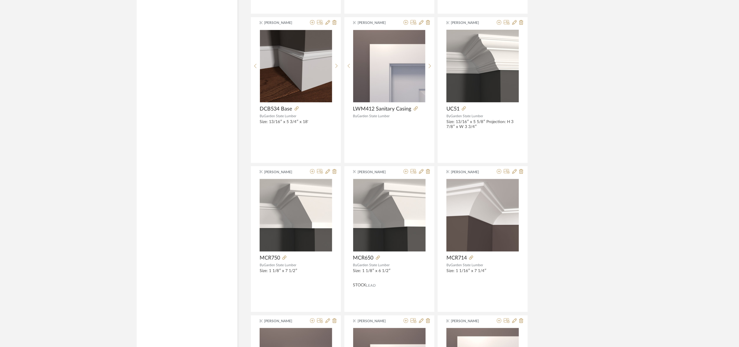
scroll to position [0, 0]
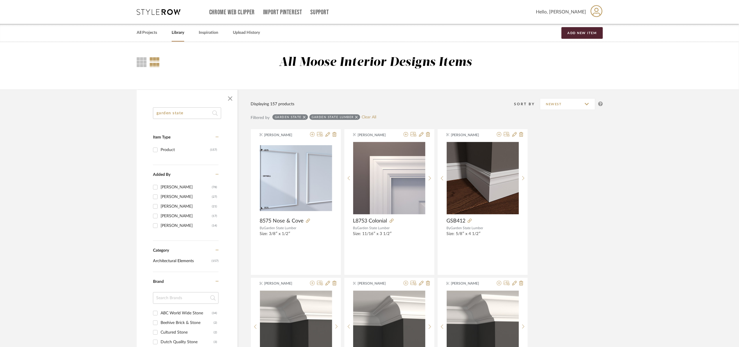
drag, startPoint x: 189, startPoint y: 116, endPoint x: 109, endPoint y: 125, distance: 80.1
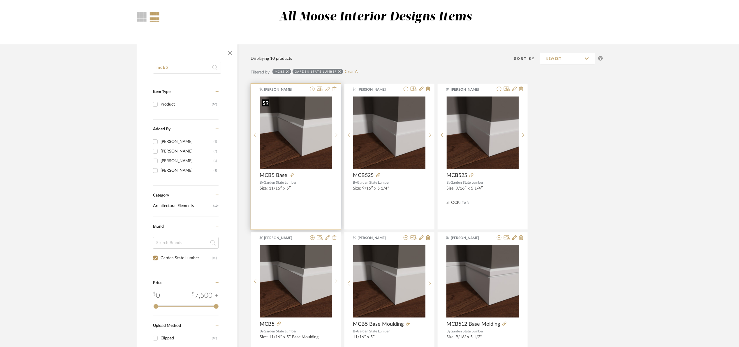
scroll to position [44, 0]
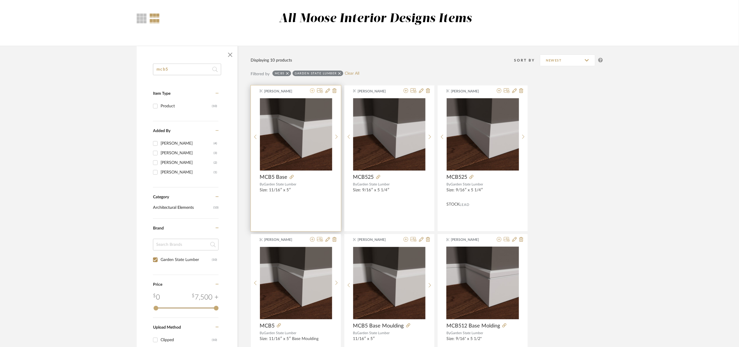
click at [312, 90] on icon at bounding box center [312, 90] width 5 height 5
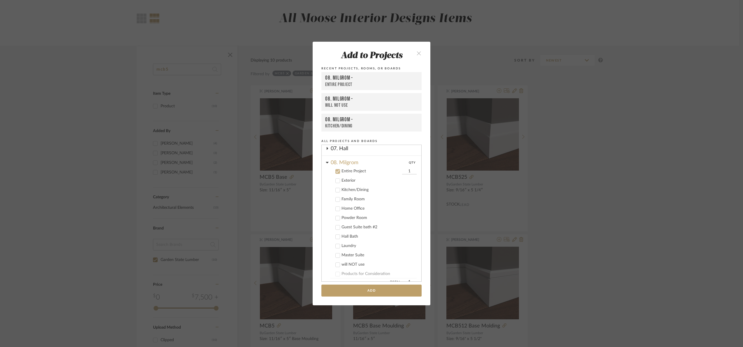
scroll to position [148, 0]
click at [385, 292] on button "Add" at bounding box center [371, 290] width 100 height 12
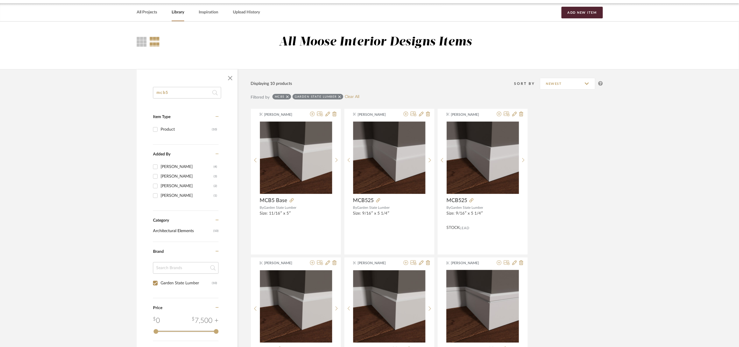
scroll to position [0, 0]
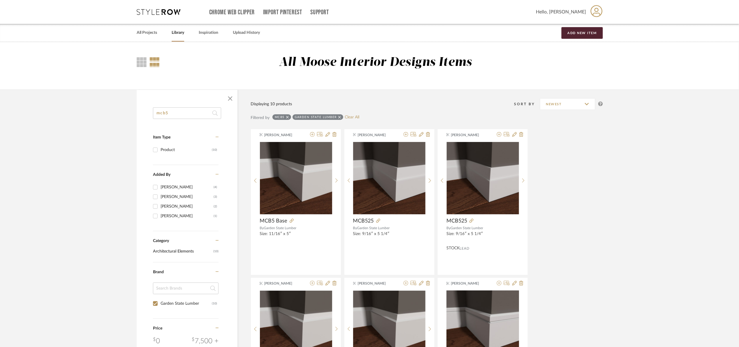
drag, startPoint x: 165, startPoint y: 114, endPoint x: 127, endPoint y: 110, distance: 37.8
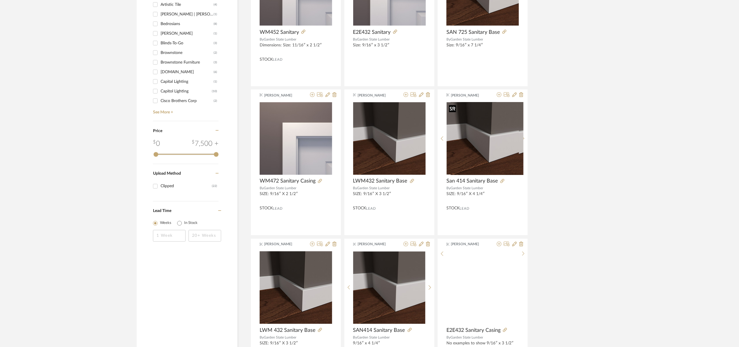
scroll to position [524, 0]
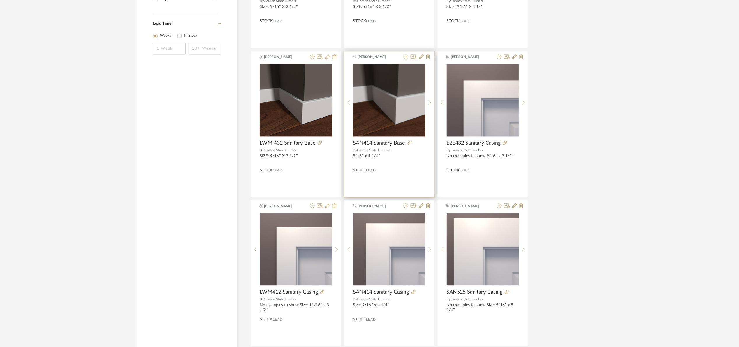
type input "san"
click at [404, 58] on icon at bounding box center [406, 56] width 5 height 5
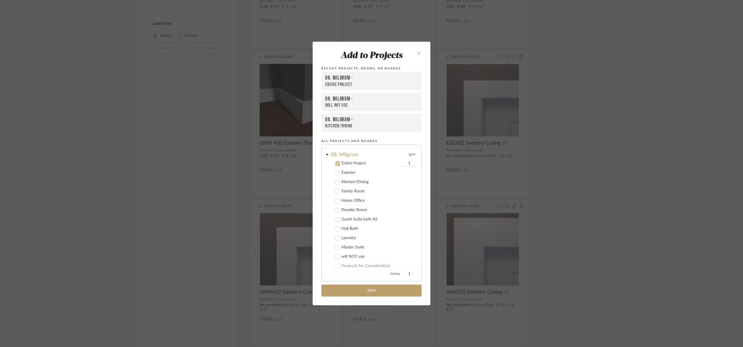
scroll to position [148, 0]
click at [402, 286] on button "Add" at bounding box center [371, 290] width 100 height 12
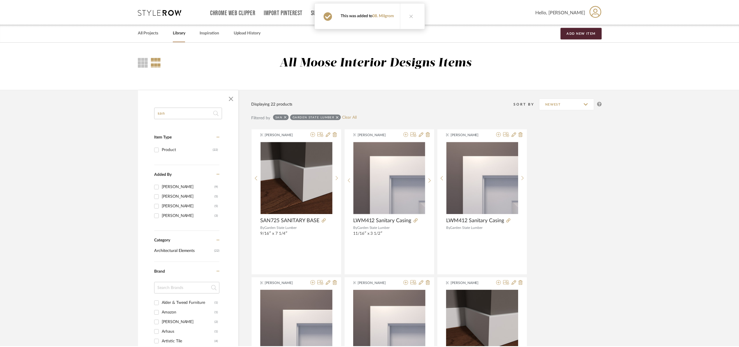
scroll to position [524, 0]
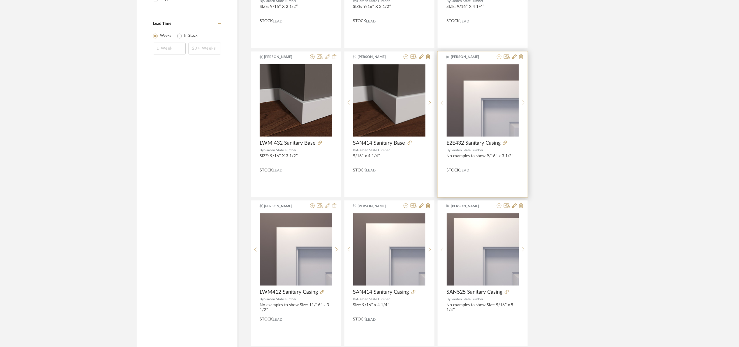
click at [499, 57] on icon at bounding box center [499, 56] width 5 height 5
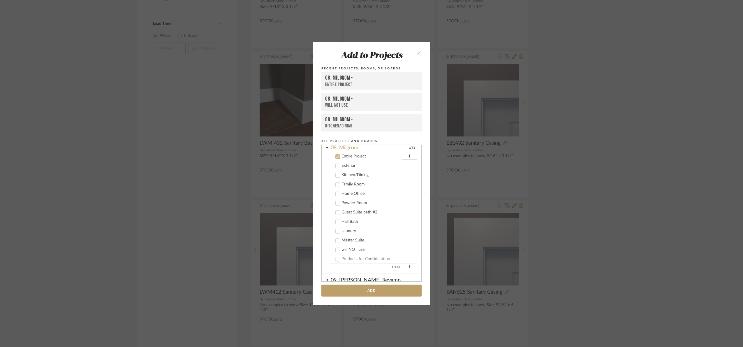
scroll to position [148, 0]
click at [379, 288] on button "Add" at bounding box center [371, 290] width 100 height 12
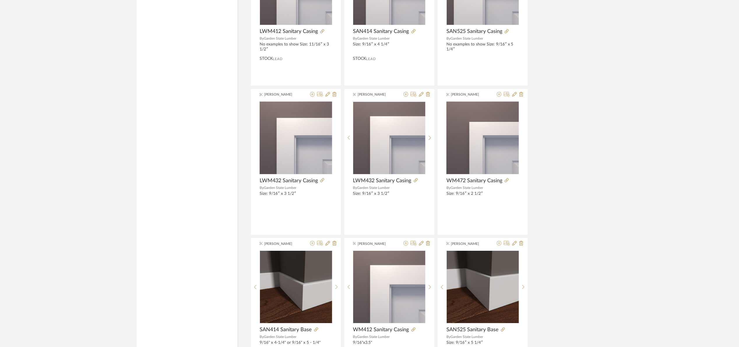
scroll to position [787, 0]
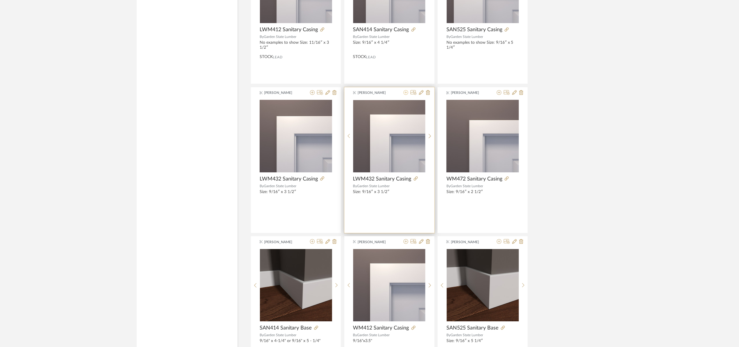
click at [404, 93] on icon at bounding box center [406, 92] width 5 height 5
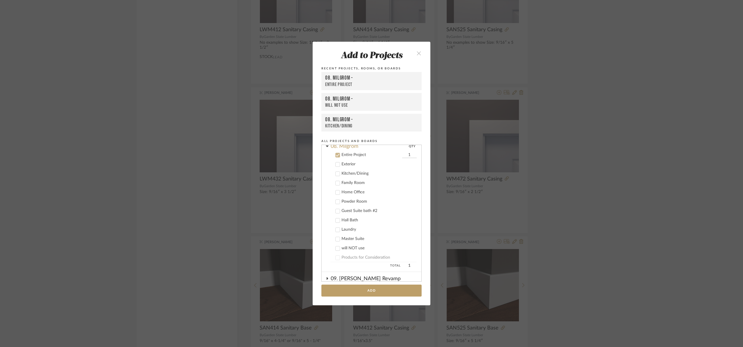
scroll to position [148, 0]
click at [386, 289] on button "Add" at bounding box center [371, 290] width 100 height 12
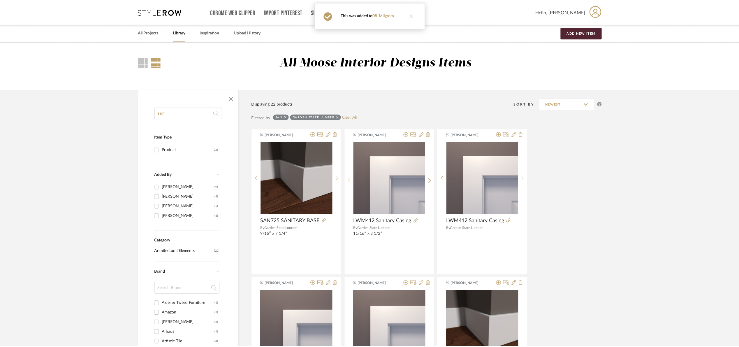
scroll to position [787, 0]
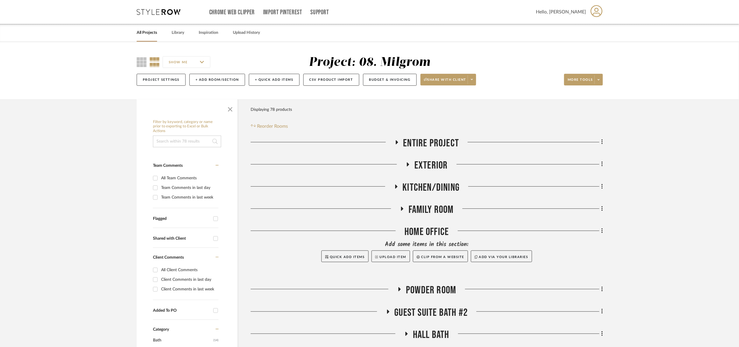
click at [439, 144] on span "Entire Project" at bounding box center [431, 143] width 56 height 13
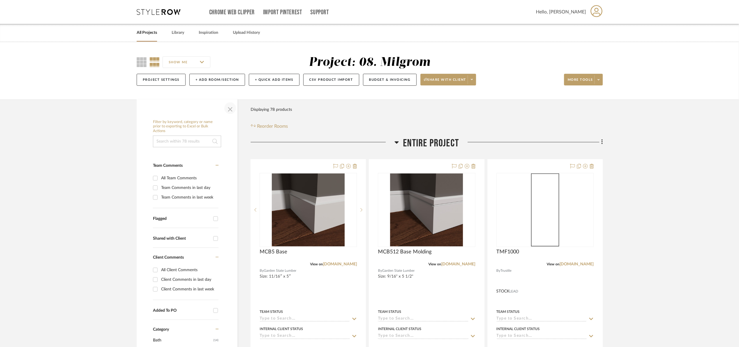
click at [226, 111] on span "button" at bounding box center [230, 108] width 14 height 14
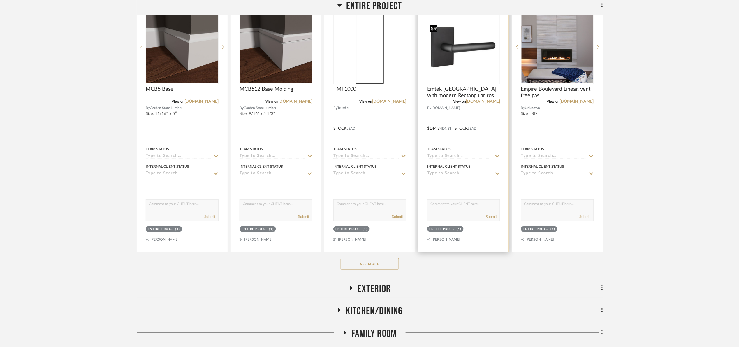
scroll to position [175, 0]
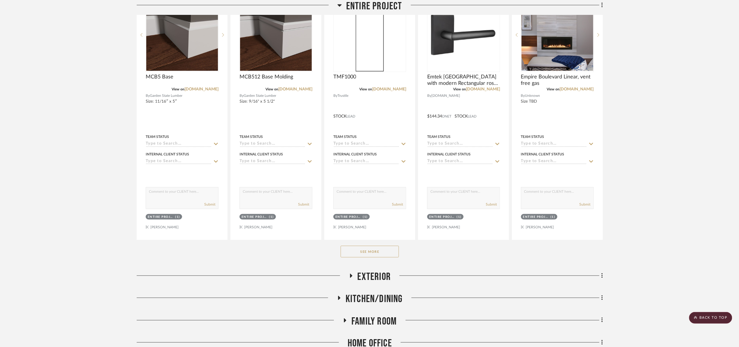
click at [381, 250] on button "See More" at bounding box center [370, 252] width 58 height 12
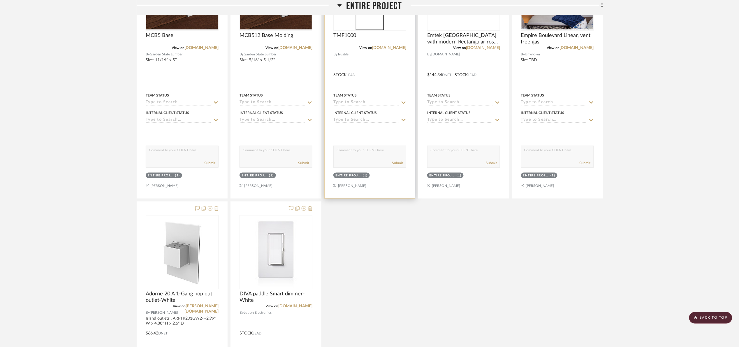
scroll to position [219, 0]
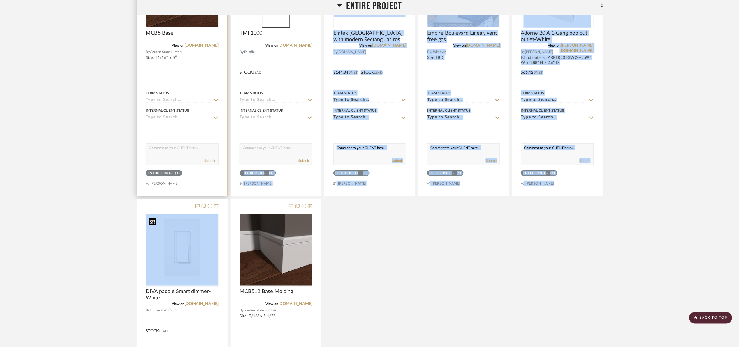
drag, startPoint x: 230, startPoint y: 172, endPoint x: 216, endPoint y: 187, distance: 20.2
click at [199, 232] on div "MCB5 Base View on [DOMAIN_NAME] By Garden State Lumber Size: 11/16″ x 5″ Team S…" at bounding box center [370, 198] width 466 height 514
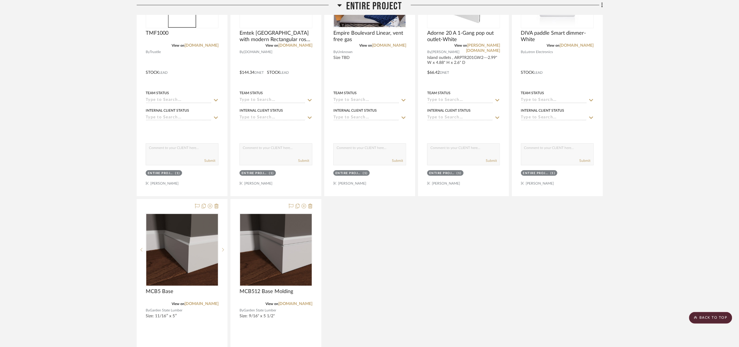
click at [457, 238] on div "TMF1000 View on trustile.com By Trustile STOCK LEAD Team Status Internal Client…" at bounding box center [370, 198] width 466 height 514
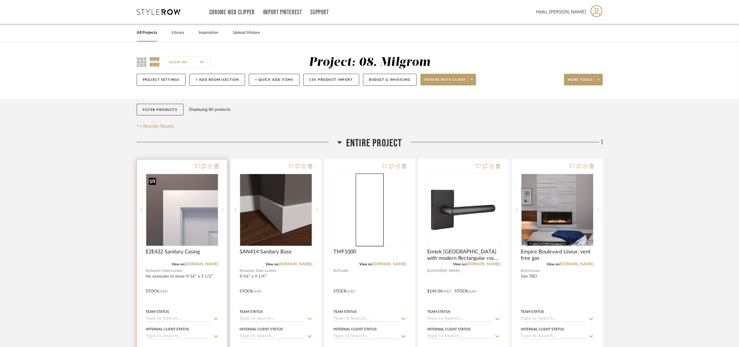
click at [194, 225] on img "0" at bounding box center [182, 210] width 72 height 72
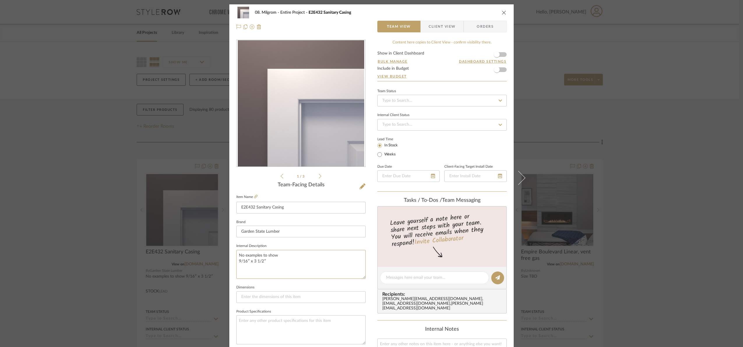
drag, startPoint x: 278, startPoint y: 258, endPoint x: 226, endPoint y: 250, distance: 52.3
click at [225, 253] on mat-dialog-content "08. Milgrom Entire Project E2E432 Sanitary Casing Team View Client View Orders …" at bounding box center [371, 273] width 317 height 538
type textarea "9/16″ x 3 1/2″"
click at [277, 245] on fieldset "Internal Description 9/16″ x 3 1/2″" at bounding box center [300, 260] width 129 height 37
click at [694, 166] on div "08. Milgrom Entire Project E2E432 Sanitary Casing Team View Client View Orders …" at bounding box center [371, 173] width 743 height 347
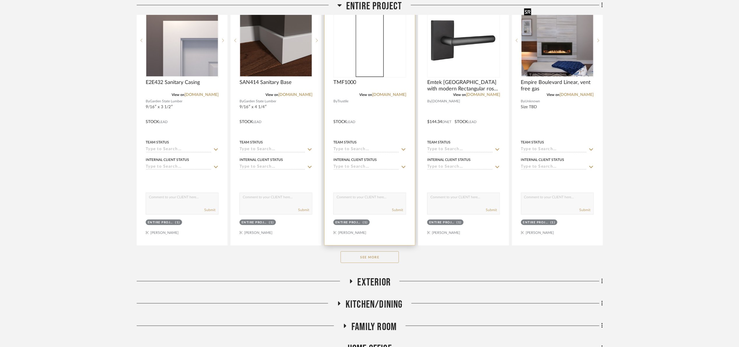
scroll to position [175, 0]
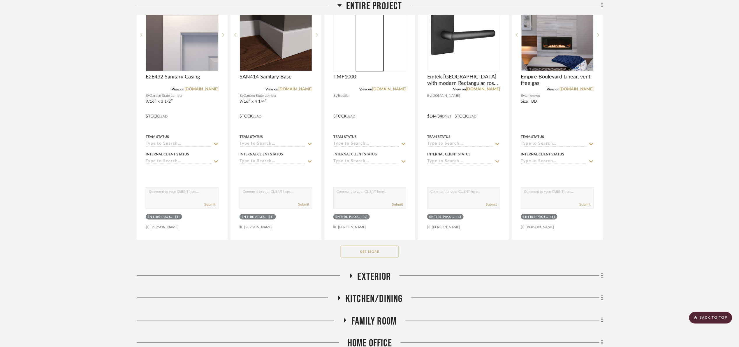
click at [391, 253] on button "See More" at bounding box center [370, 252] width 58 height 12
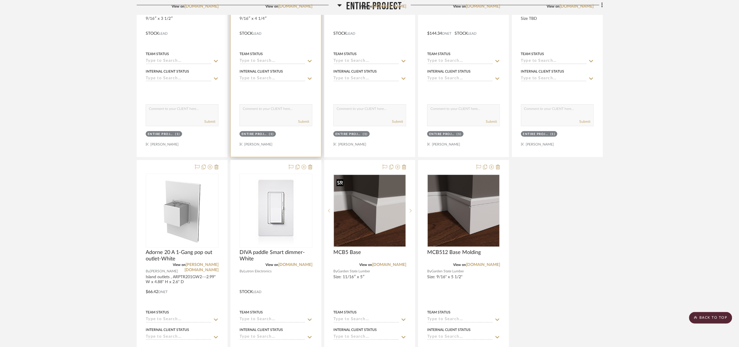
scroll to position [262, 0]
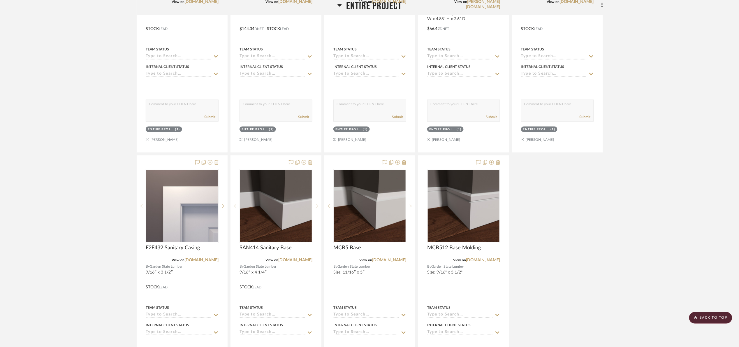
click at [352, 10] on span "Entire Project" at bounding box center [374, 6] width 56 height 13
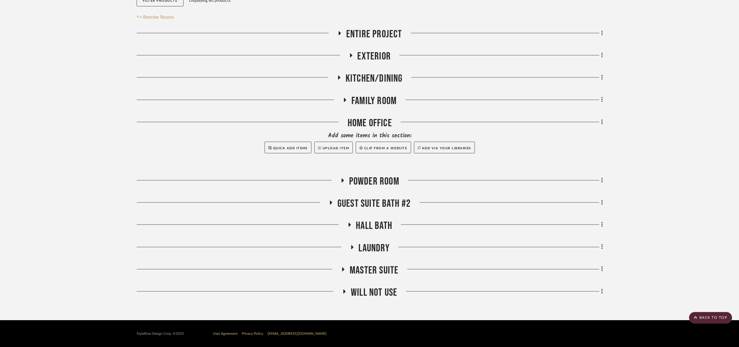
scroll to position [109, 0]
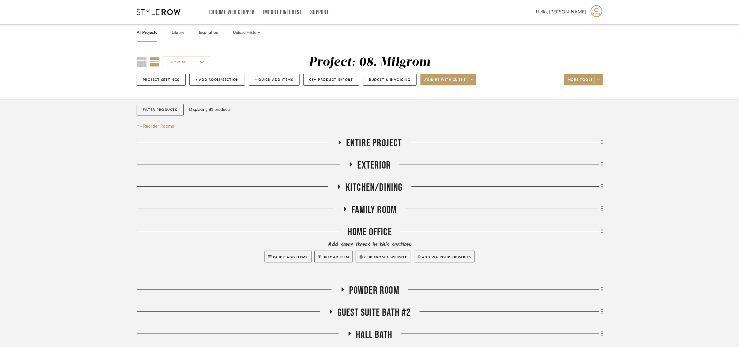
click at [372, 161] on span "Exterior" at bounding box center [375, 165] width 34 height 13
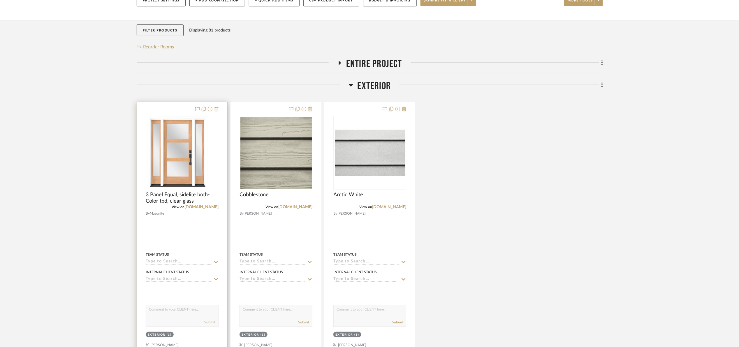
scroll to position [87, 0]
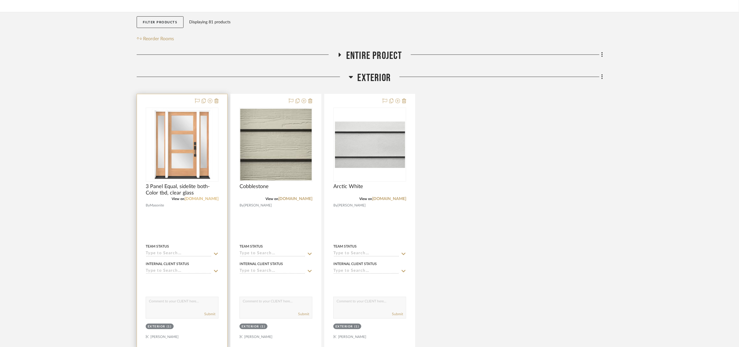
click at [209, 201] on link "masonite.com" at bounding box center [201, 199] width 34 height 4
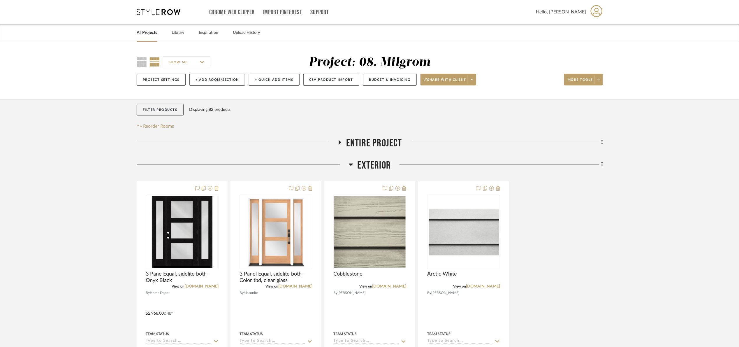
click at [375, 161] on span "Exterior" at bounding box center [375, 165] width 34 height 13
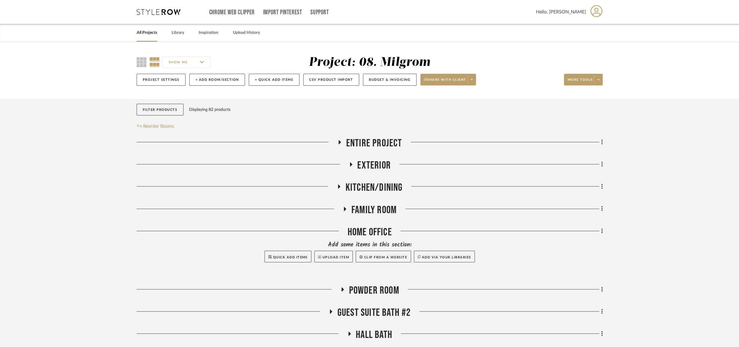
click at [696, 292] on project-details-page "SHOW ME Project: 08. Milgrom Project Settings + Add Room/Section + Quick Add It…" at bounding box center [369, 235] width 739 height 387
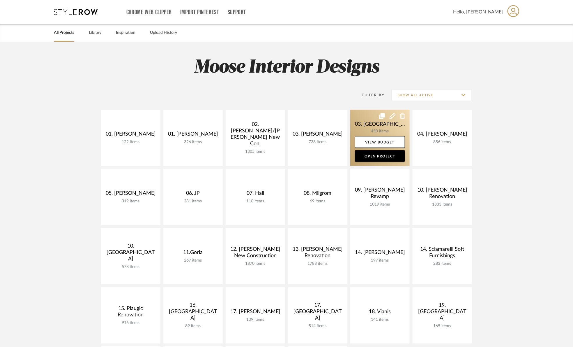
click at [365, 123] on link at bounding box center [380, 138] width 59 height 56
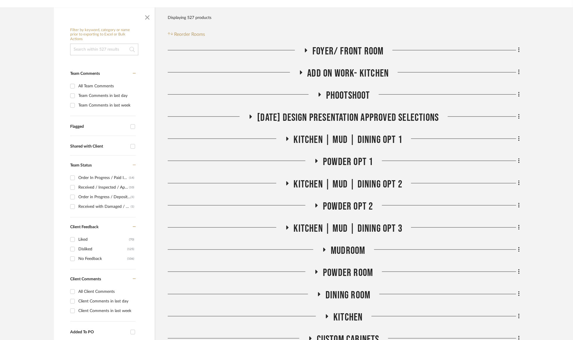
scroll to position [87, 0]
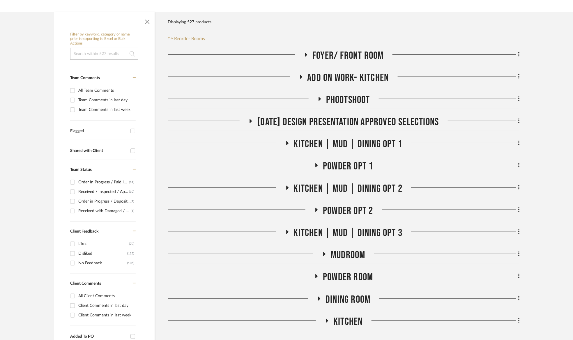
click at [355, 77] on span "Add on work- kitchen" at bounding box center [349, 78] width 82 height 13
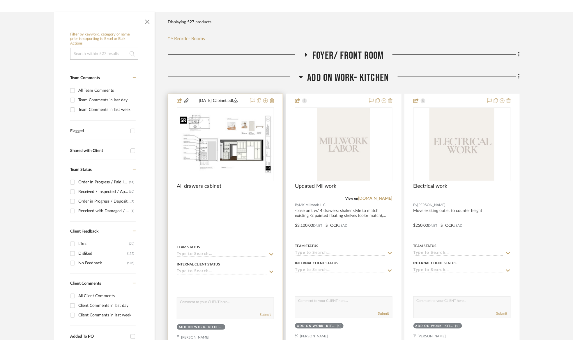
click at [234, 146] on img "0" at bounding box center [225, 144] width 96 height 62
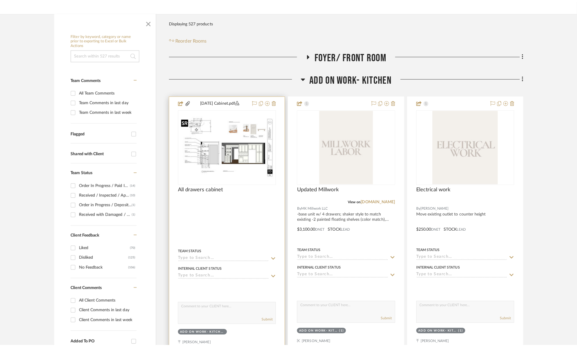
scroll to position [0, 0]
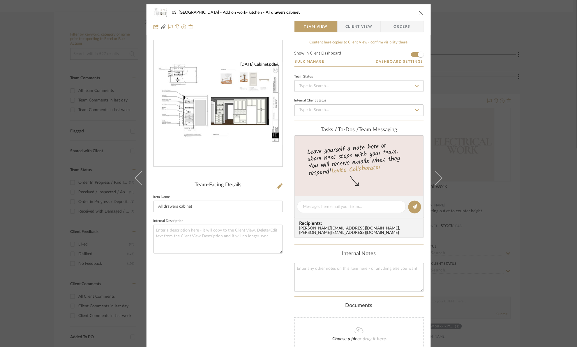
click at [228, 144] on img "0" at bounding box center [218, 103] width 129 height 83
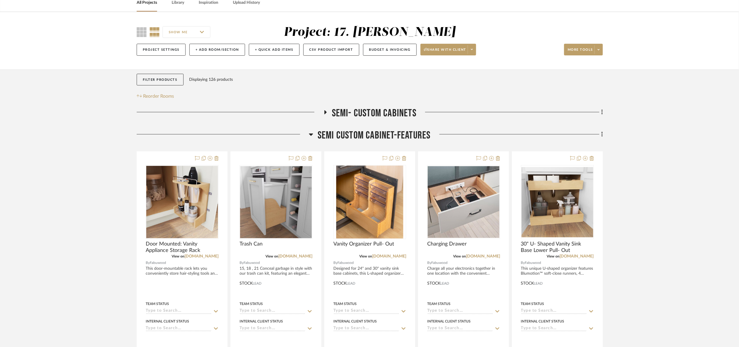
click at [389, 134] on span "Semi custom cabinet-features" at bounding box center [374, 135] width 113 height 13
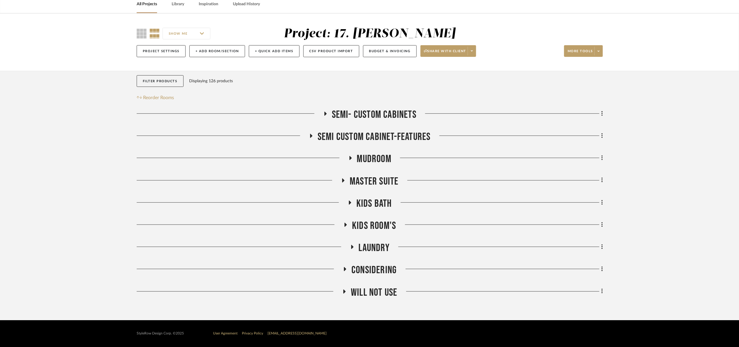
scroll to position [29, 0]
